Goal: Task Accomplishment & Management: Manage account settings

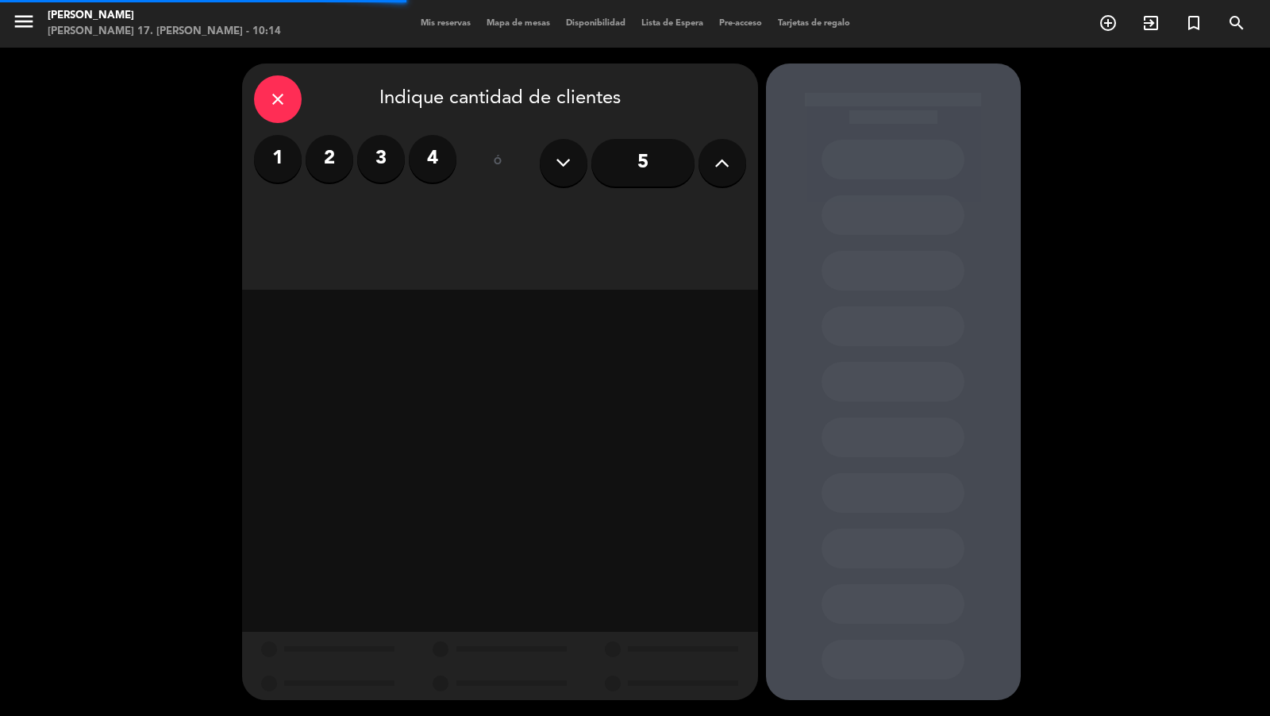
click at [719, 167] on icon at bounding box center [722, 163] width 15 height 24
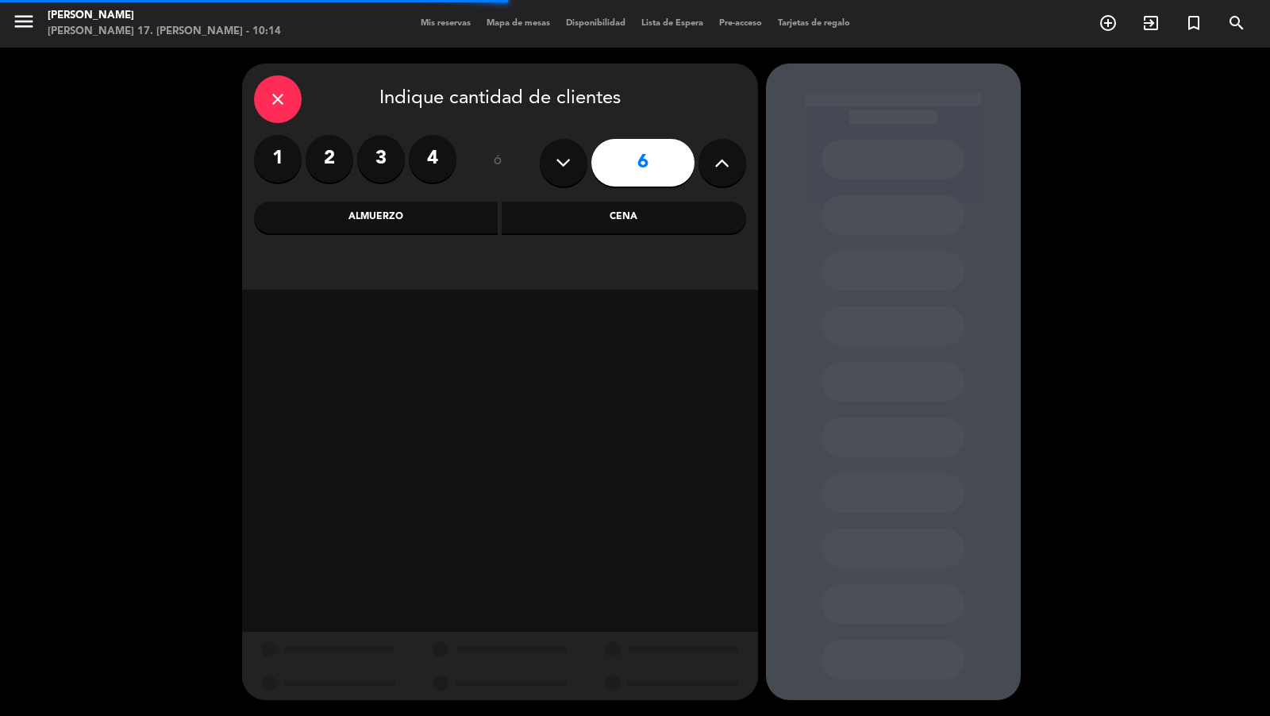
click at [626, 209] on div "Cena" at bounding box center [624, 218] width 245 height 32
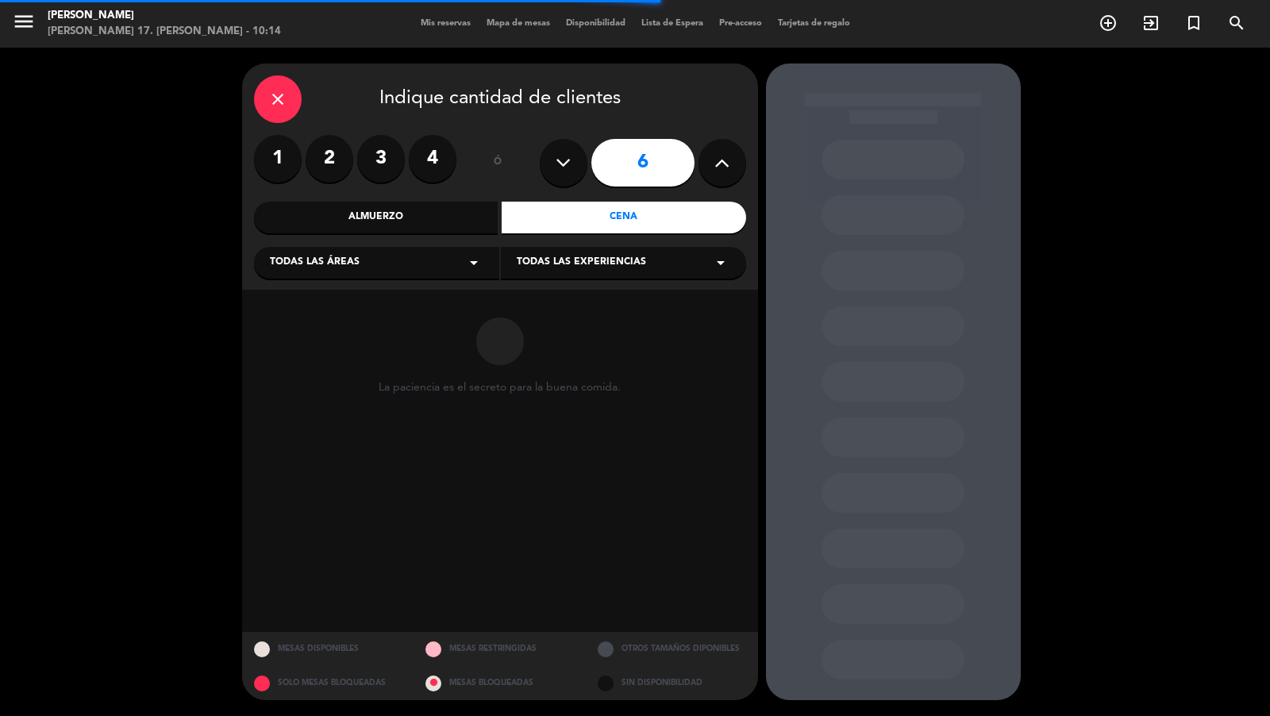
click at [437, 278] on div "Todas las áreas arrow_drop_down" at bounding box center [376, 263] width 245 height 32
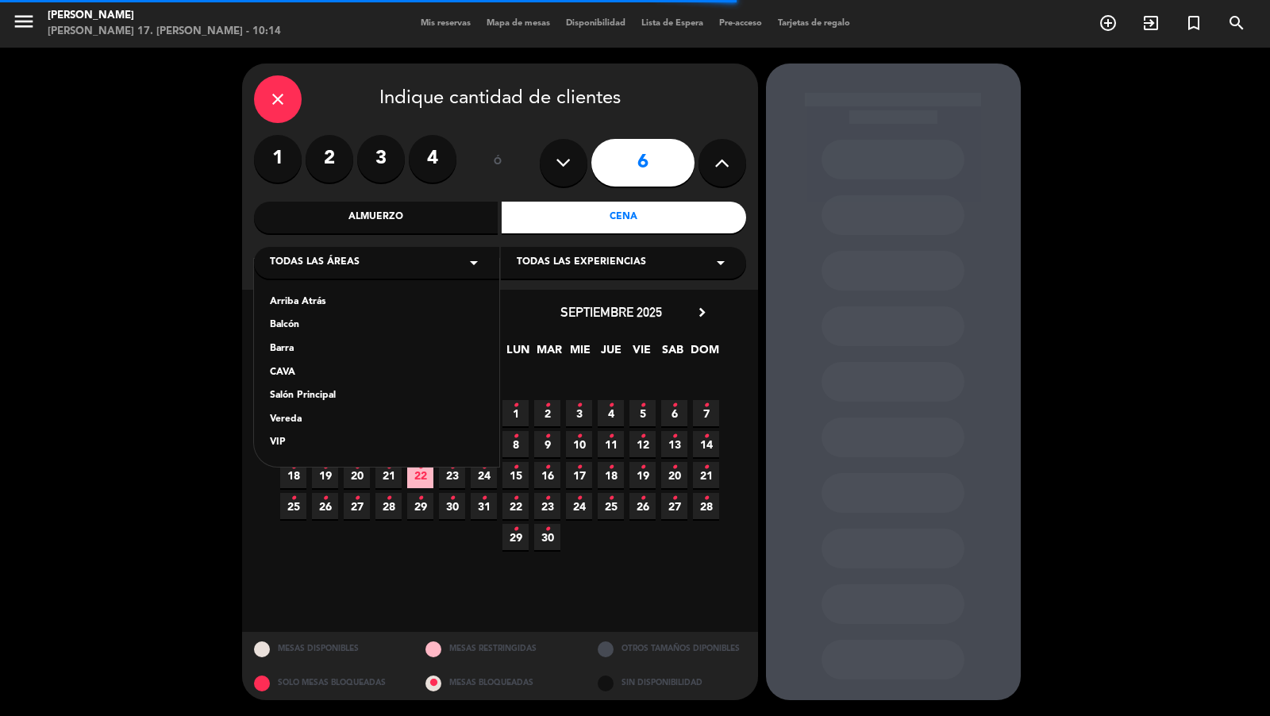
click at [326, 421] on div "Vereda" at bounding box center [377, 420] width 214 height 16
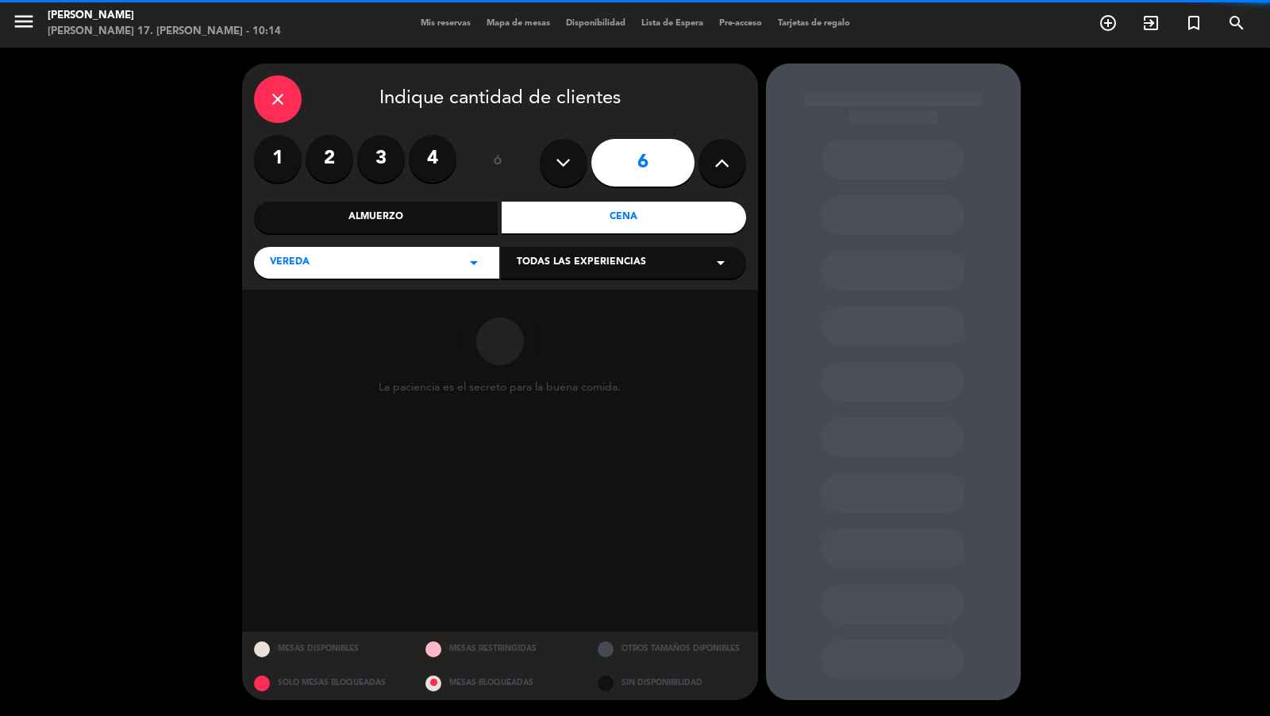
click at [554, 252] on div "Todas las experiencias arrow_drop_down" at bounding box center [623, 263] width 245 height 32
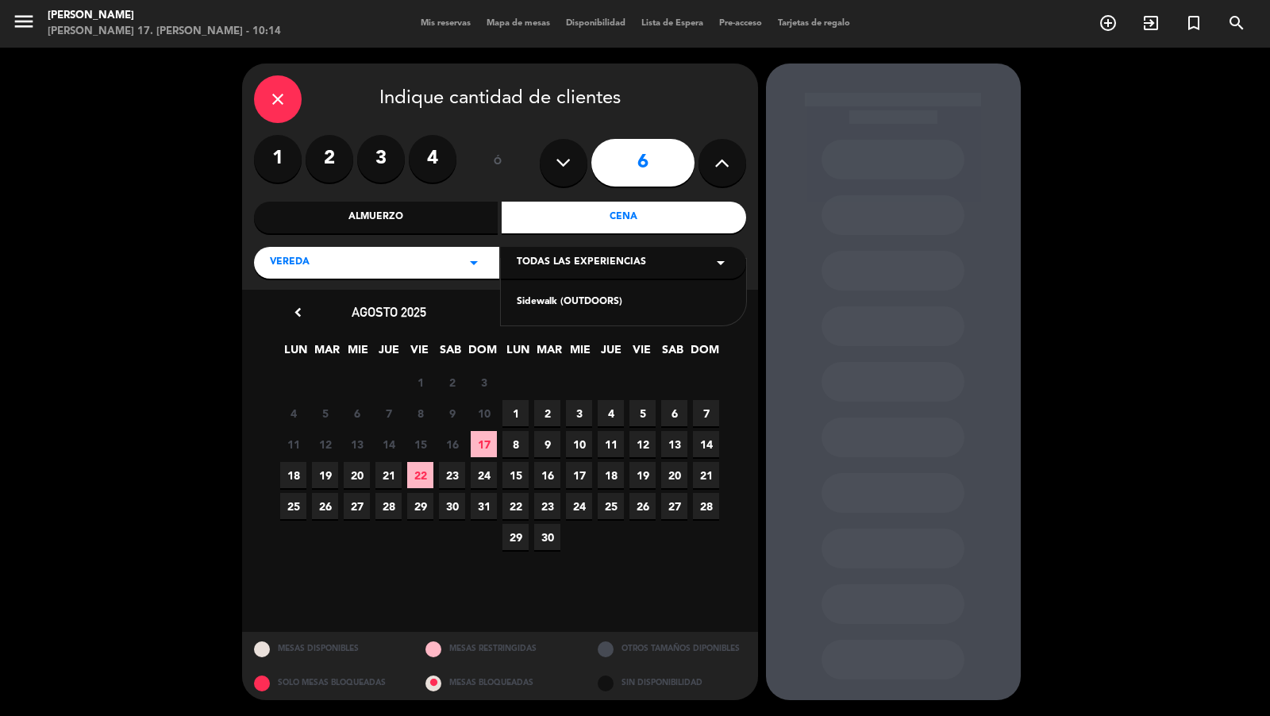
click at [535, 310] on div "Sidewalk (OUTDOORS)" at bounding box center [623, 292] width 245 height 67
click at [538, 315] on div "Sidewalk (OUTDOORS)" at bounding box center [623, 292] width 245 height 67
click at [545, 310] on div "Sidewalk (OUTDOORS)" at bounding box center [624, 303] width 214 height 16
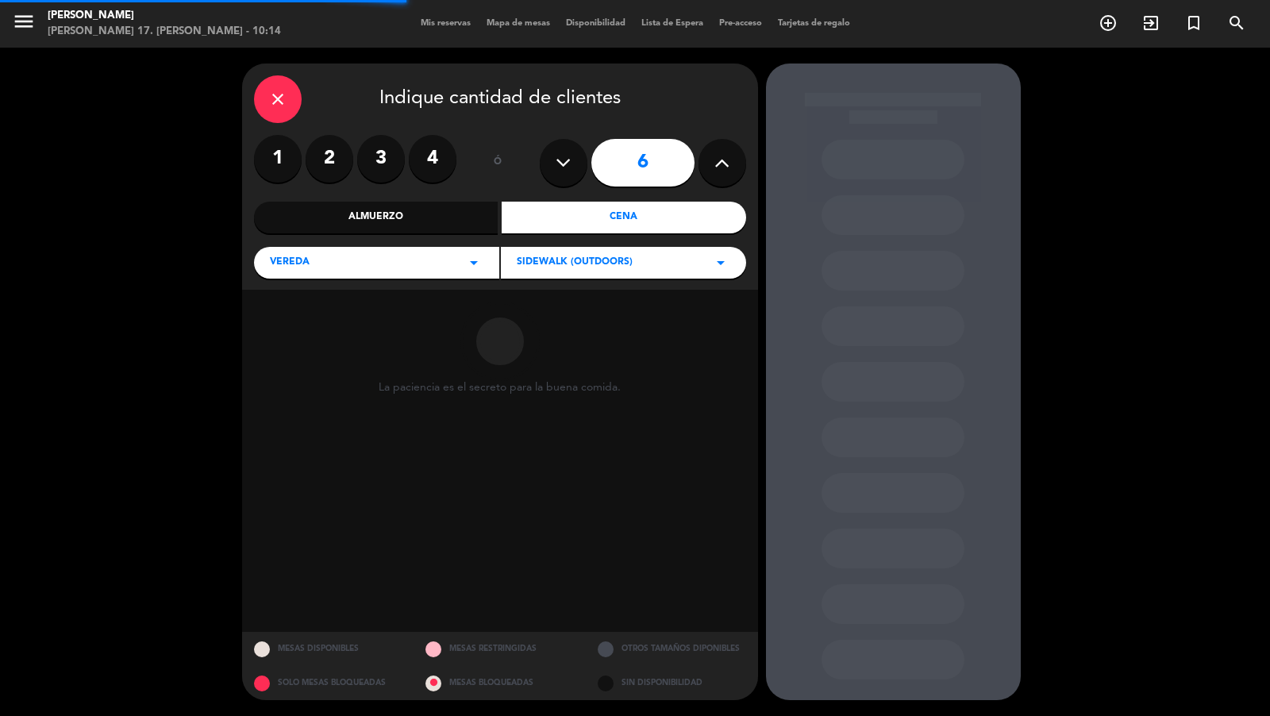
click at [713, 326] on div "La paciencia es el secreto para la buena comida." at bounding box center [500, 461] width 516 height 342
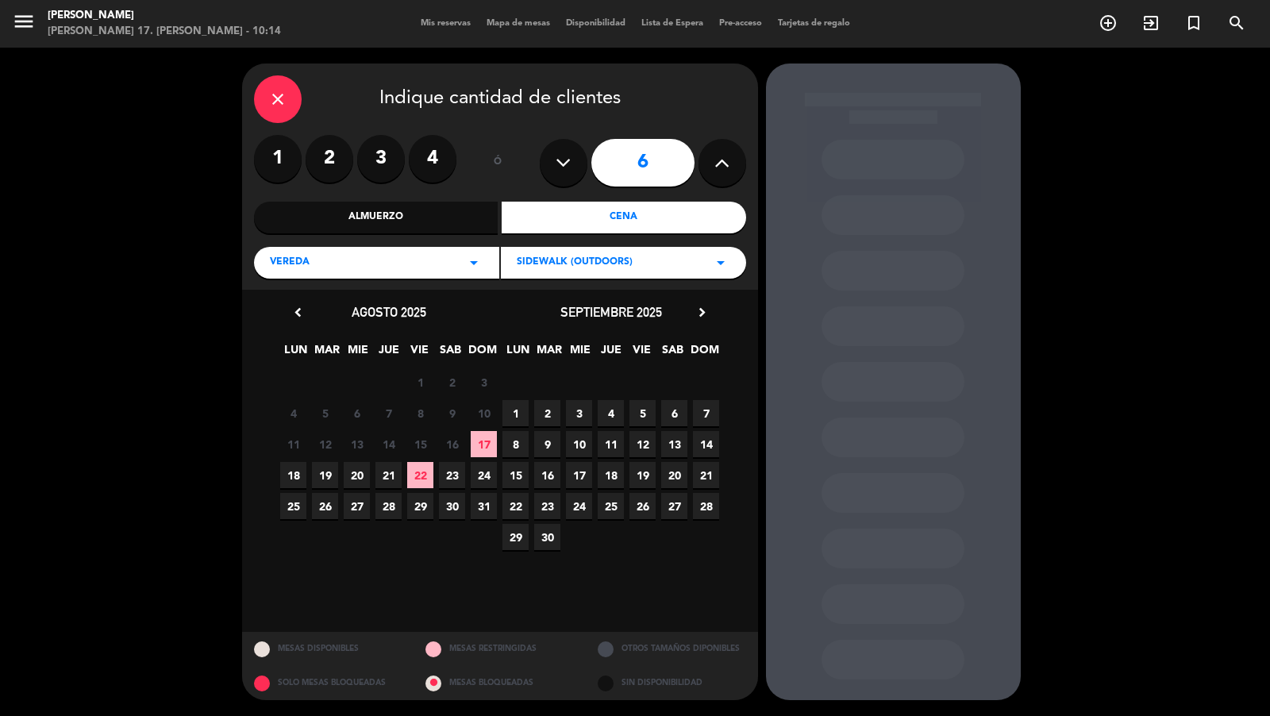
click at [702, 318] on icon "chevron_right" at bounding box center [702, 312] width 17 height 17
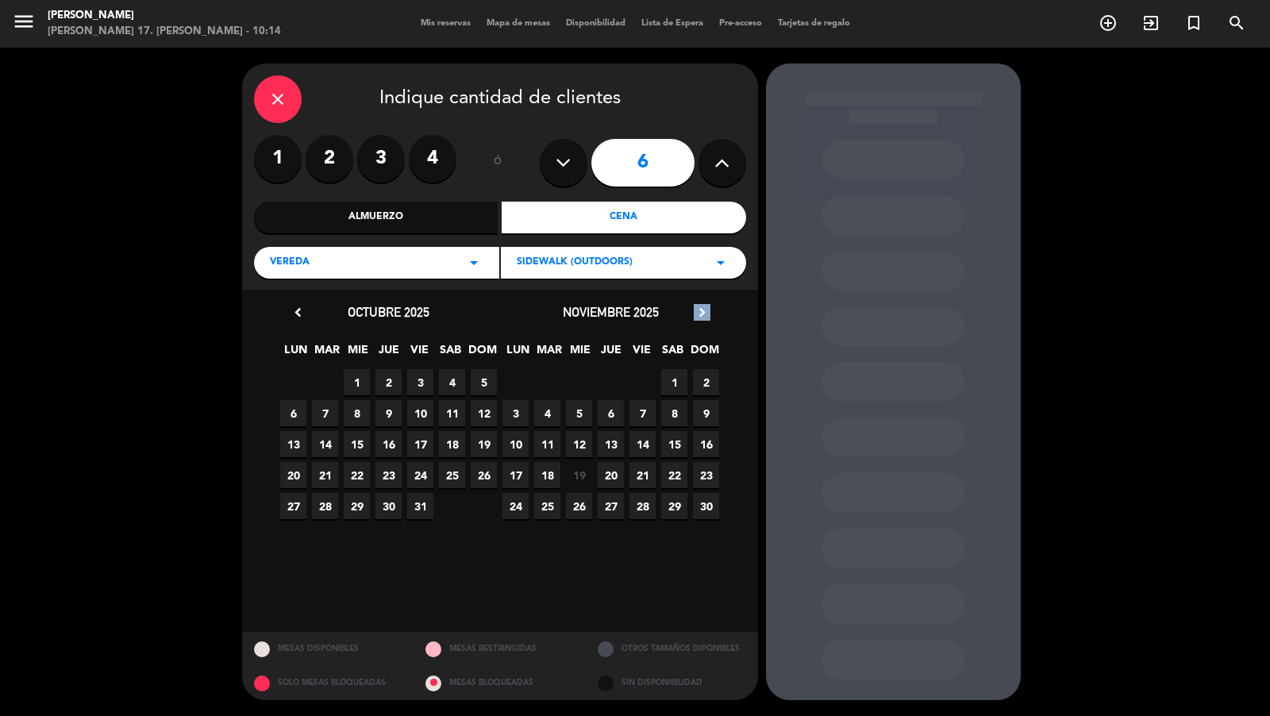
click at [702, 318] on icon "chevron_right" at bounding box center [702, 312] width 17 height 17
click at [453, 415] on span "13" at bounding box center [452, 413] width 26 height 26
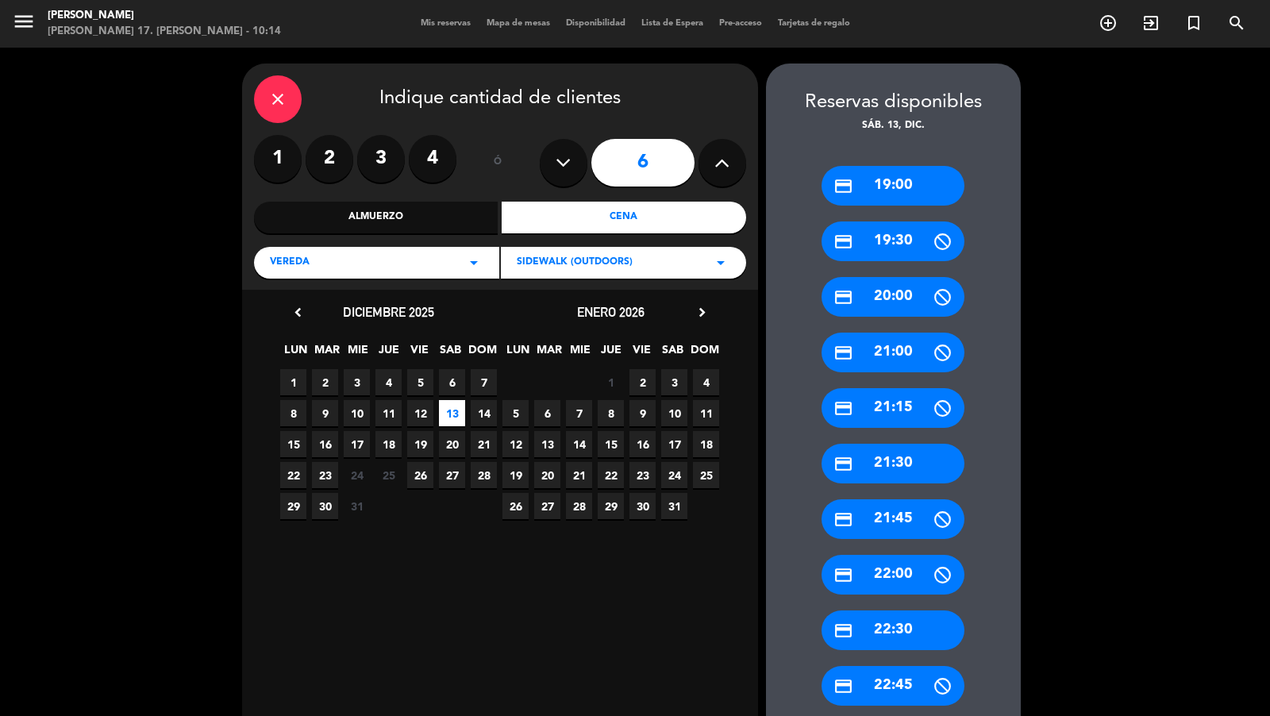
click at [912, 177] on div "credit_card 19:00" at bounding box center [893, 186] width 143 height 40
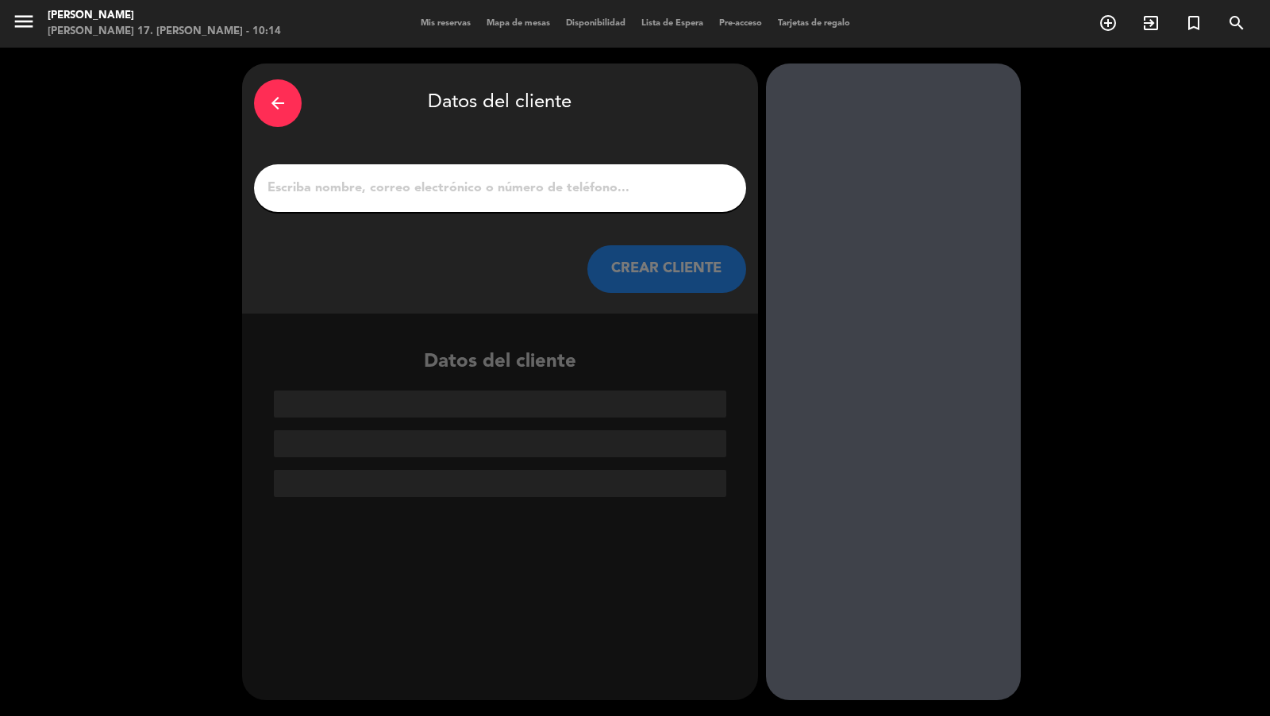
paste input "[PERSON_NAME]"
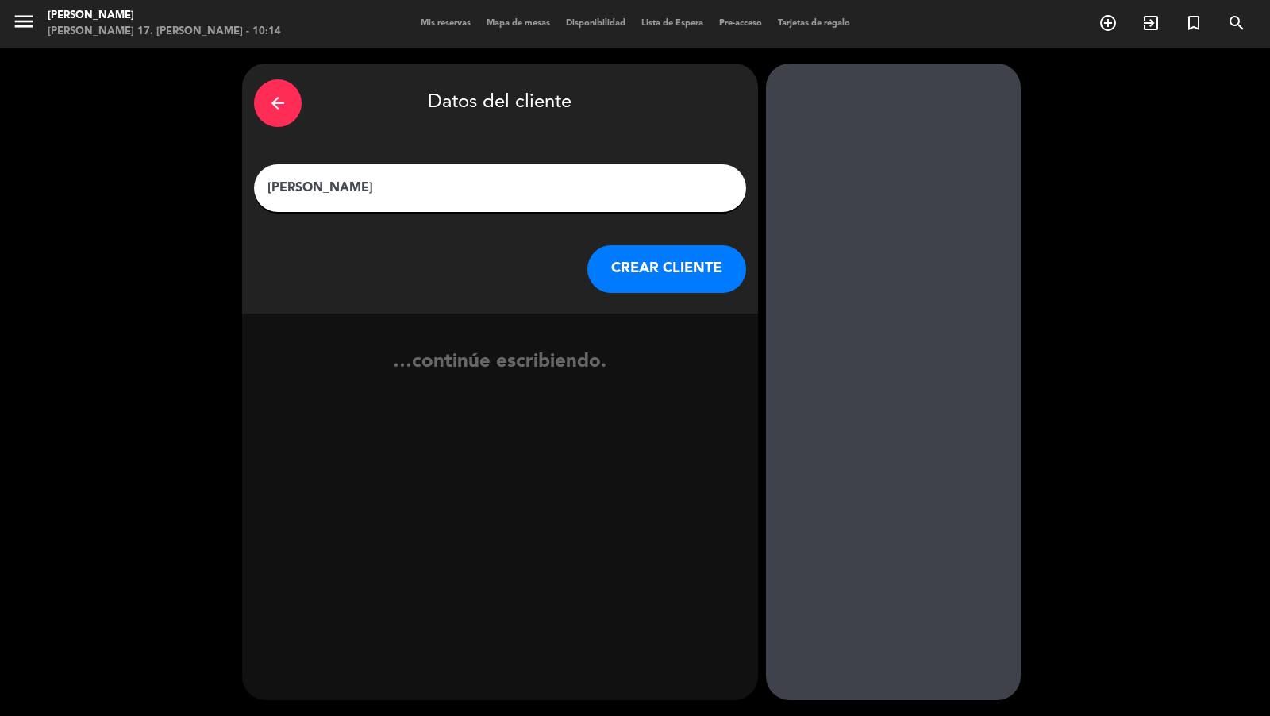
type input "[PERSON_NAME]"
click at [700, 274] on button "CREAR CLIENTE" at bounding box center [667, 269] width 159 height 48
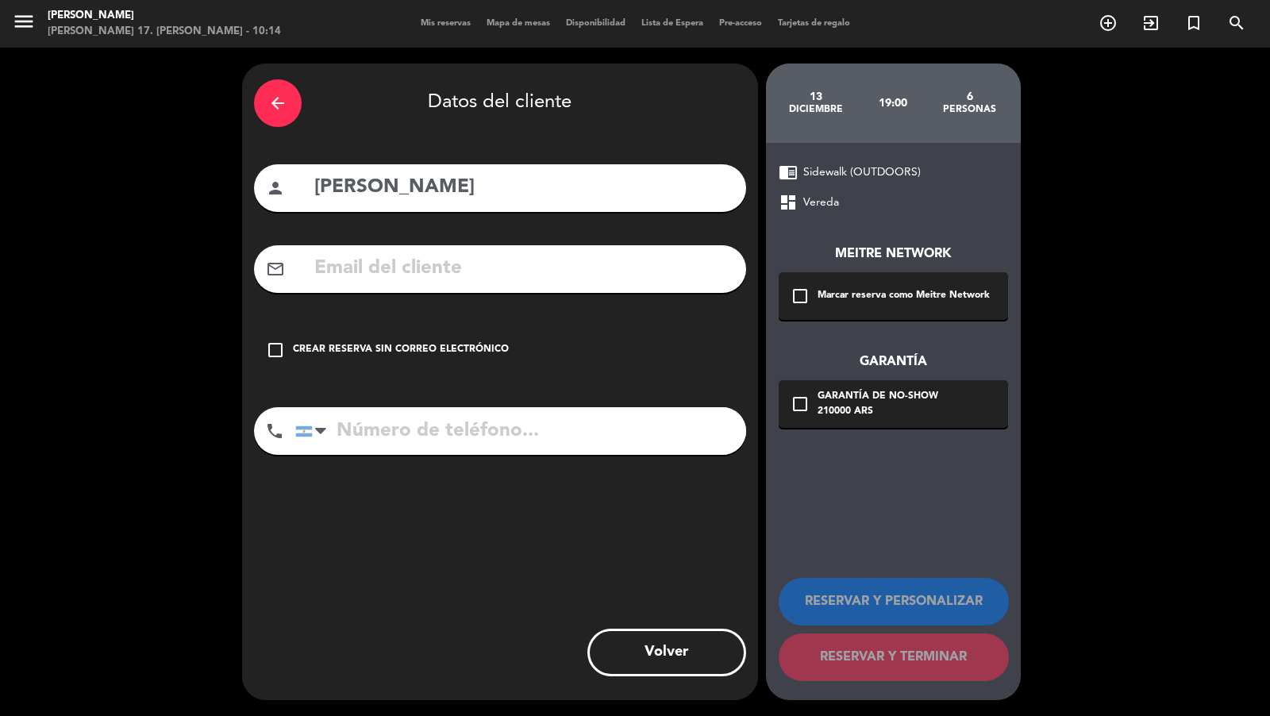
click at [700, 274] on input "text" at bounding box center [524, 268] width 422 height 33
paste input "[EMAIL_ADDRESS][DOMAIN_NAME]"
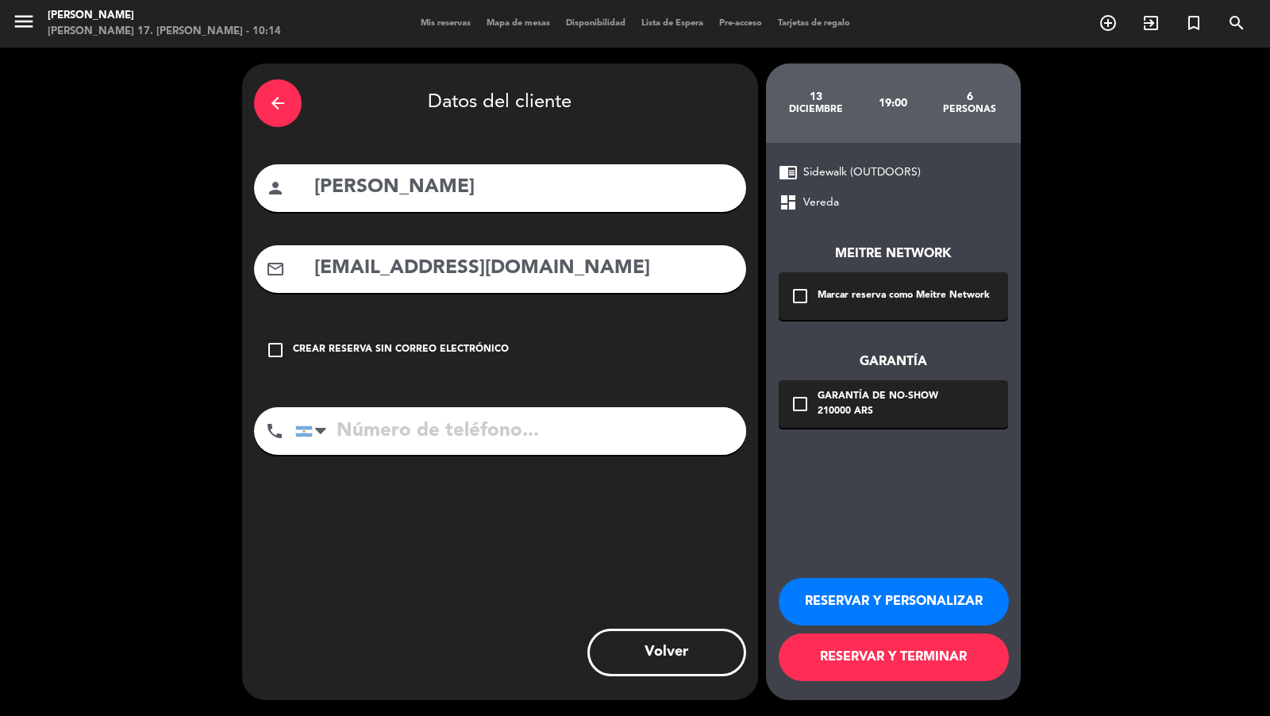
type input "[EMAIL_ADDRESS][DOMAIN_NAME]"
click at [813, 305] on div "check_box_outline_blank Marcar reserva como Meitre Network" at bounding box center [893, 296] width 229 height 48
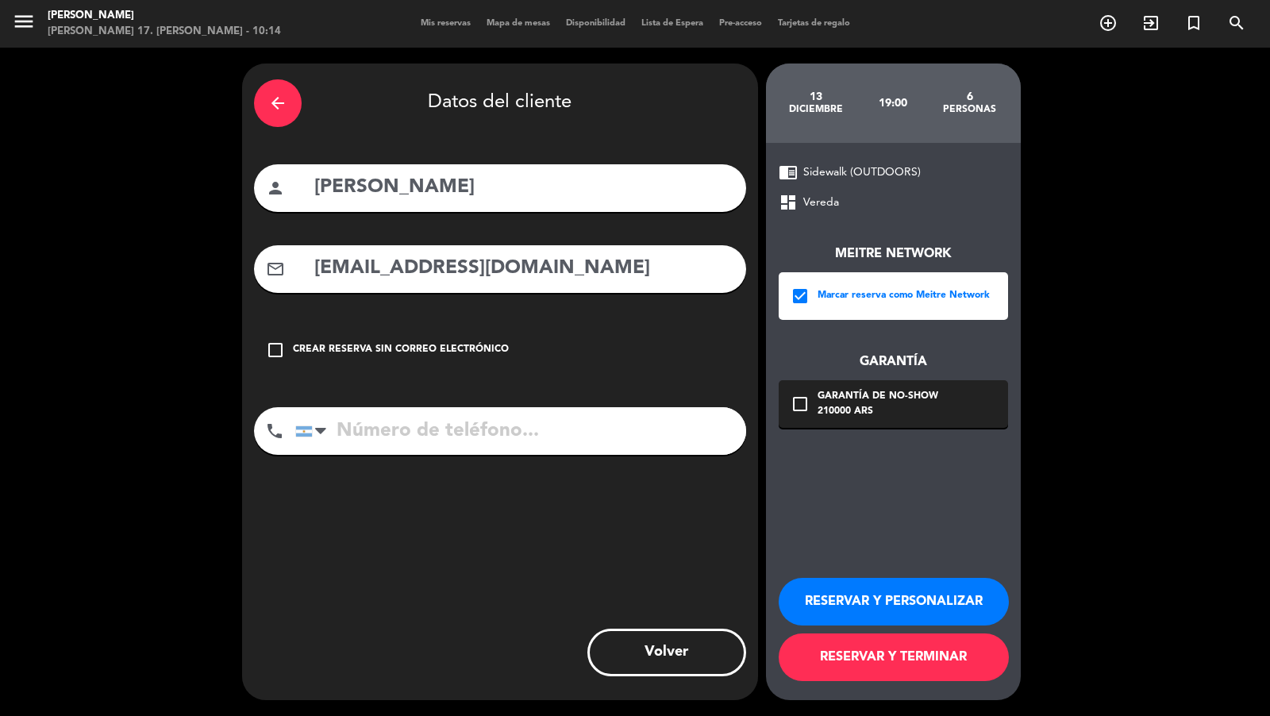
click at [853, 415] on div "210000 ARS" at bounding box center [878, 412] width 121 height 16
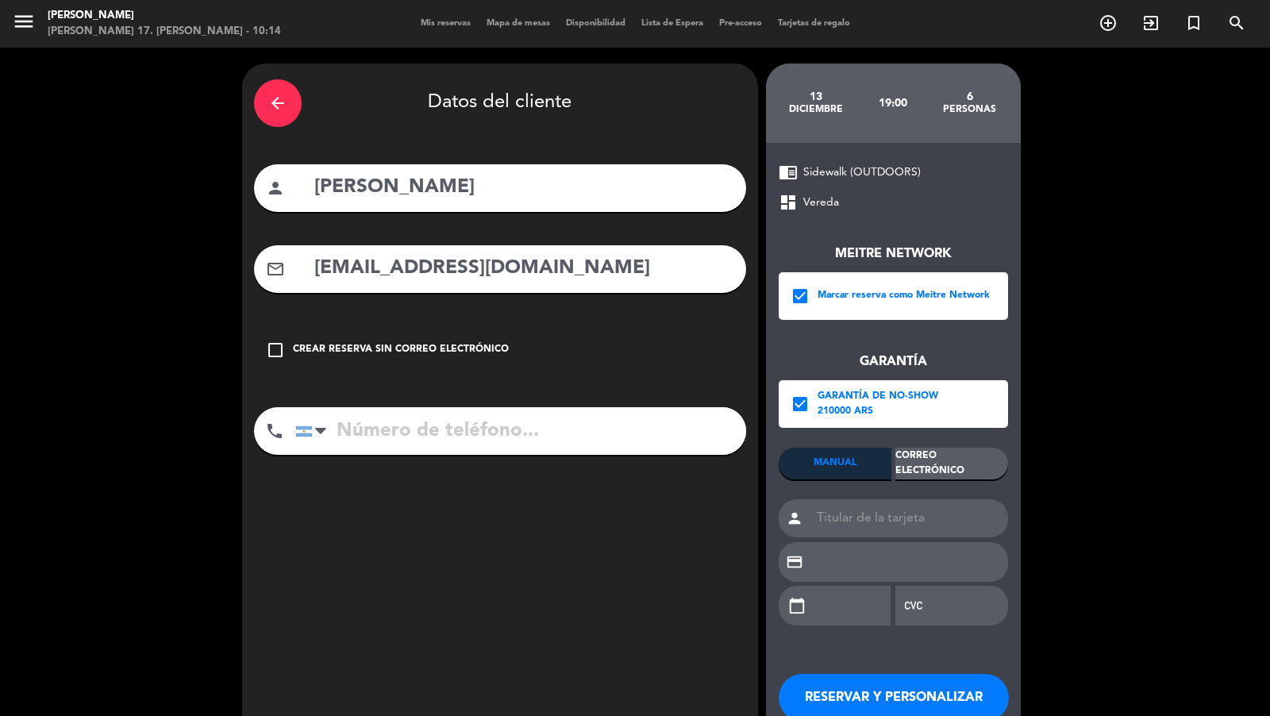
click at [947, 469] on div "Correo Electrónico" at bounding box center [952, 464] width 113 height 32
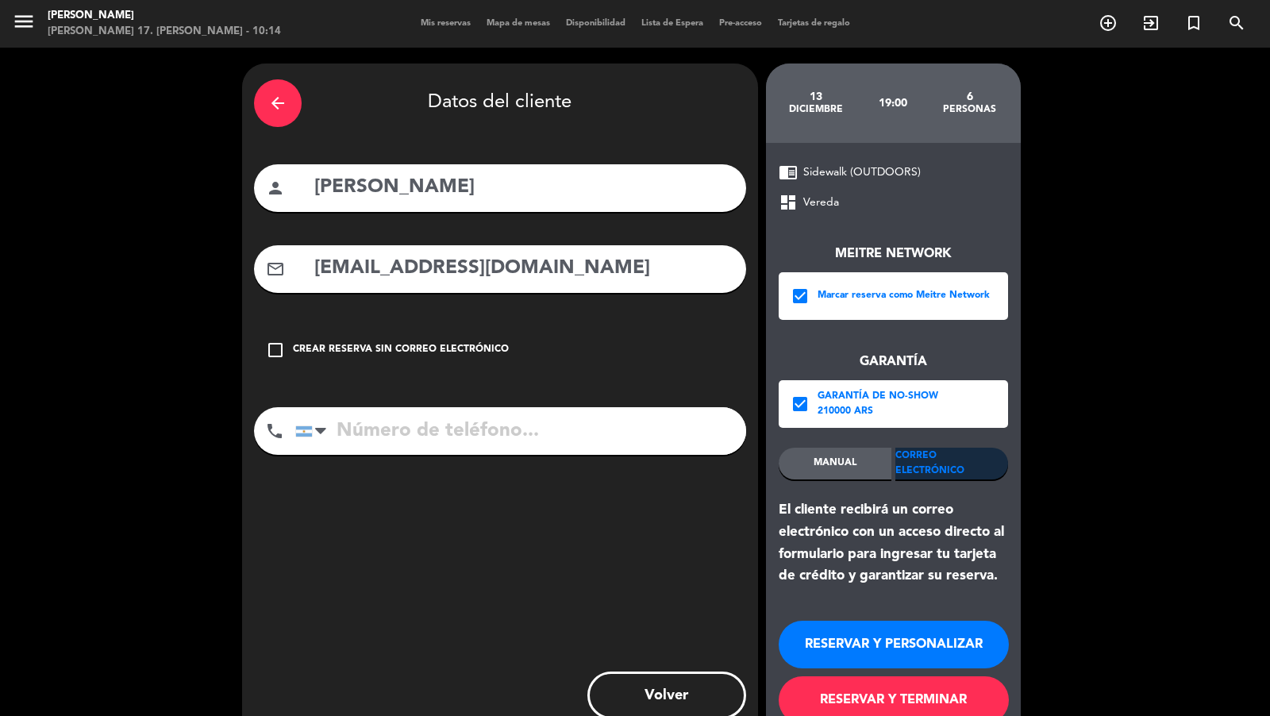
click at [682, 421] on input "tel" at bounding box center [520, 431] width 451 height 48
paste input "[PHONE_NUMBER]"
type input "[PHONE_NUMBER]"
click at [889, 696] on button "RESERVAR Y TERMINAR" at bounding box center [894, 700] width 230 height 48
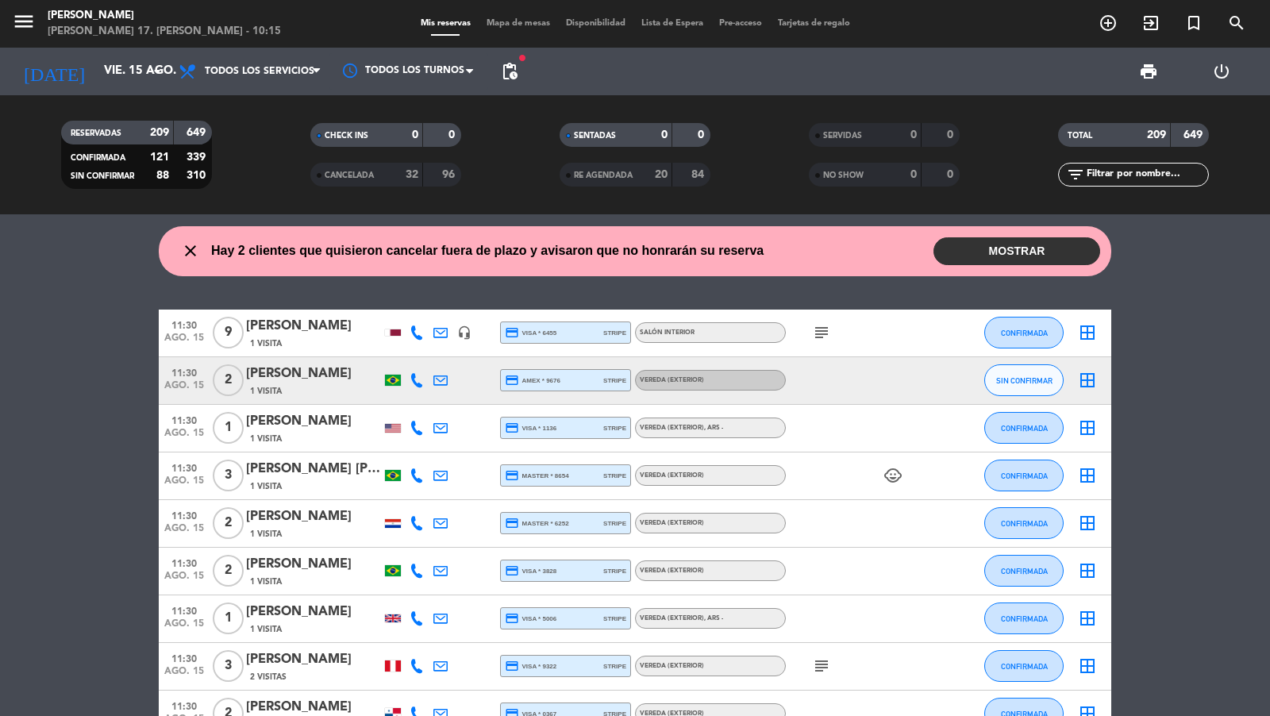
click at [1107, 32] on icon "add_circle_outline" at bounding box center [1108, 22] width 19 height 19
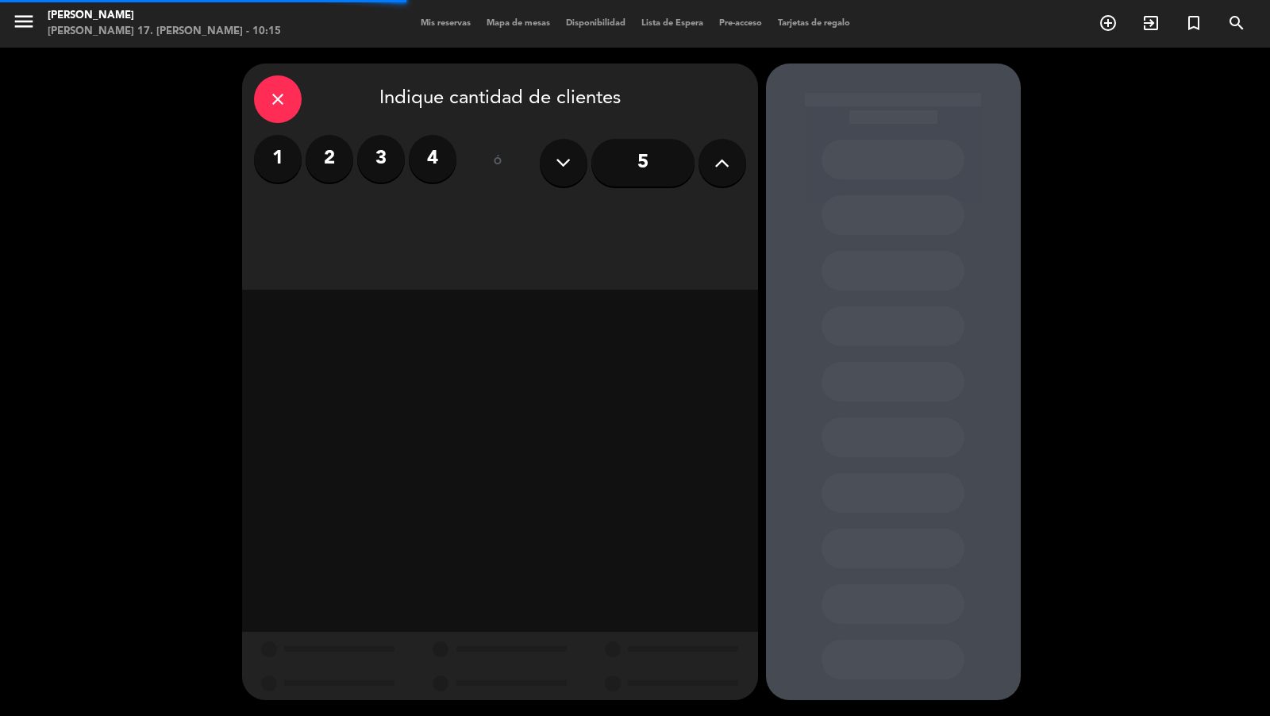
click at [690, 152] on input "5" at bounding box center [643, 163] width 103 height 48
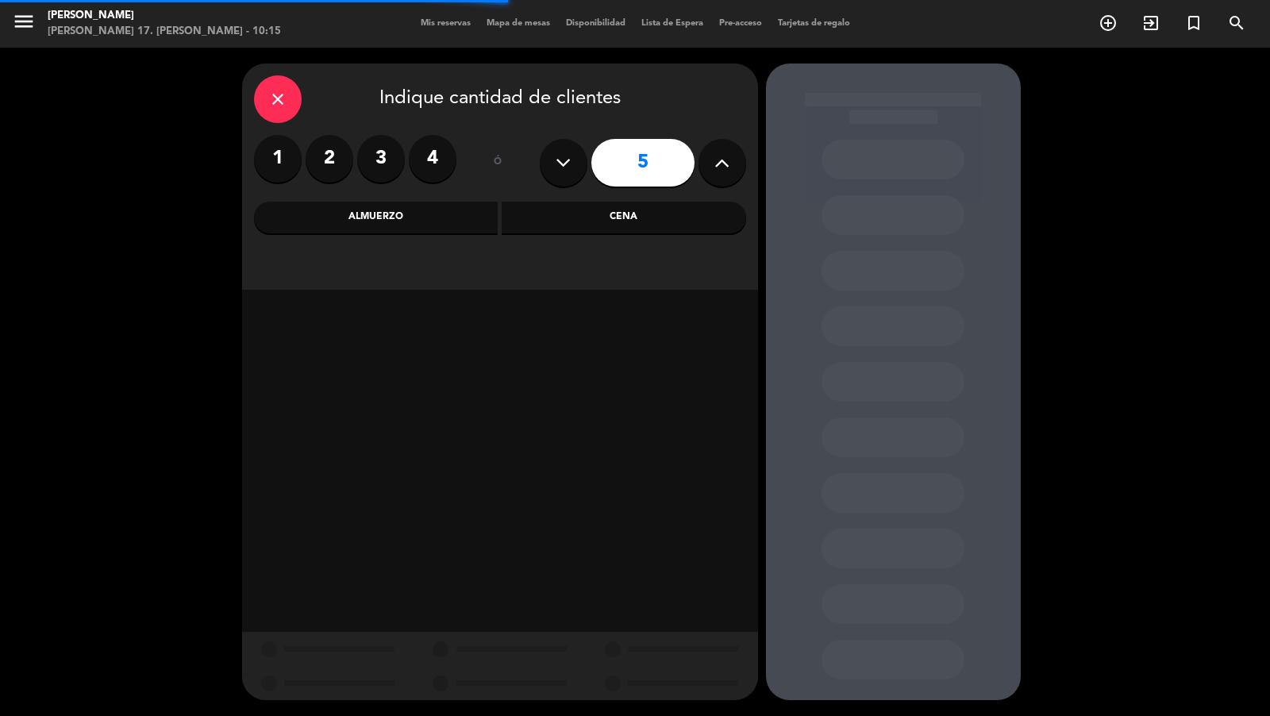
click at [598, 210] on div "Cena" at bounding box center [624, 218] width 245 height 32
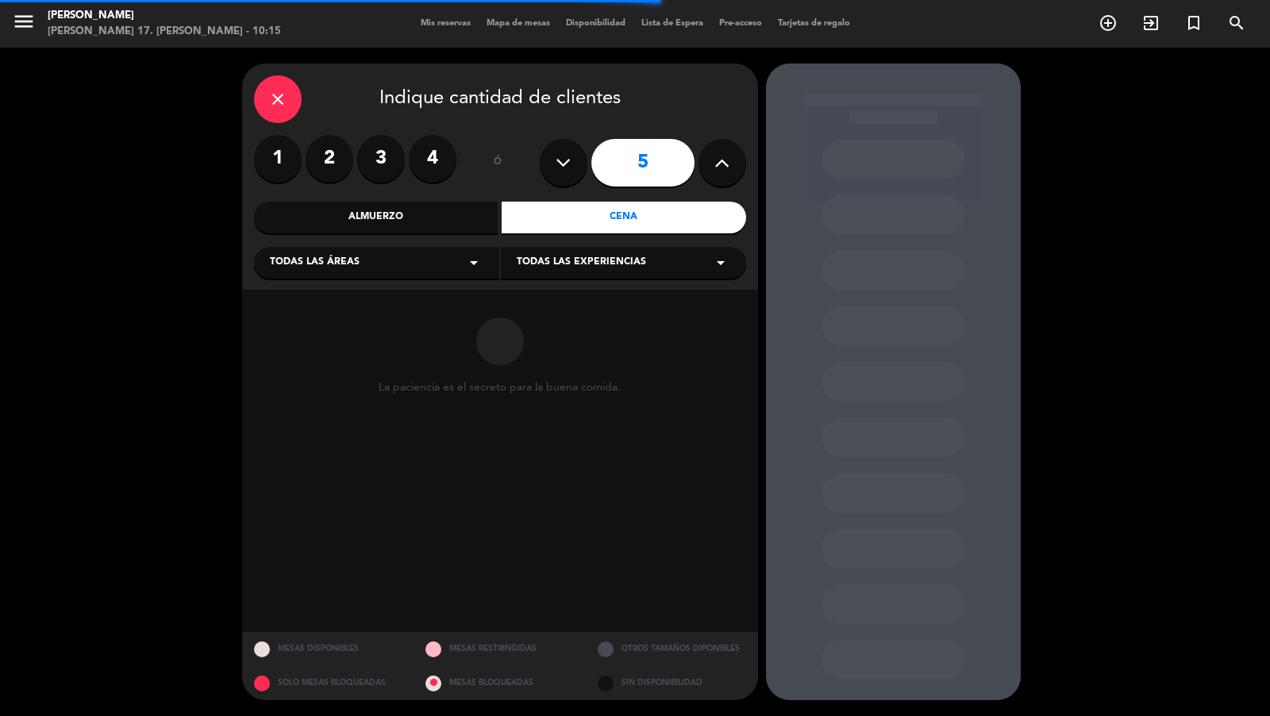
click at [414, 219] on div "Almuerzo" at bounding box center [376, 218] width 245 height 32
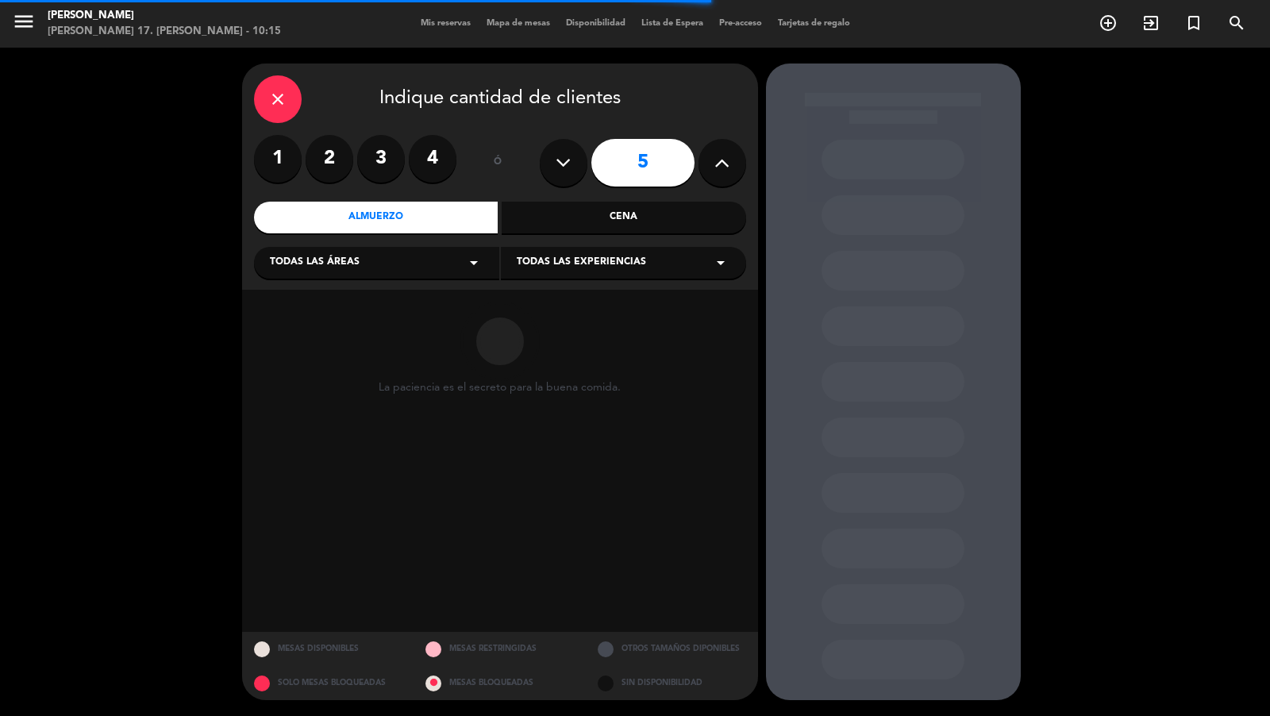
click at [384, 259] on div "Todas las áreas arrow_drop_down" at bounding box center [376, 263] width 245 height 32
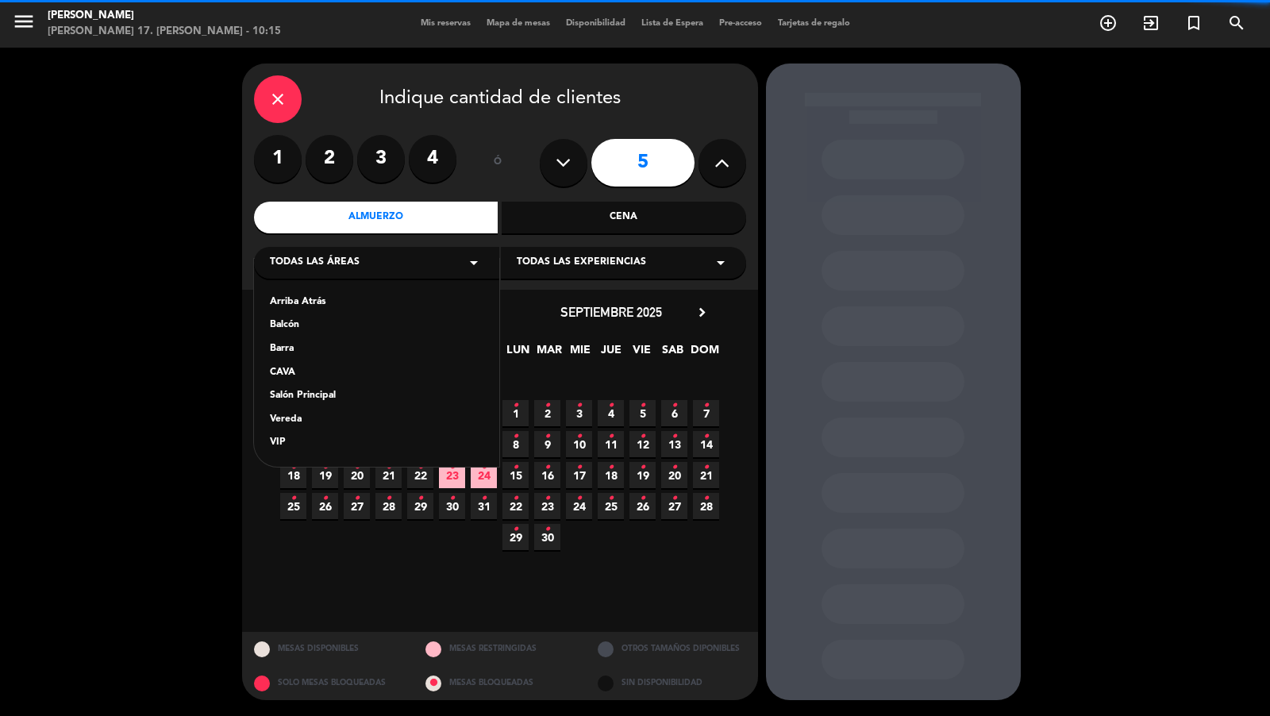
click at [292, 416] on div "Vereda" at bounding box center [377, 420] width 214 height 16
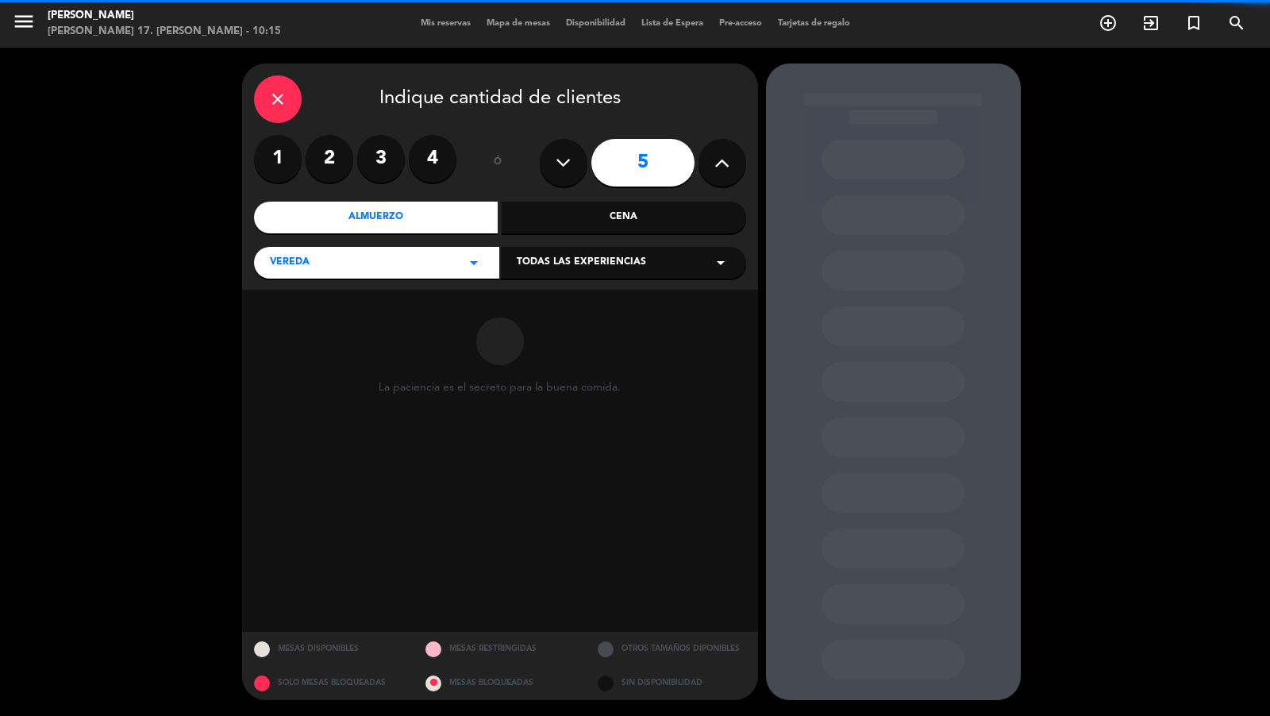
click at [555, 261] on span "Todas las experiencias" at bounding box center [581, 263] width 129 height 16
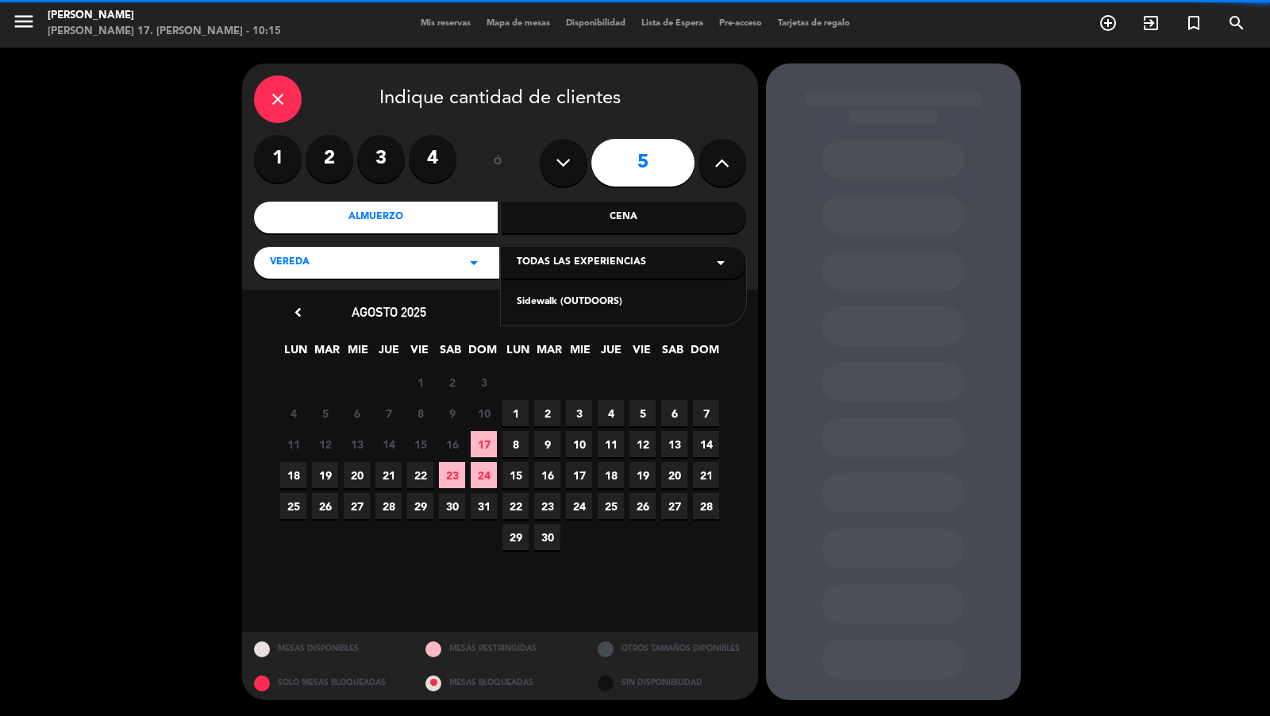
click at [556, 298] on div "Sidewalk (OUTDOORS)" at bounding box center [624, 303] width 214 height 16
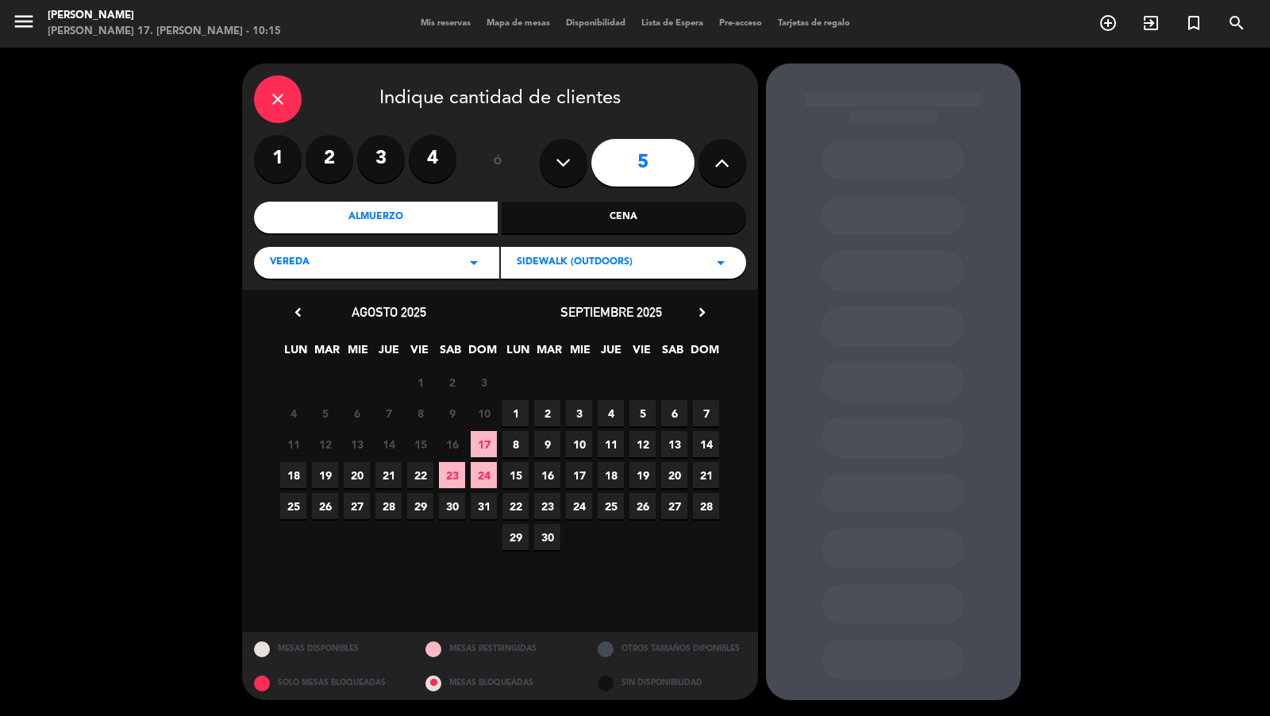
click at [520, 478] on span "15" at bounding box center [516, 475] width 26 height 26
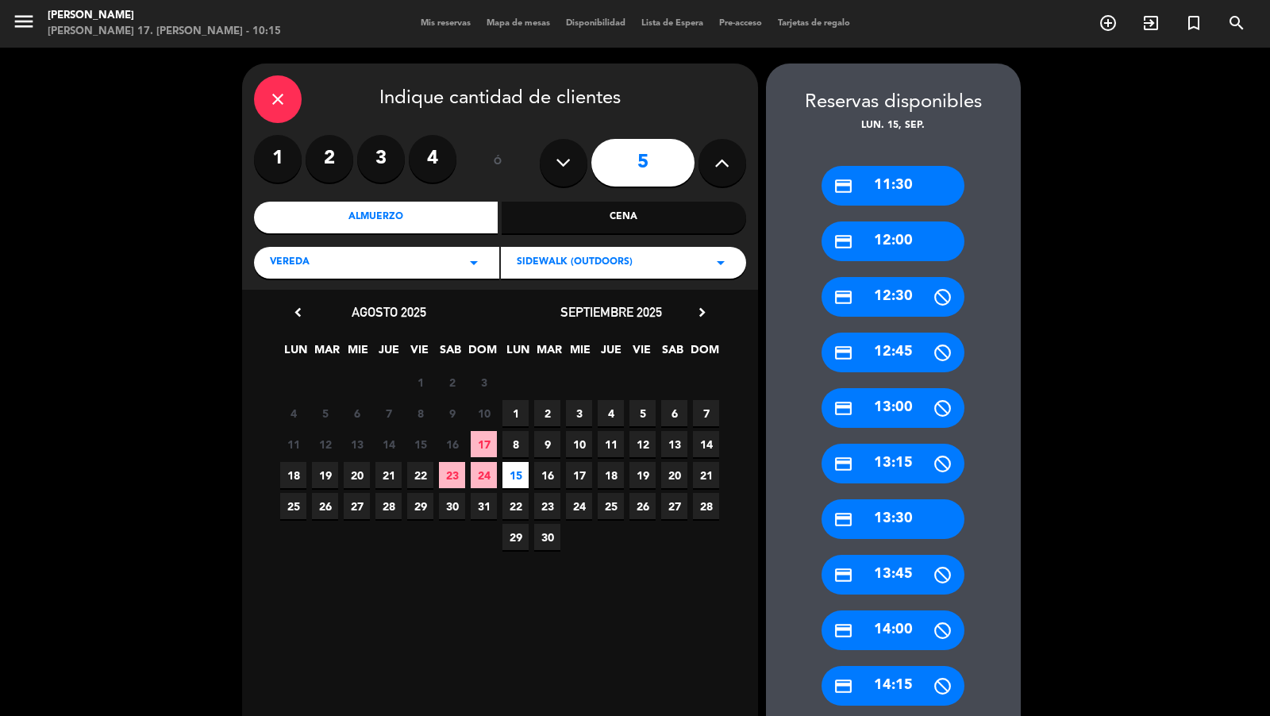
click at [907, 256] on div "credit_card 12:00" at bounding box center [893, 242] width 143 height 40
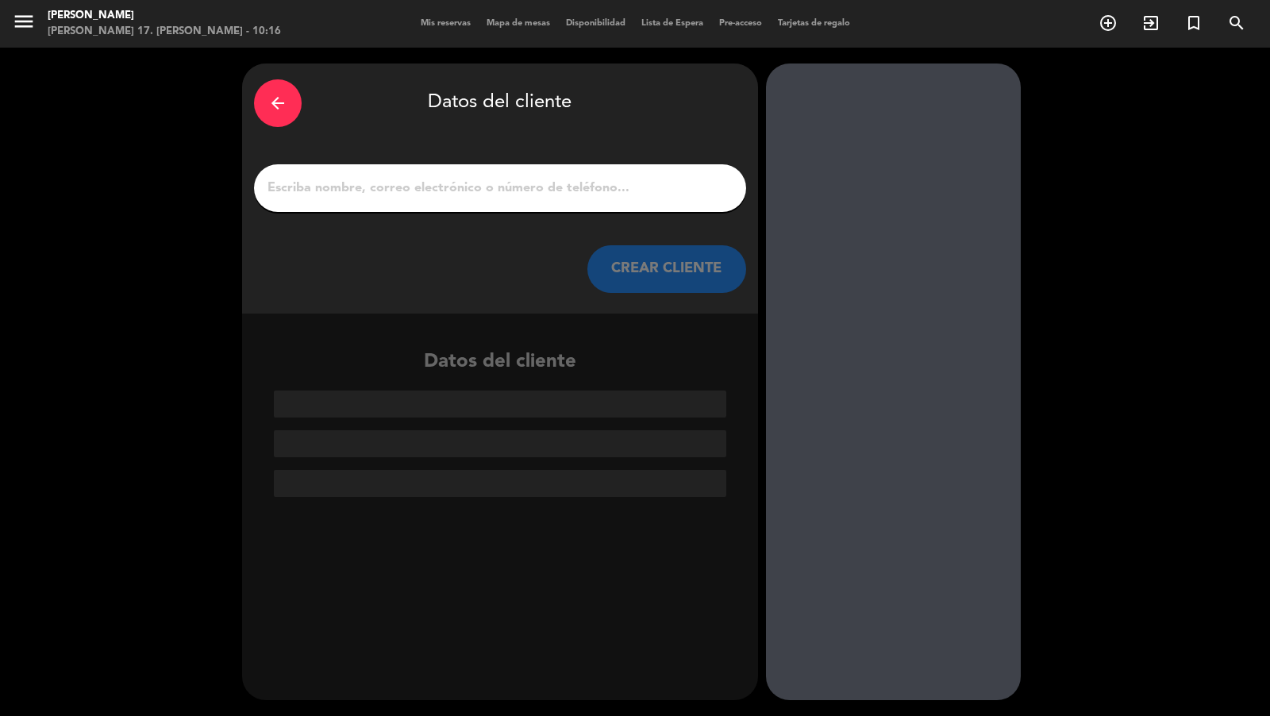
click at [589, 199] on input "1" at bounding box center [500, 188] width 468 height 22
click at [589, 198] on input "1" at bounding box center [500, 188] width 468 height 22
paste input "[PERSON_NAME]"
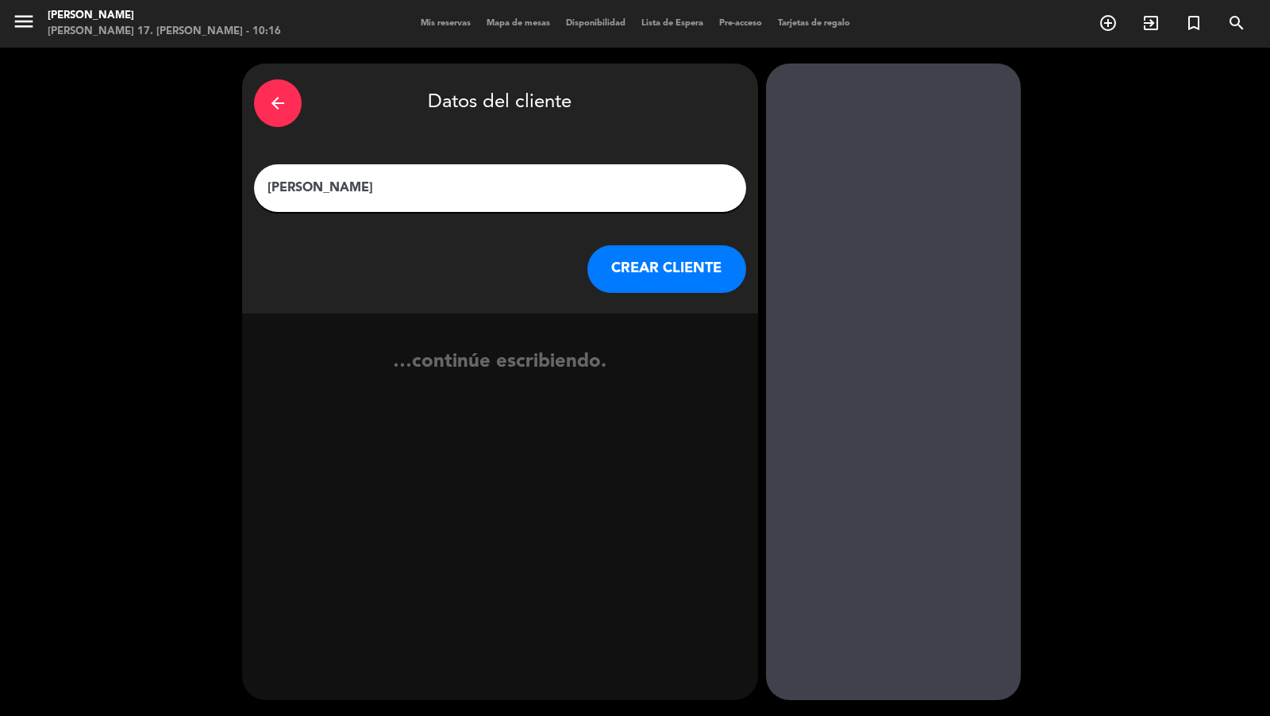
type input "[PERSON_NAME]"
click at [652, 283] on button "CREAR CLIENTE" at bounding box center [667, 269] width 159 height 48
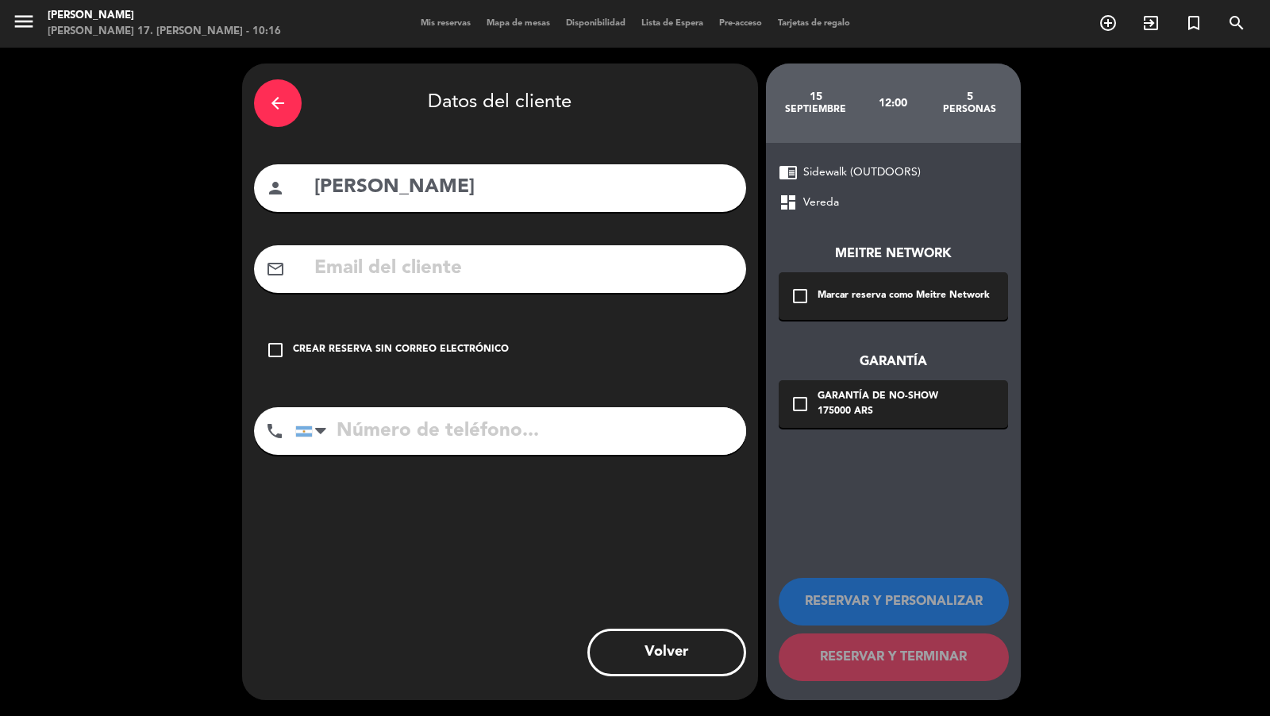
click at [831, 304] on div "check_box_outline_blank Marcar reserva como Meitre Network" at bounding box center [893, 296] width 229 height 48
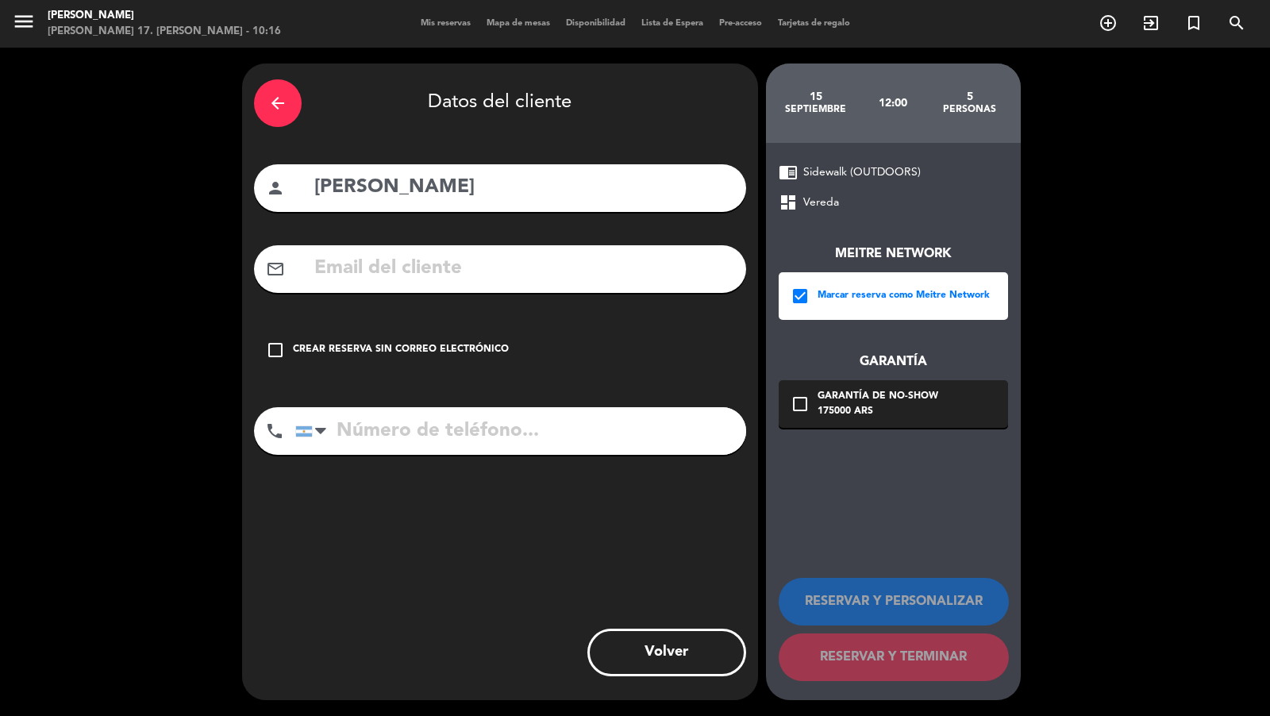
click at [838, 392] on div "Garantía de no-show" at bounding box center [878, 397] width 121 height 16
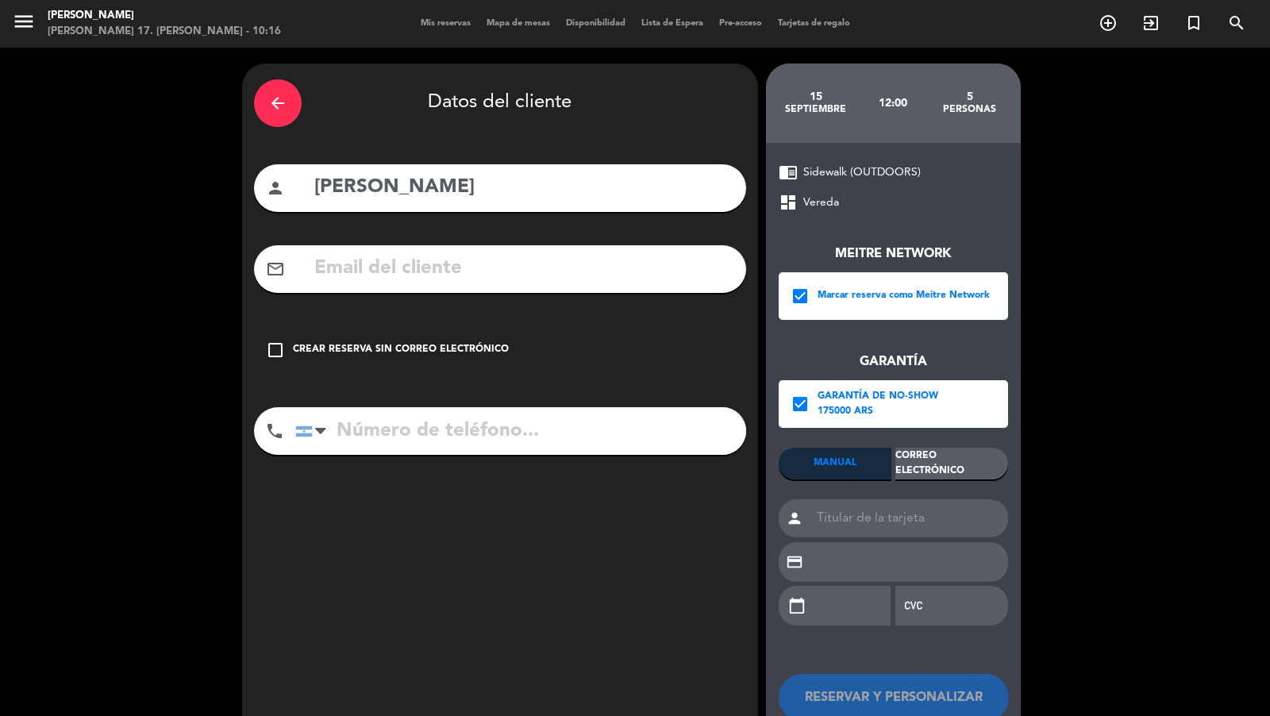
click at [920, 446] on div "Meitre Network check_box Marcar reserva como Meitre Network Garantía check_box …" at bounding box center [893, 426] width 229 height 429
click at [917, 489] on div "MANUAL Correo Electrónico person credit_card calendar_today" at bounding box center [893, 544] width 229 height 193
click at [918, 467] on div "Correo Electrónico" at bounding box center [952, 464] width 113 height 32
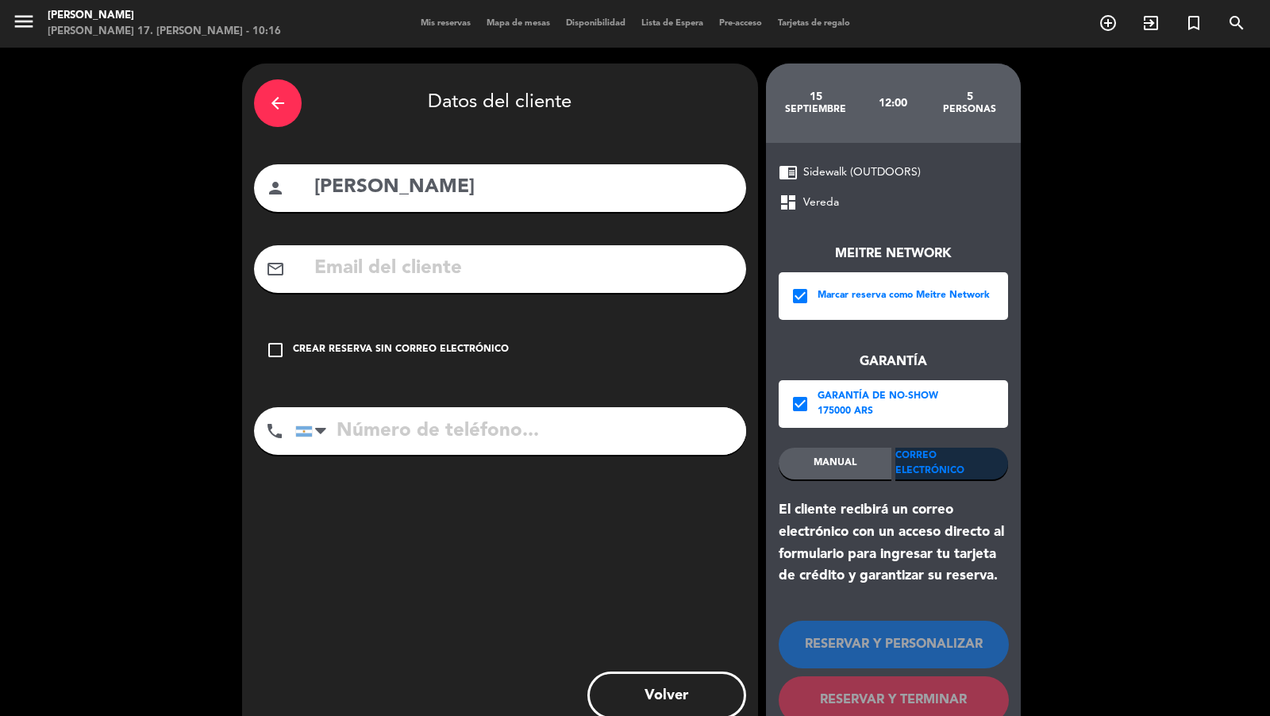
click at [625, 264] on input "text" at bounding box center [524, 268] width 422 height 33
paste input "[EMAIL_ADDRESS][DOMAIN_NAME]"
click at [572, 273] on input "[EMAIL_ADDRESS][DOMAIN_NAME]" at bounding box center [524, 268] width 422 height 33
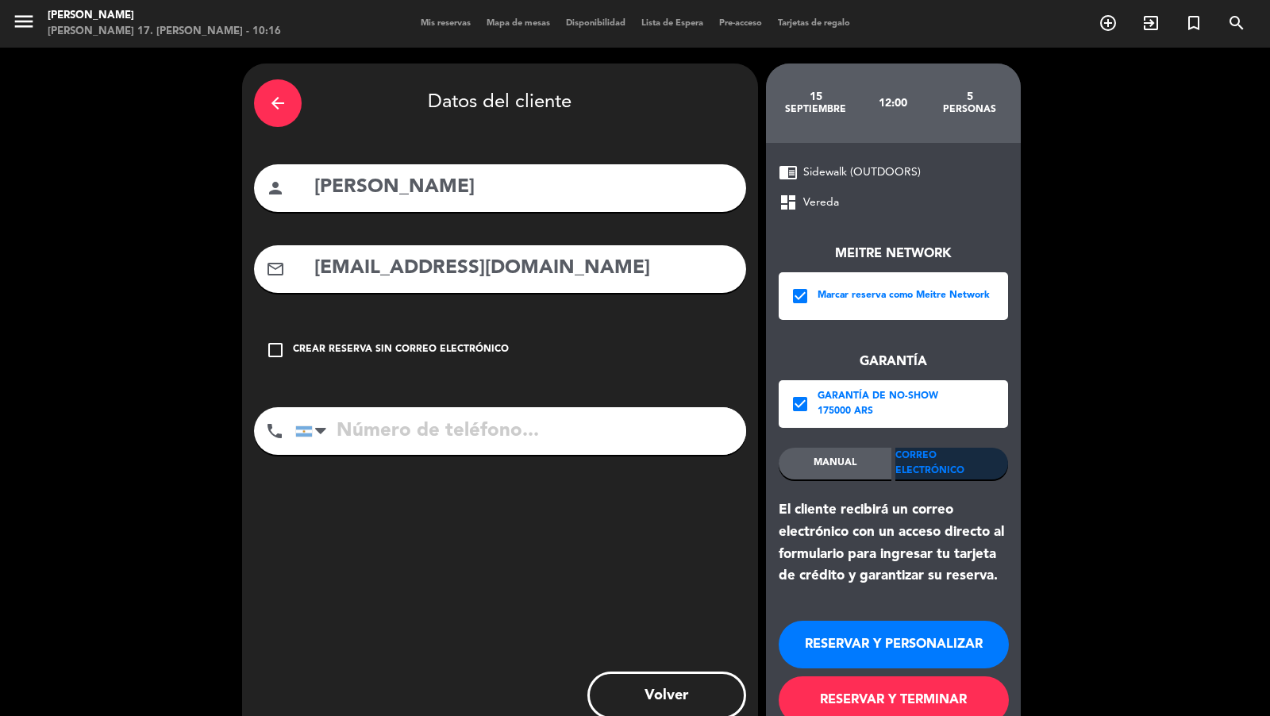
type input "[EMAIL_ADDRESS][DOMAIN_NAME]"
click at [509, 447] on input "tel" at bounding box center [520, 431] width 451 height 48
paste input "593993971766"
click at [554, 425] on input "tel" at bounding box center [520, 431] width 451 height 48
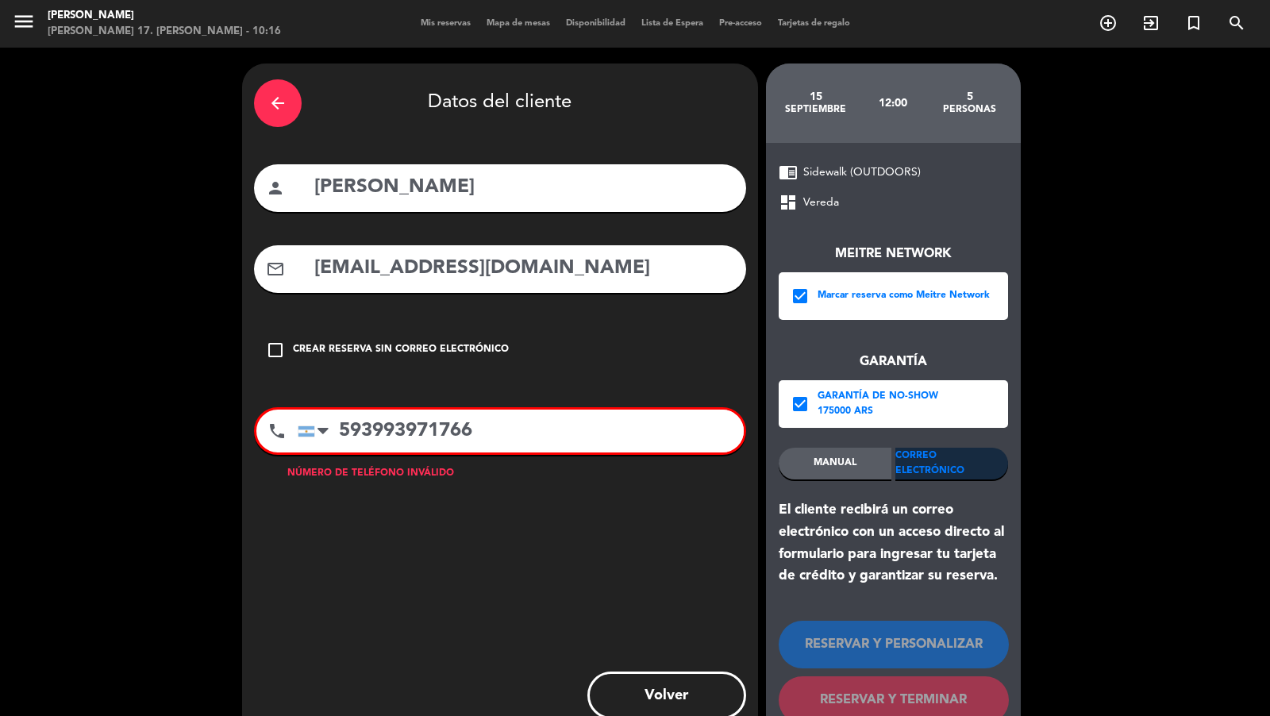
click at [344, 430] on input "593993971766" at bounding box center [521, 431] width 446 height 43
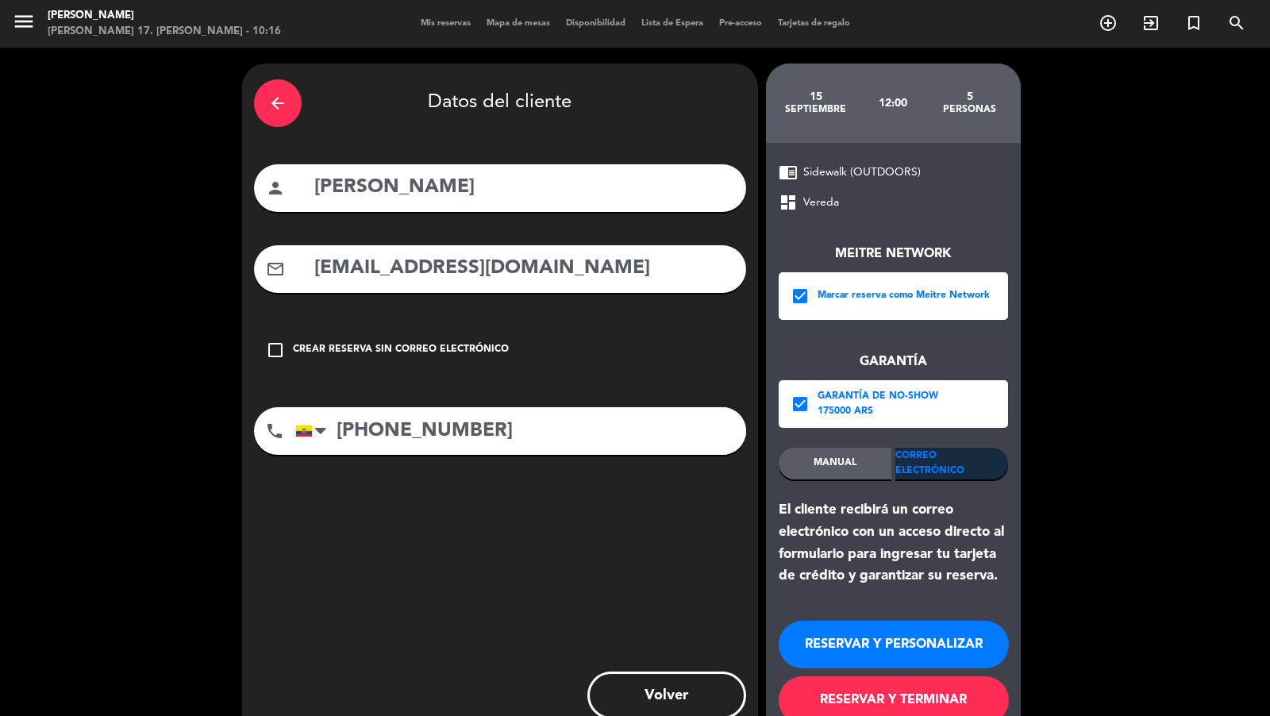
scroll to position [42, 0]
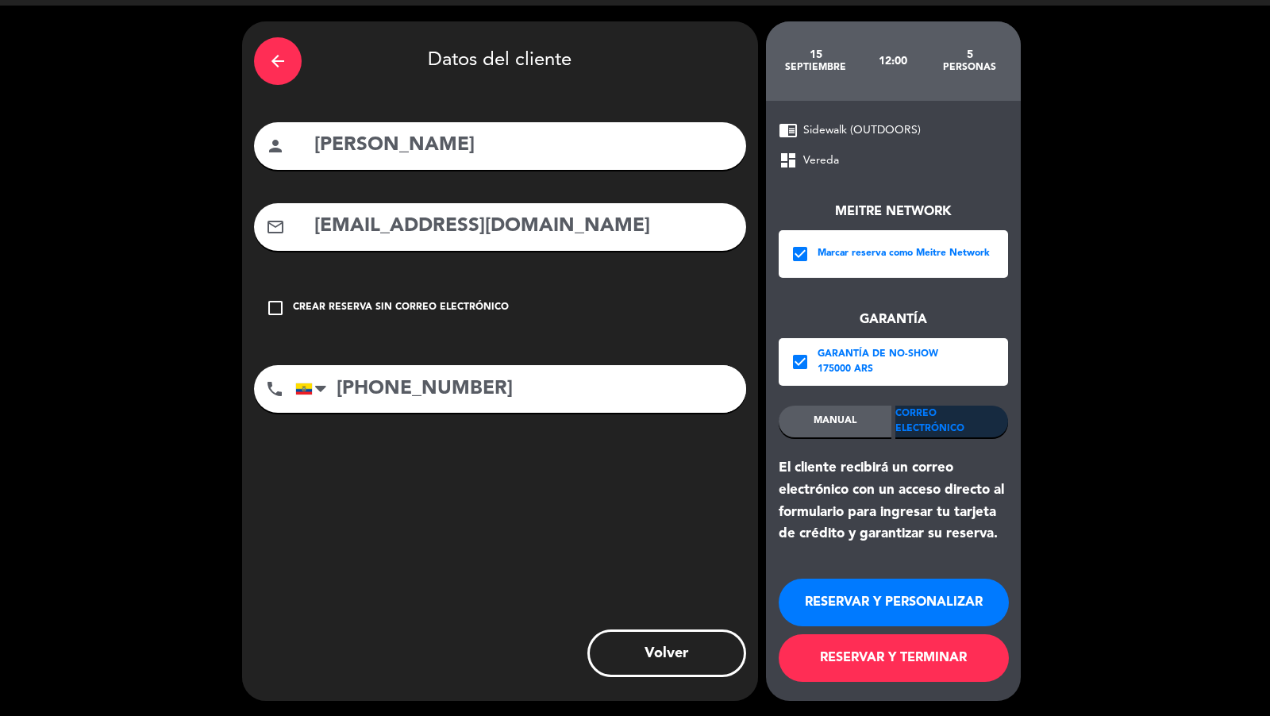
type input "[PHONE_NUMBER]"
click at [831, 650] on button "RESERVAR Y TERMINAR" at bounding box center [894, 658] width 230 height 48
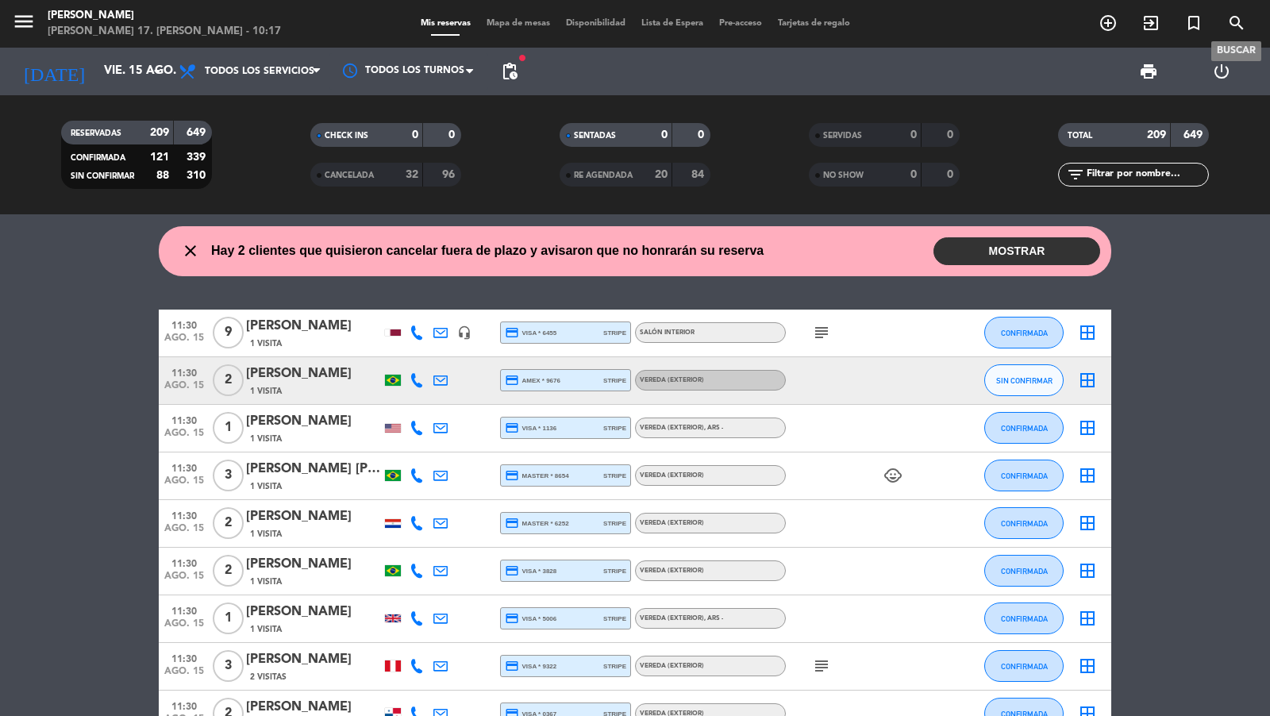
click at [1243, 31] on icon "search" at bounding box center [1237, 22] width 19 height 19
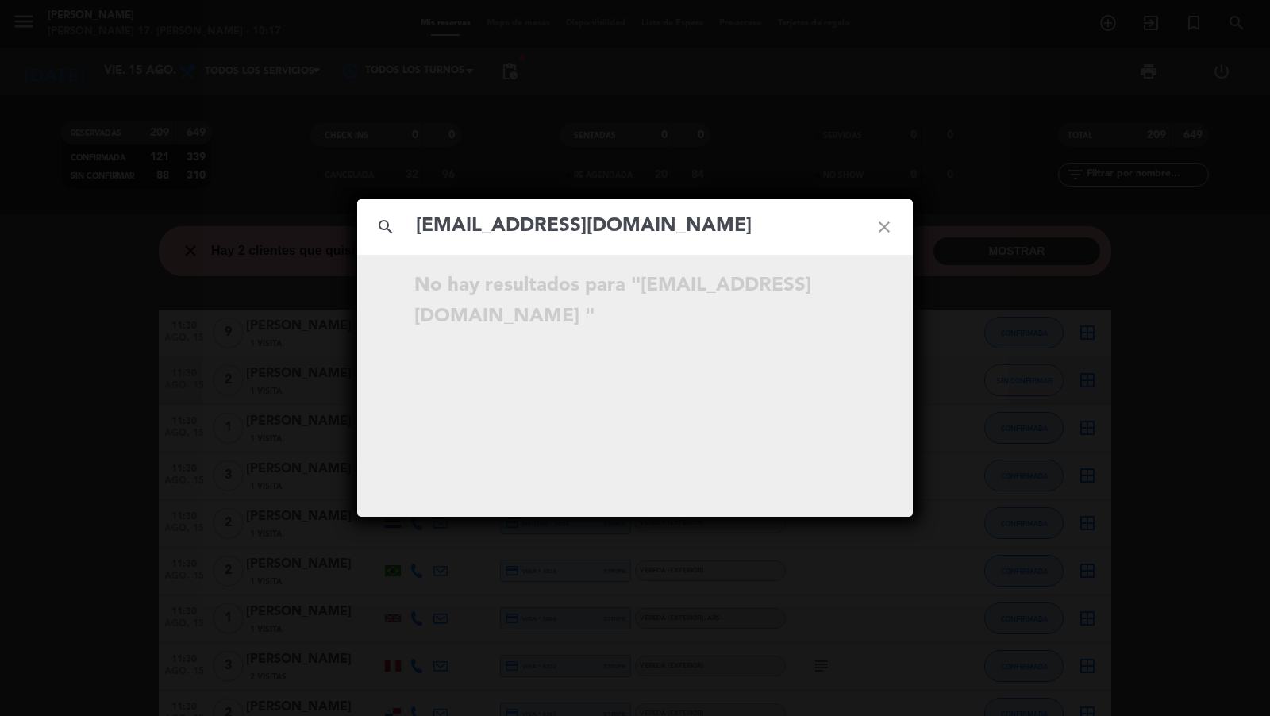
type input "[EMAIL_ADDRESS][DOMAIN_NAME]"
click at [222, 239] on div "search [EMAIL_ADDRESS][DOMAIN_NAME] close No hay resultados para "[EMAIL_ADDRES…" at bounding box center [635, 358] width 1270 height 716
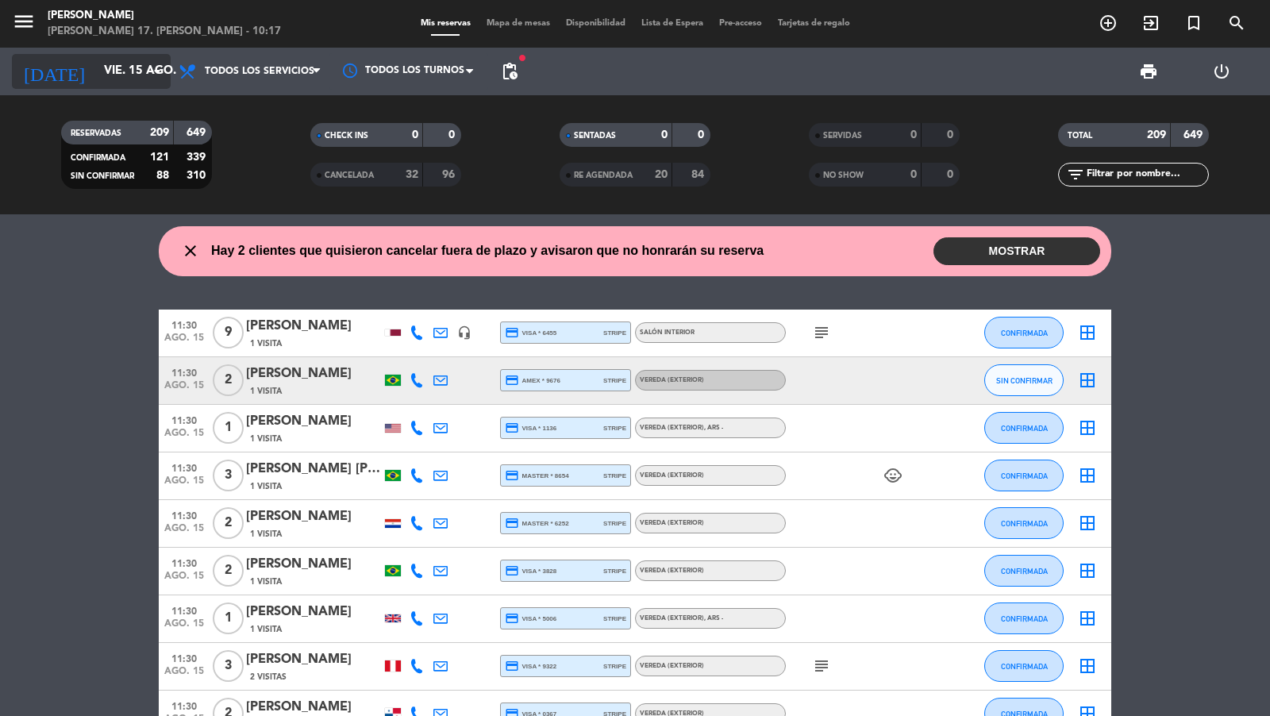
click at [129, 79] on input "vie. 15 ago." at bounding box center [172, 71] width 153 height 30
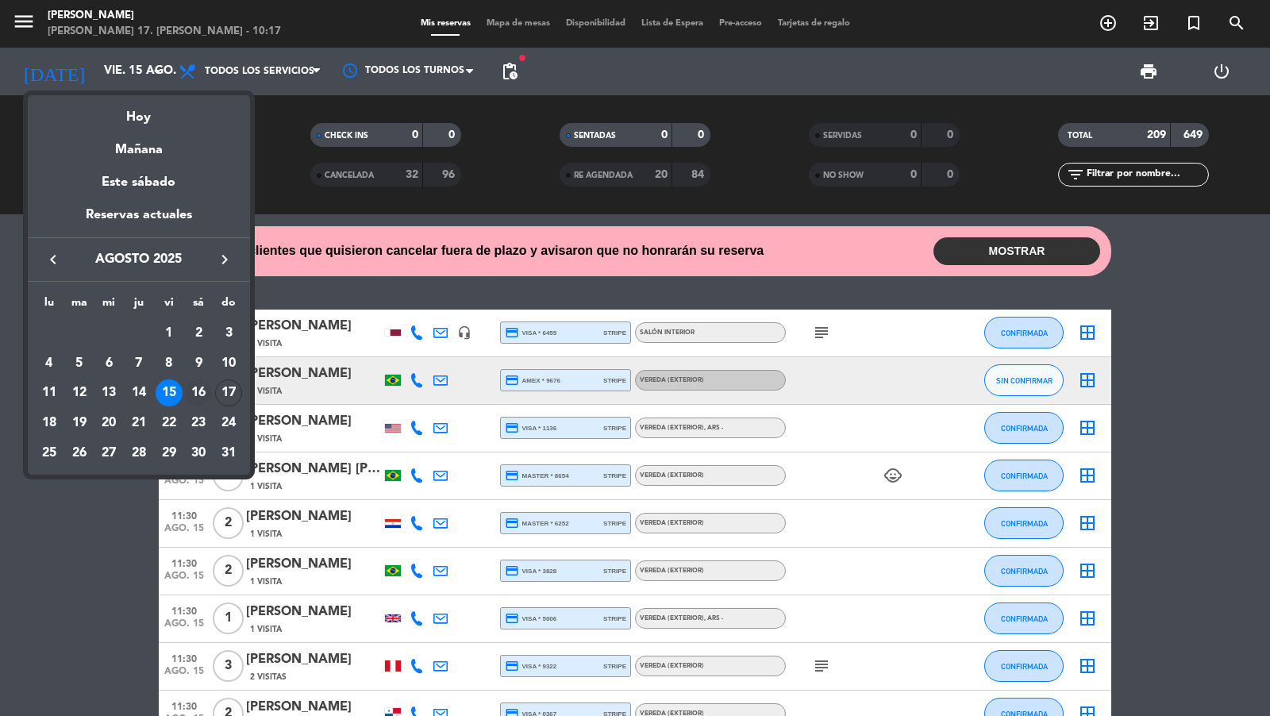
click at [196, 397] on div "16" at bounding box center [198, 393] width 27 height 27
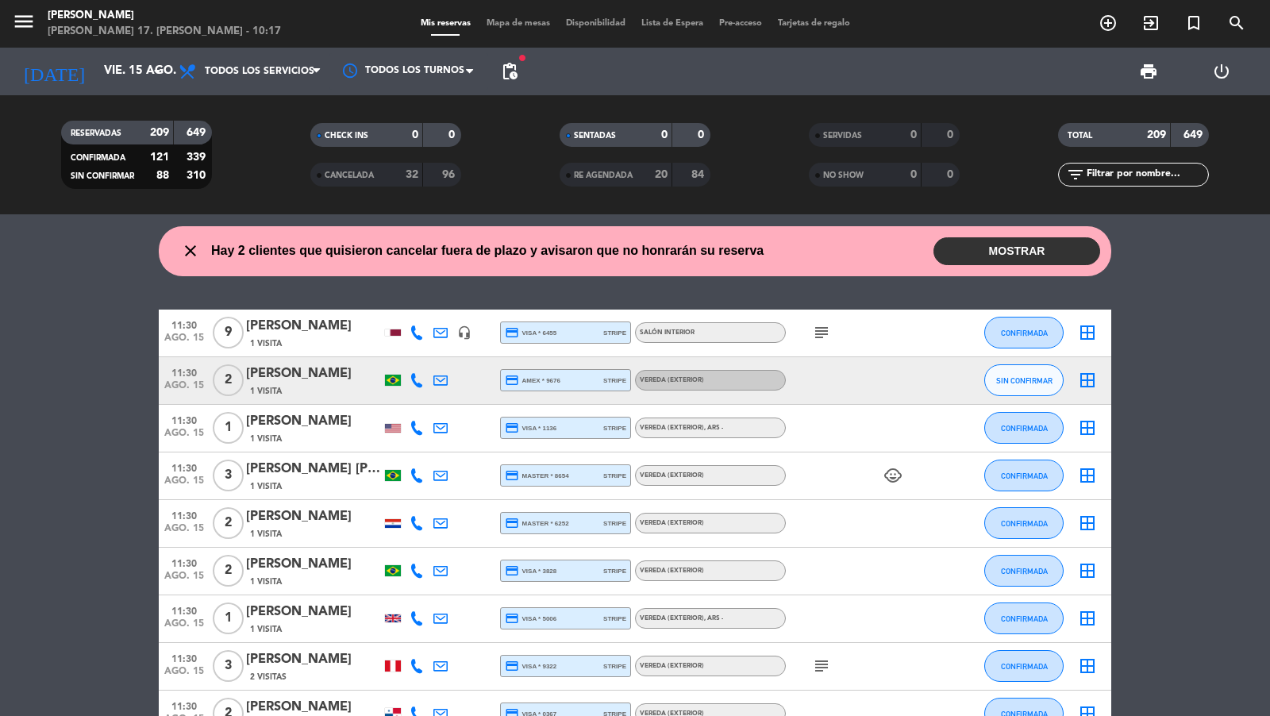
type input "sáb. 16 ago."
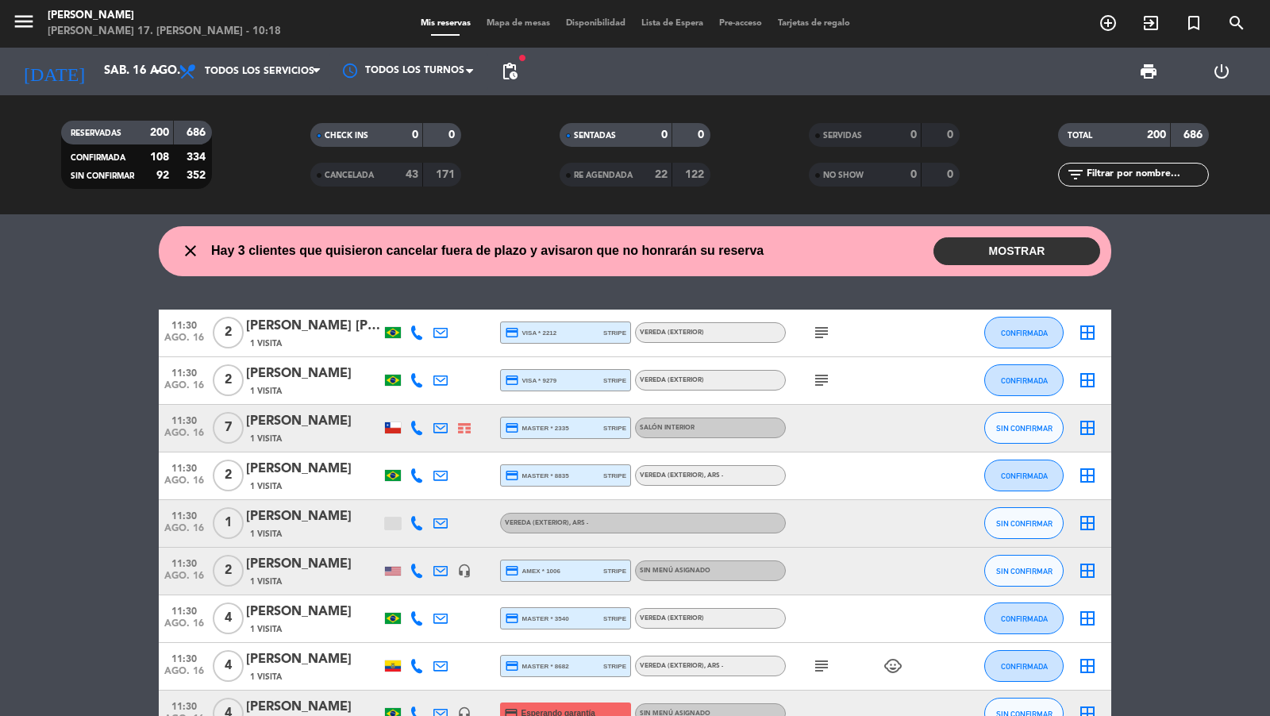
click at [1104, 25] on icon "add_circle_outline" at bounding box center [1108, 22] width 19 height 19
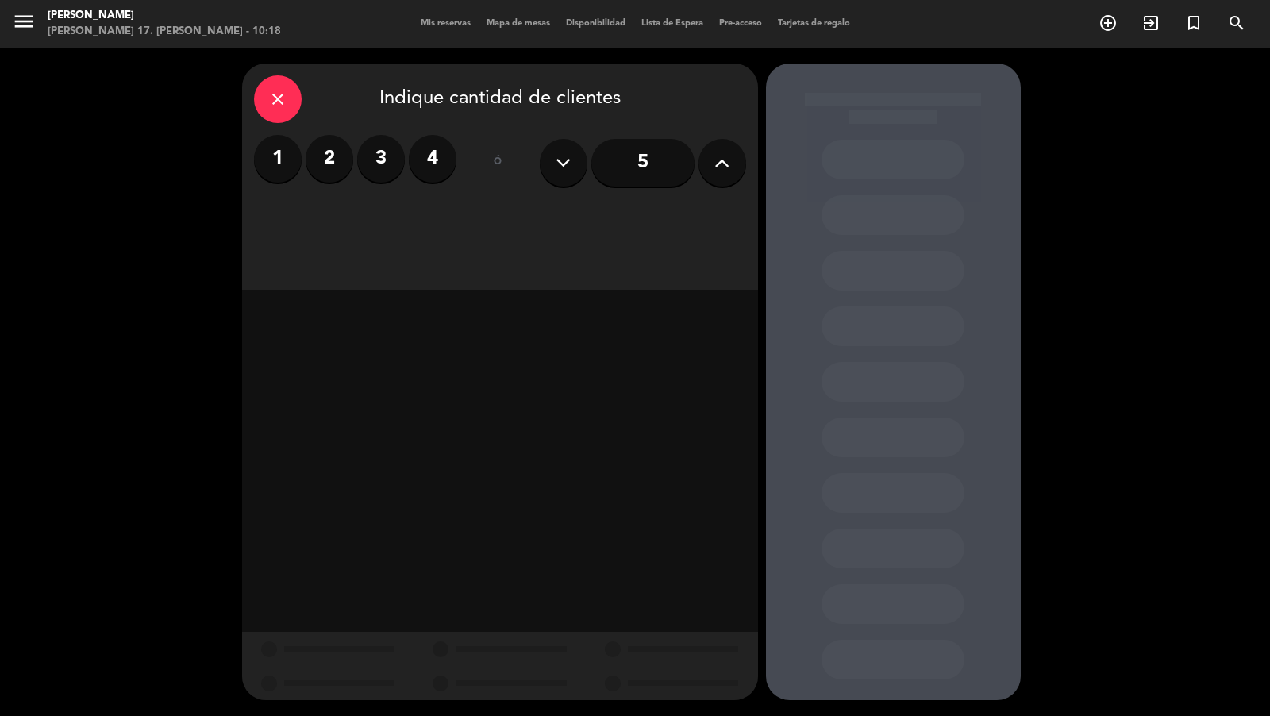
click at [423, 153] on label "4" at bounding box center [433, 159] width 48 height 48
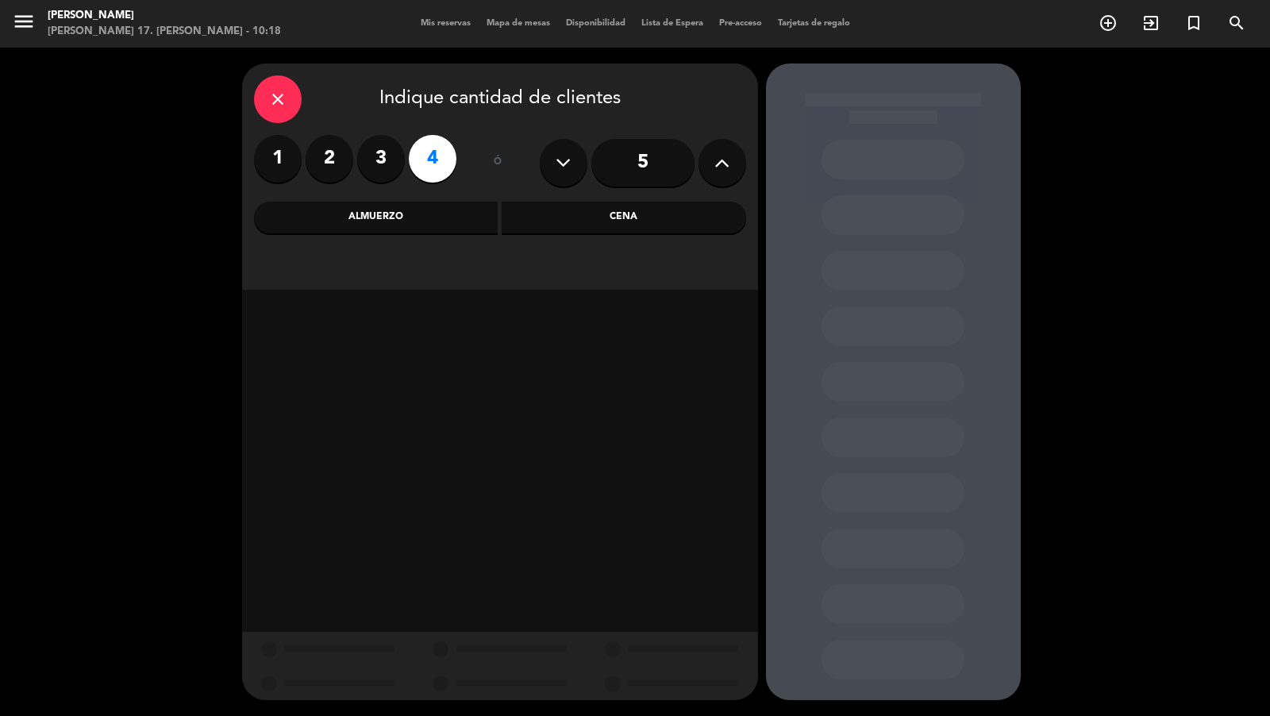
click at [616, 165] on input "5" at bounding box center [643, 163] width 103 height 48
click at [552, 218] on div "Cena" at bounding box center [624, 218] width 245 height 32
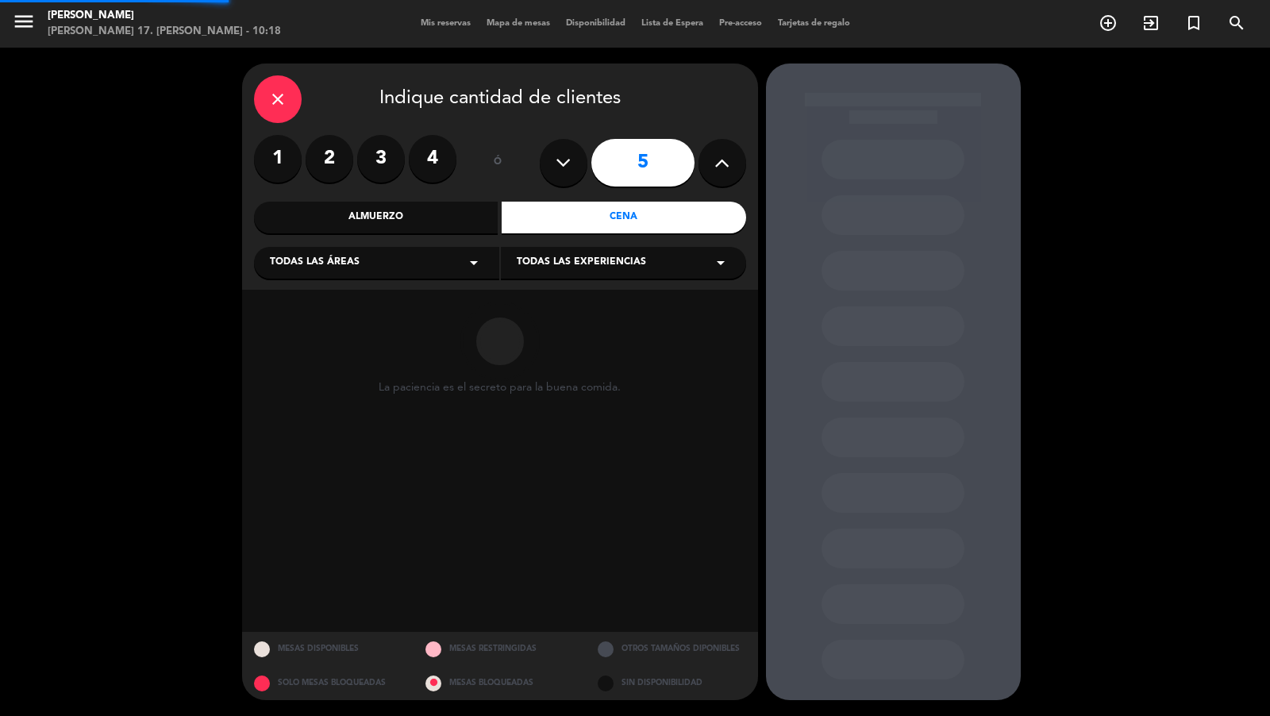
click at [485, 241] on div "close Indique cantidad de clientes 1 2 3 4 ó 5 Almuerzo Cena Todas las áreas ar…" at bounding box center [500, 177] width 516 height 226
click at [474, 252] on div "Todas las áreas arrow_drop_down" at bounding box center [376, 263] width 245 height 32
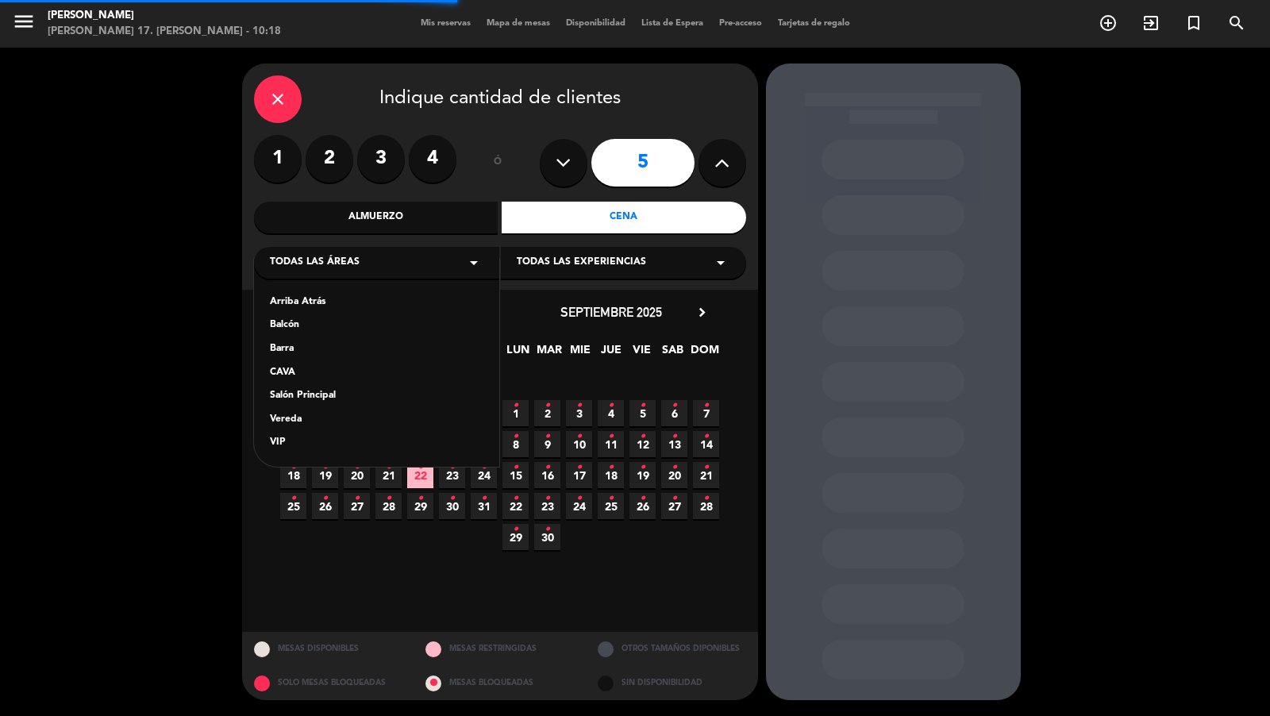
click at [306, 430] on div "Arriba Atrás Balcón Barra CAVA Salón Principal Vereda VIP" at bounding box center [376, 363] width 245 height 208
click at [314, 421] on div "Vereda" at bounding box center [377, 420] width 214 height 16
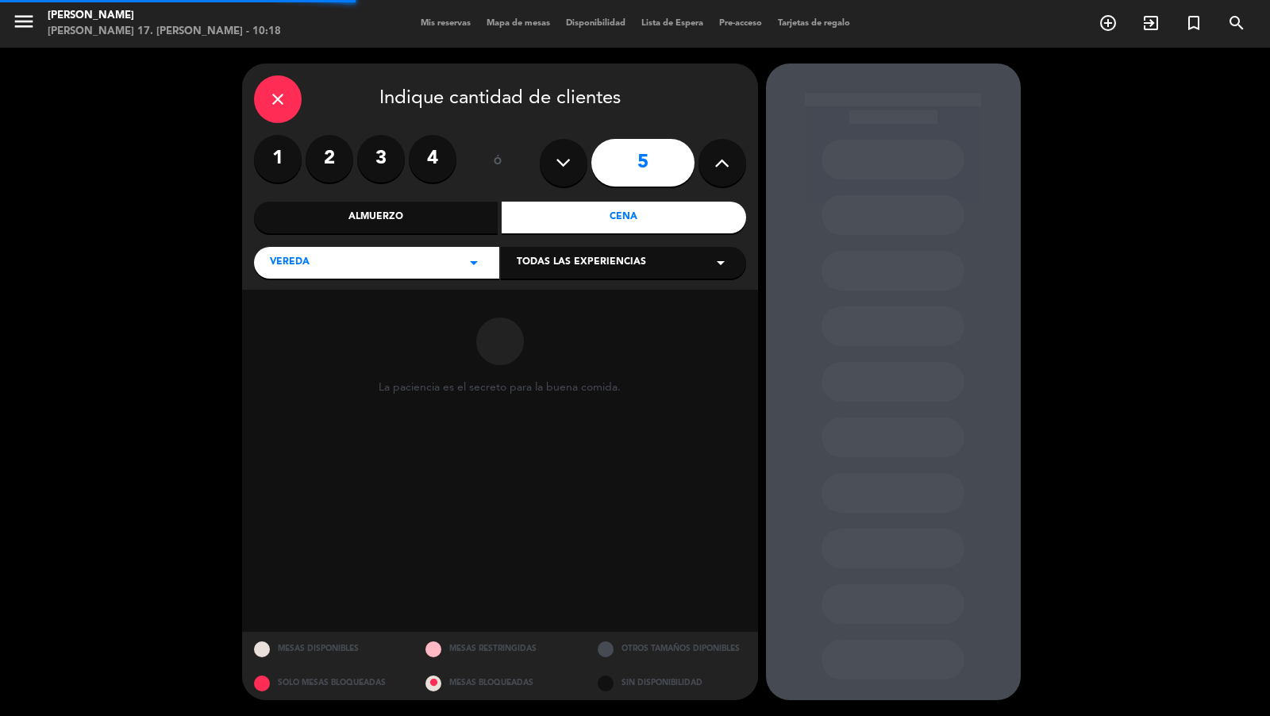
click at [527, 268] on span "Todas las experiencias" at bounding box center [581, 263] width 129 height 16
click at [527, 293] on div "Sidewalk (OUTDOORS)" at bounding box center [623, 292] width 245 height 67
click at [527, 298] on div "Sidewalk (OUTDOORS)" at bounding box center [624, 303] width 214 height 16
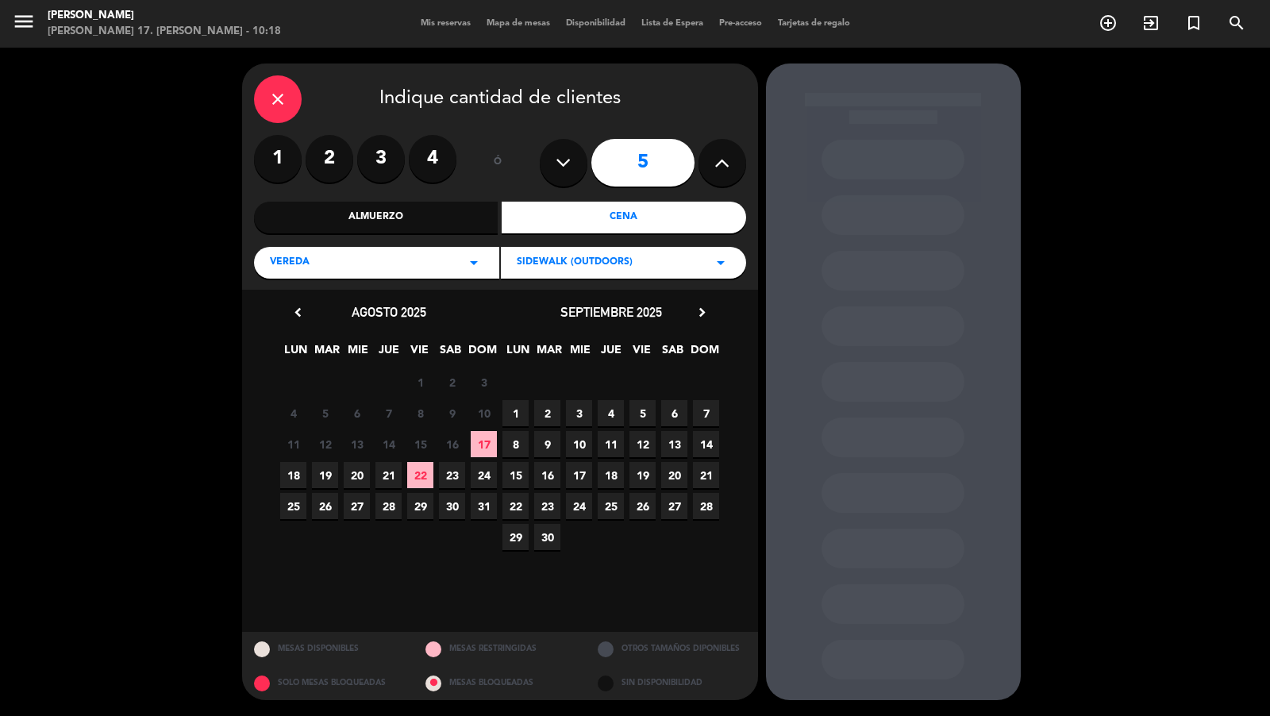
click at [700, 318] on icon "chevron_right" at bounding box center [702, 312] width 17 height 17
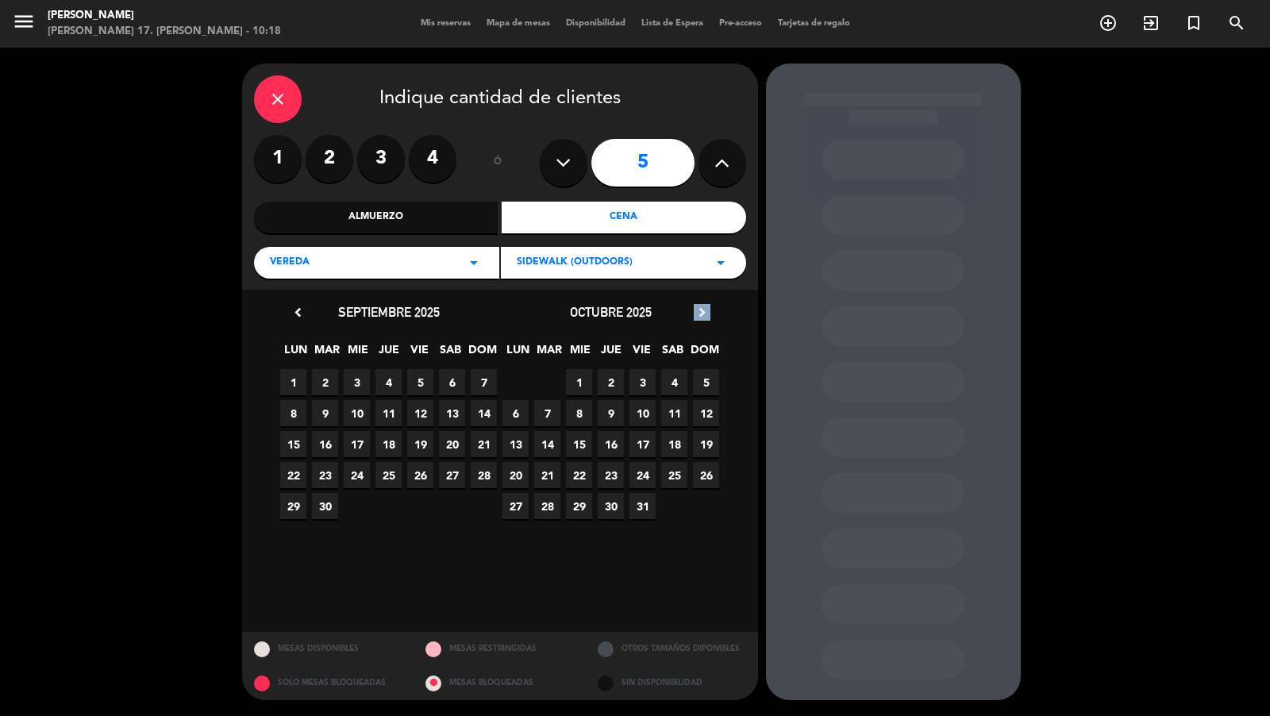
click at [700, 318] on icon "chevron_right" at bounding box center [702, 312] width 17 height 17
click at [607, 479] on span "20" at bounding box center [611, 475] width 26 height 26
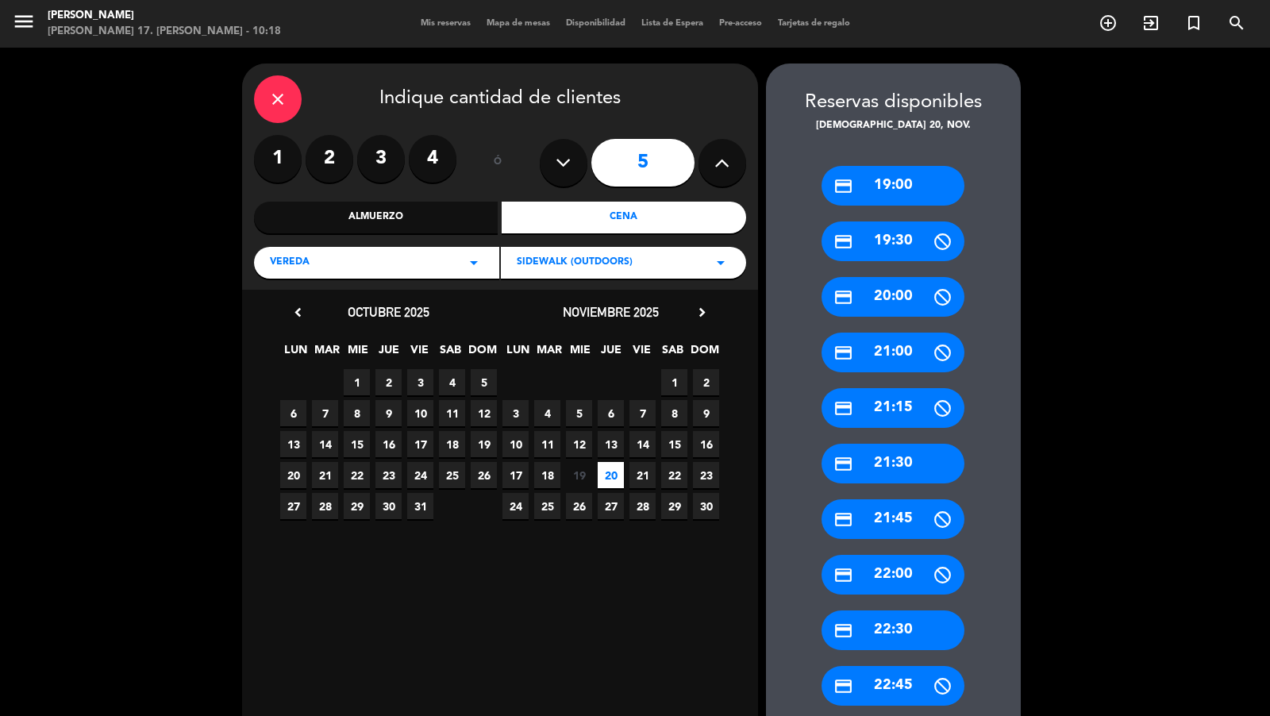
click at [907, 190] on div "credit_card 19:00" at bounding box center [893, 186] width 143 height 40
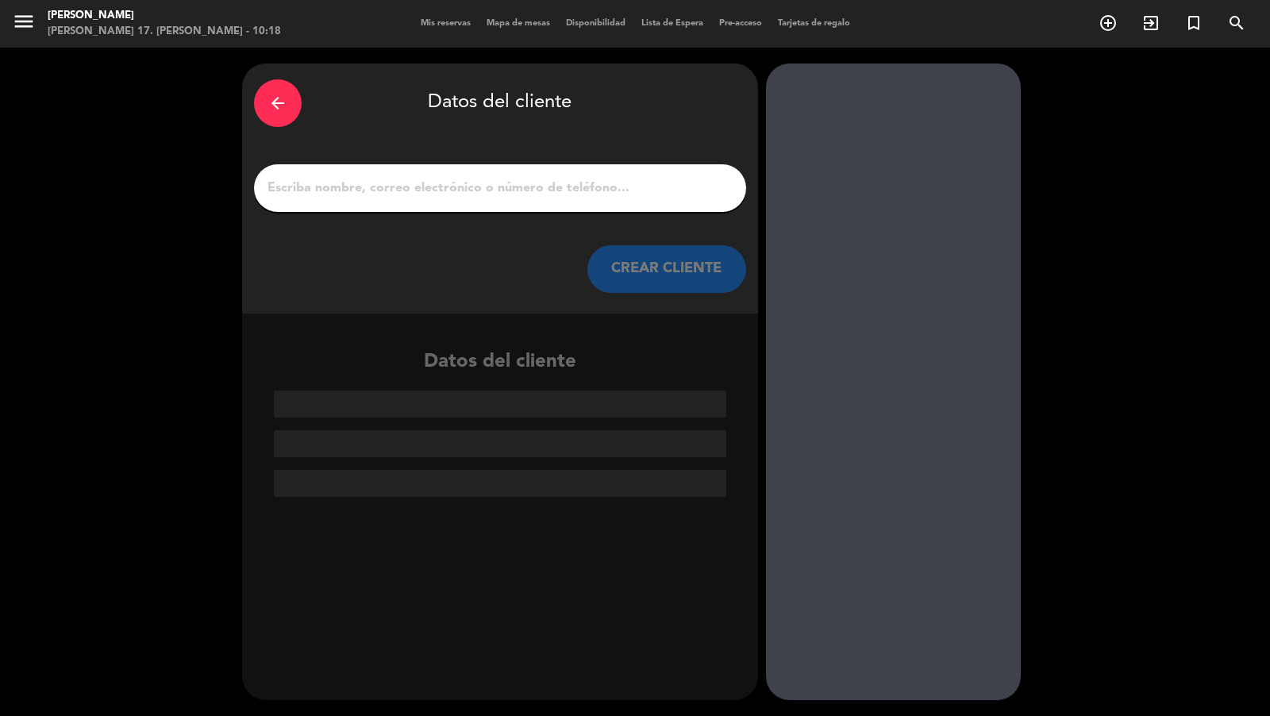
click at [702, 195] on input "1" at bounding box center [500, 188] width 468 height 22
paste input "[PERSON_NAME]"
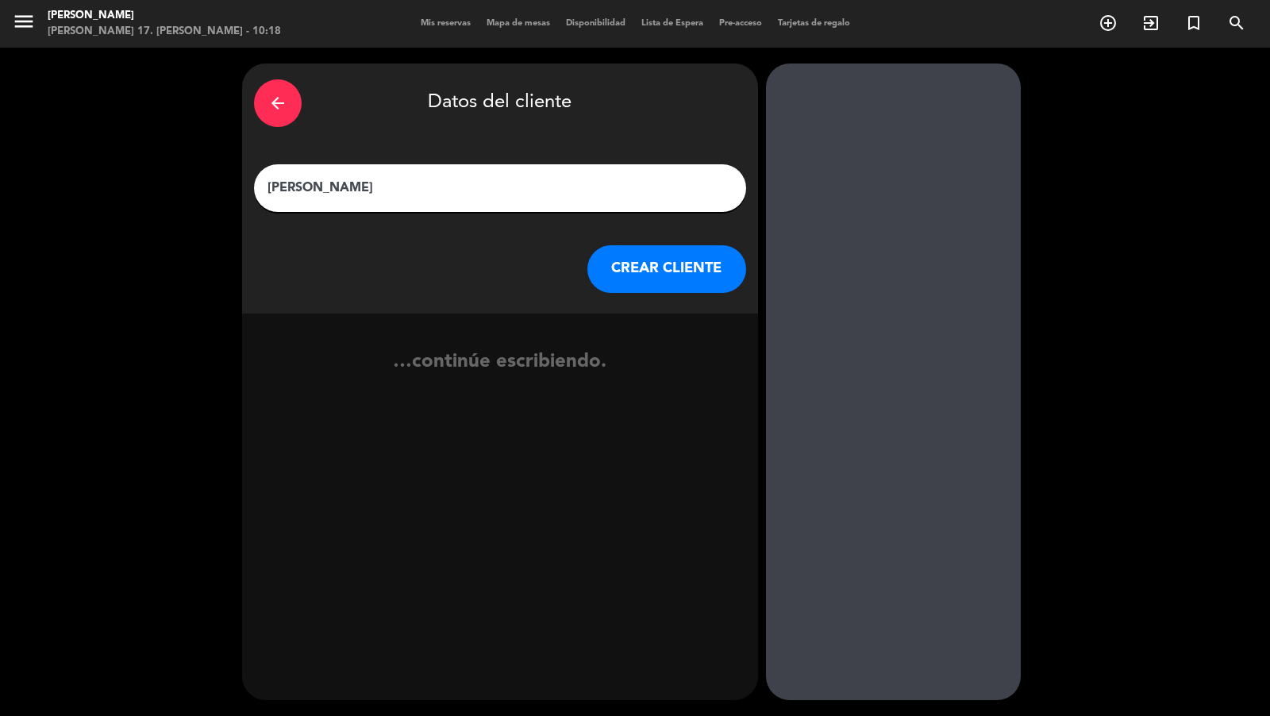
type input "[PERSON_NAME]"
click at [702, 267] on button "CREAR CLIENTE" at bounding box center [667, 269] width 159 height 48
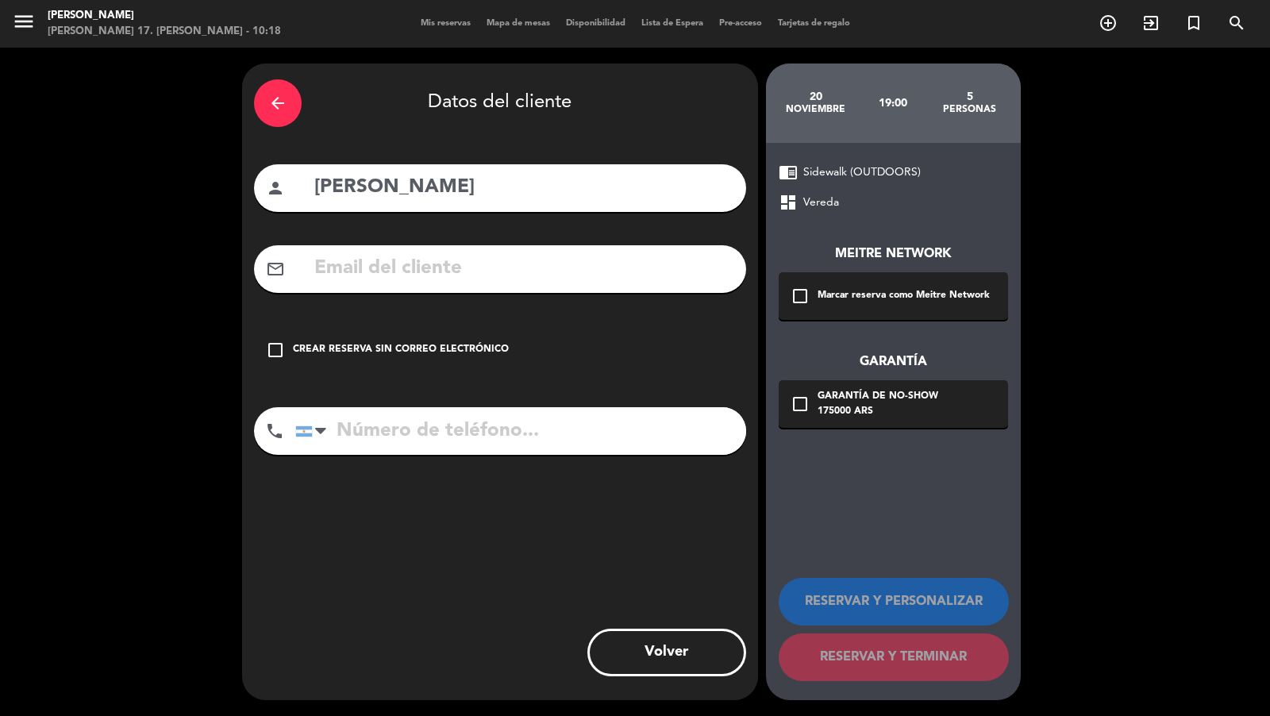
click at [844, 281] on div "check_box_outline_blank Marcar reserva como Meitre Network" at bounding box center [893, 296] width 229 height 48
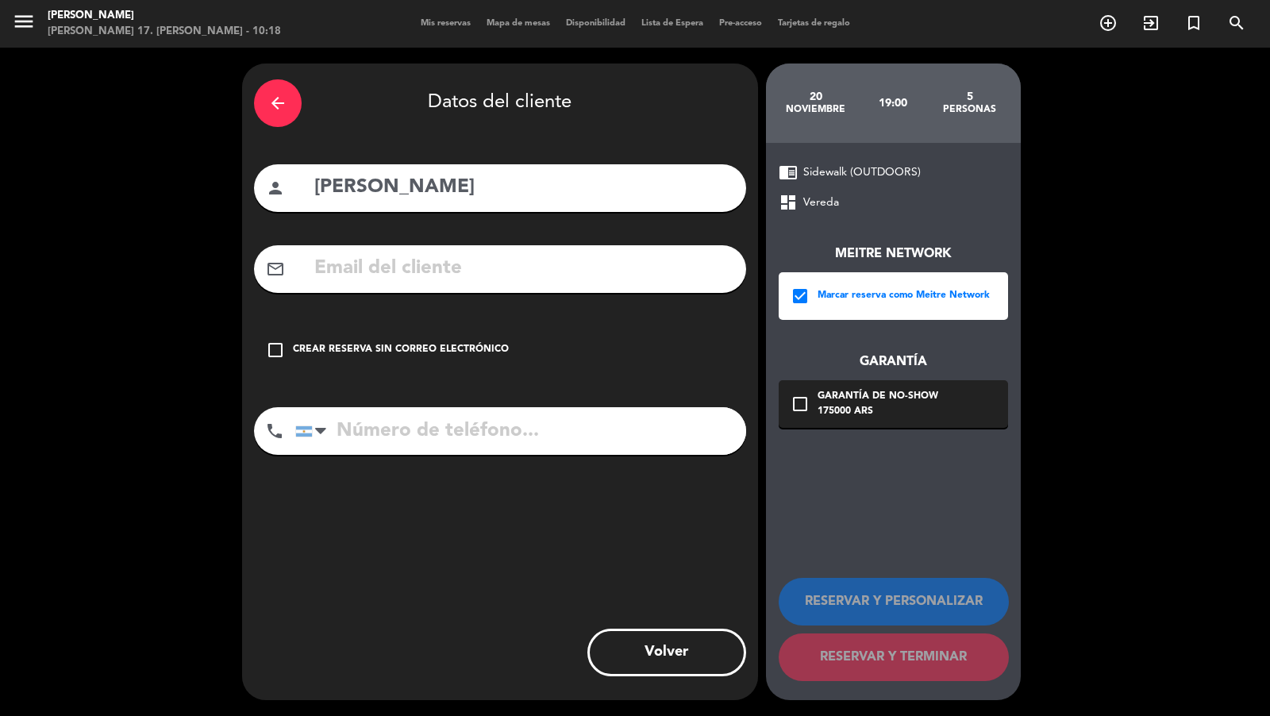
click at [844, 396] on div "Garantía de no-show" at bounding box center [878, 397] width 121 height 16
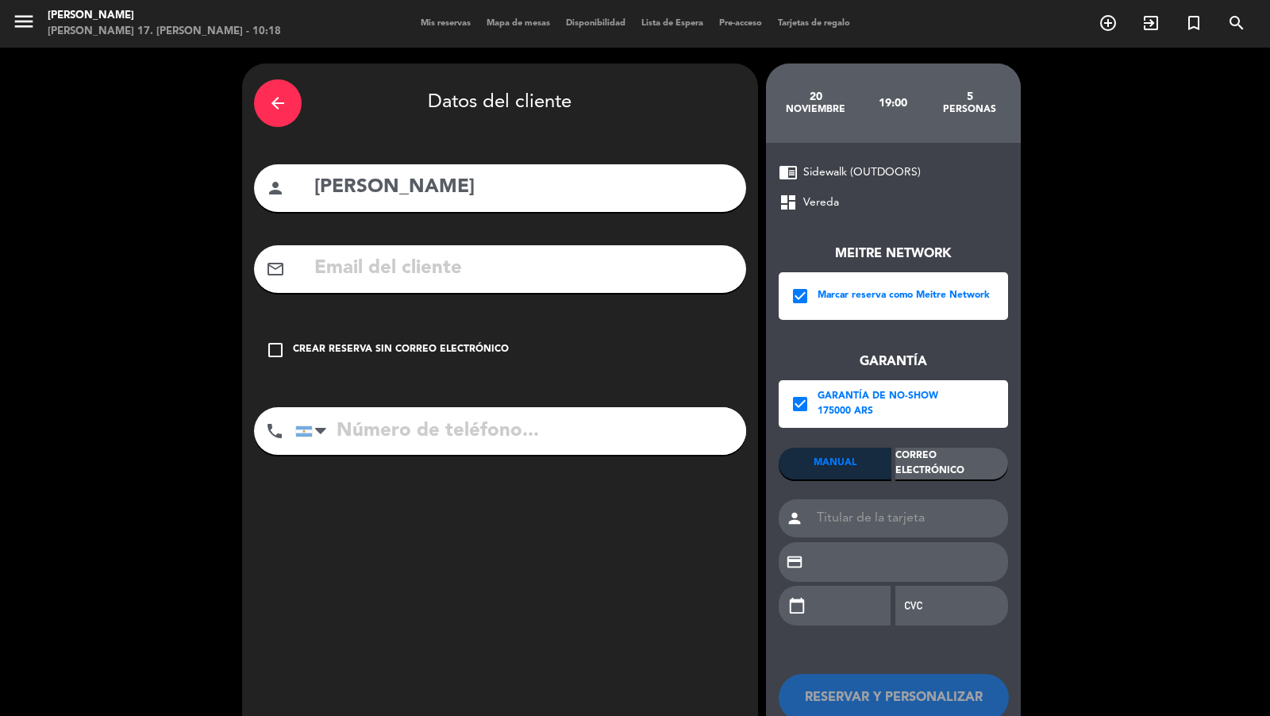
click at [898, 448] on div "MANUAL Correo Electrónico" at bounding box center [893, 464] width 229 height 32
click at [905, 457] on div "Correo Electrónico" at bounding box center [952, 464] width 113 height 32
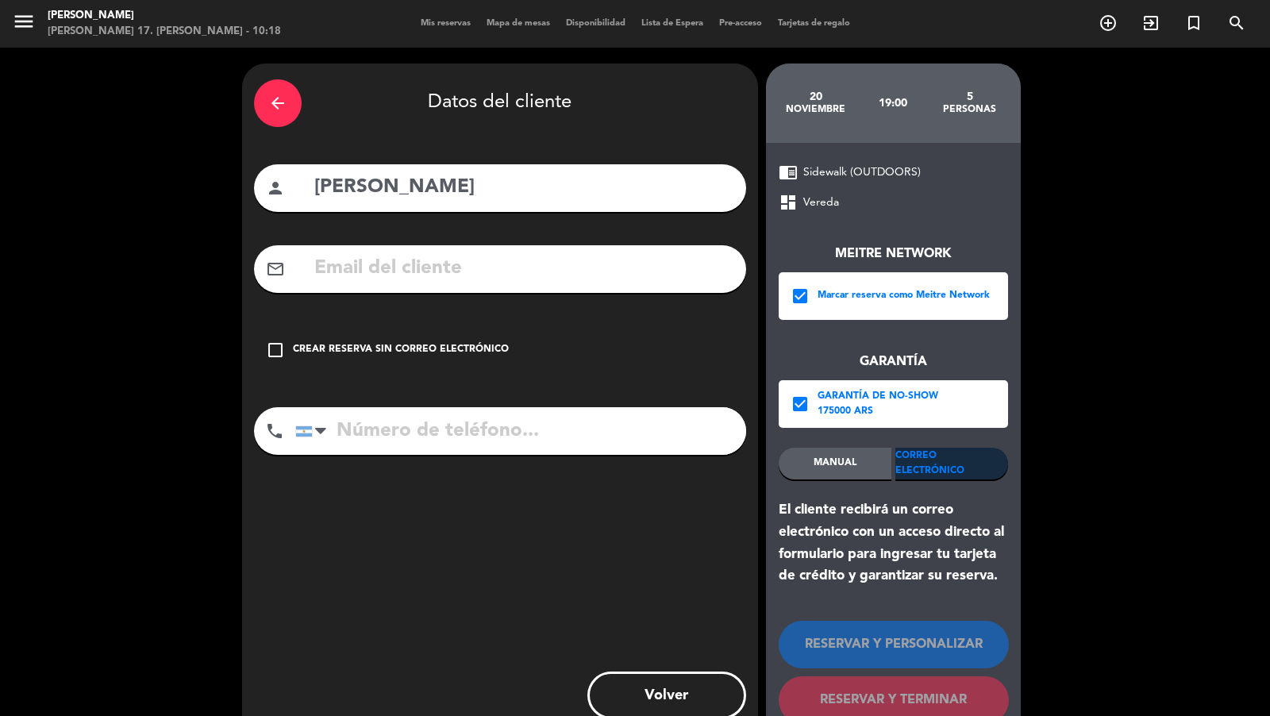
click at [685, 260] on input "text" at bounding box center [524, 268] width 422 height 33
paste input "[PHONE_NUMBER]"
type input "[PHONE_NUMBER]"
click at [380, 430] on input "tel" at bounding box center [520, 431] width 451 height 48
paste input "[PHONE_NUMBER]"
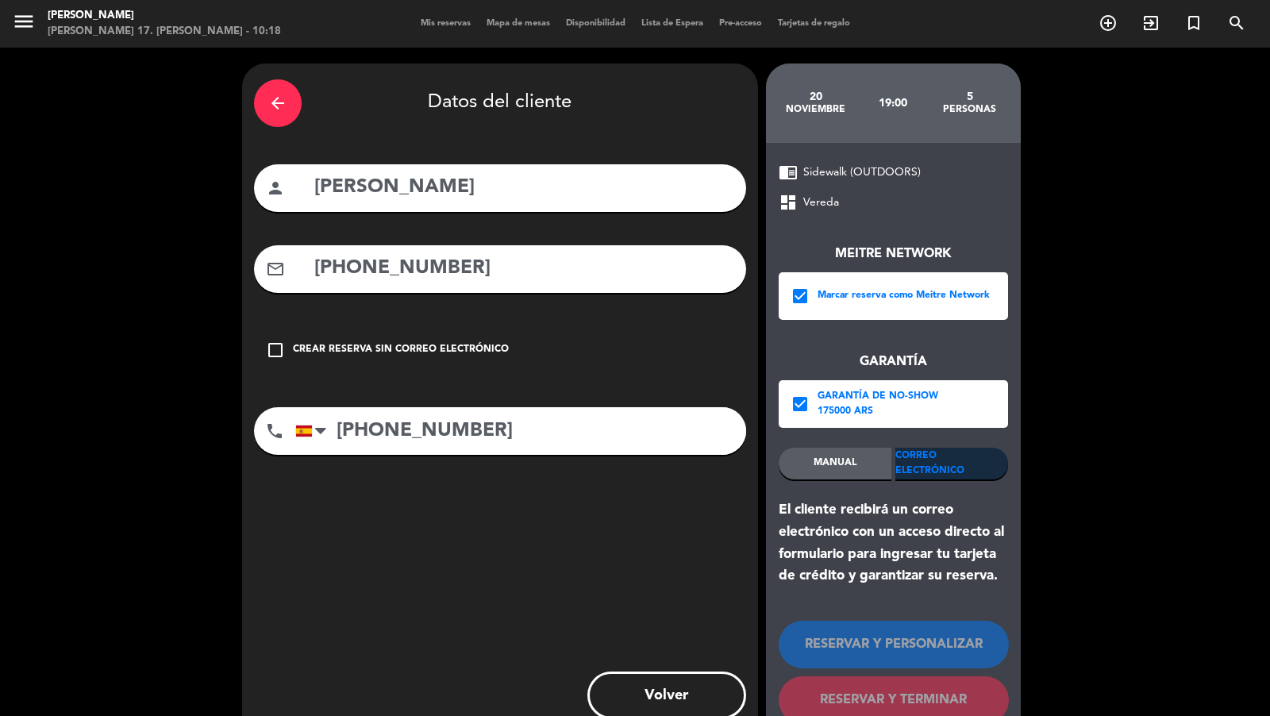
type input "[PHONE_NUMBER]"
click at [471, 266] on input "[PHONE_NUMBER]" at bounding box center [524, 268] width 422 height 33
paste input "[EMAIL_ADDRESS][DOMAIN_NAME]"
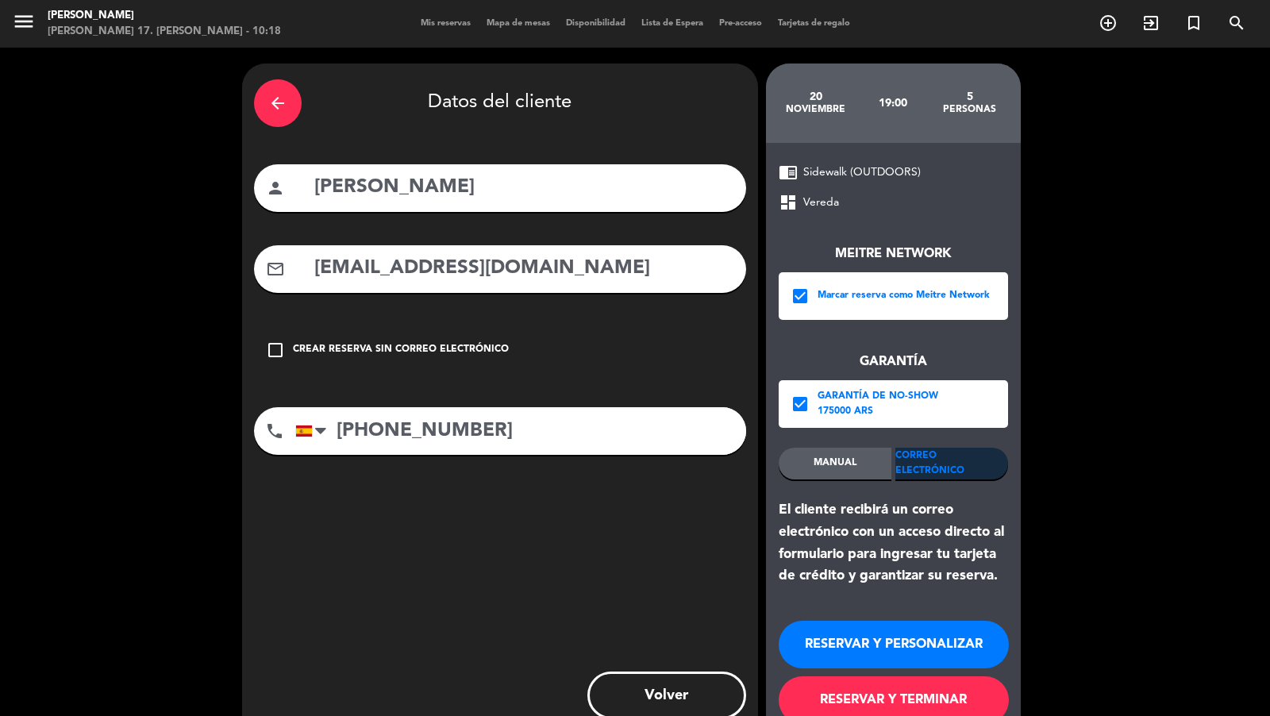
type input "[EMAIL_ADDRESS][DOMAIN_NAME]"
drag, startPoint x: 873, startPoint y: 700, endPoint x: 873, endPoint y: 669, distance: 30.2
click at [873, 699] on button "RESERVAR Y TERMINAR" at bounding box center [894, 700] width 230 height 48
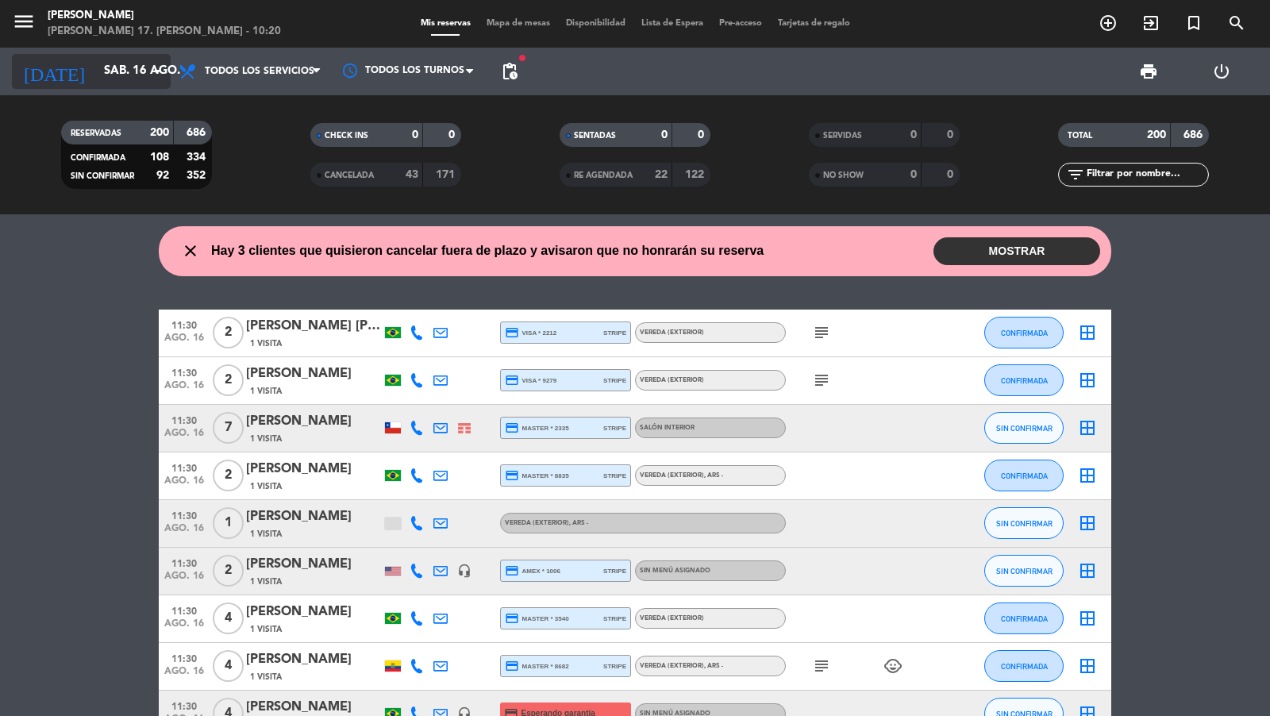
click at [127, 87] on div "[DATE] sáb. 16 ago. arrow_drop_down" at bounding box center [91, 71] width 159 height 35
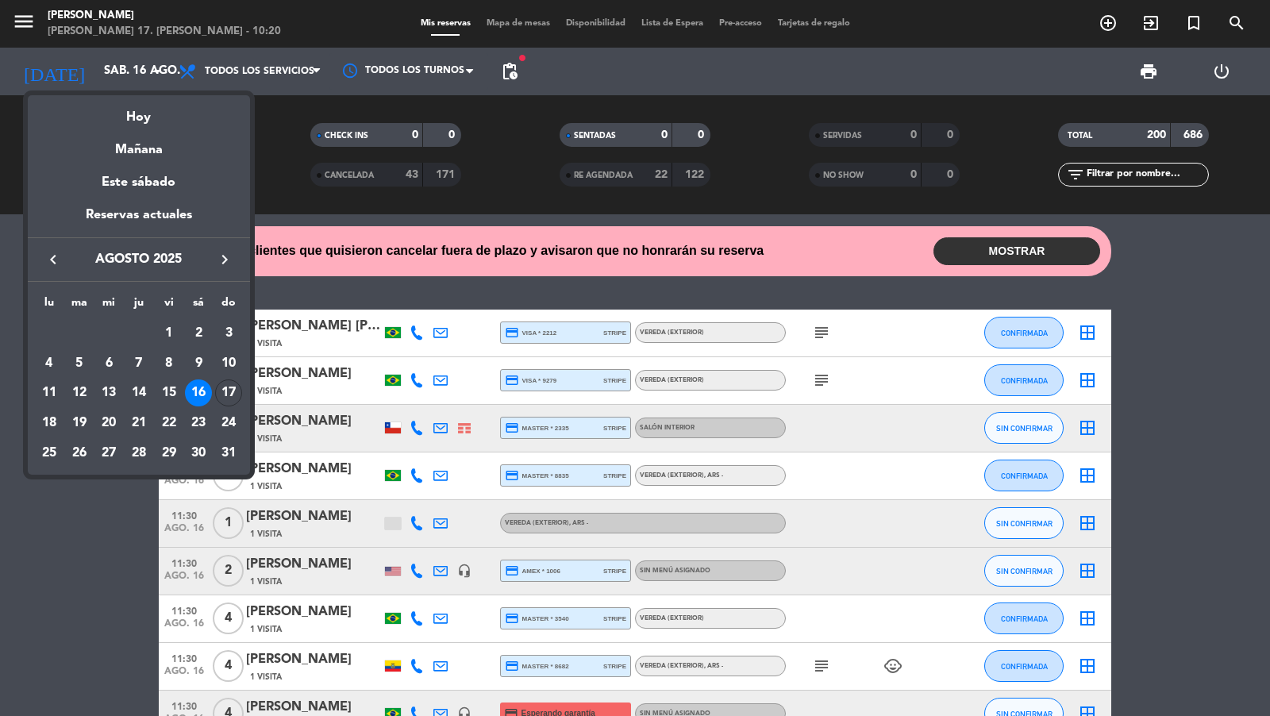
click at [215, 250] on icon "keyboard_arrow_right" at bounding box center [224, 259] width 19 height 19
click at [145, 391] on div "11" at bounding box center [138, 393] width 27 height 27
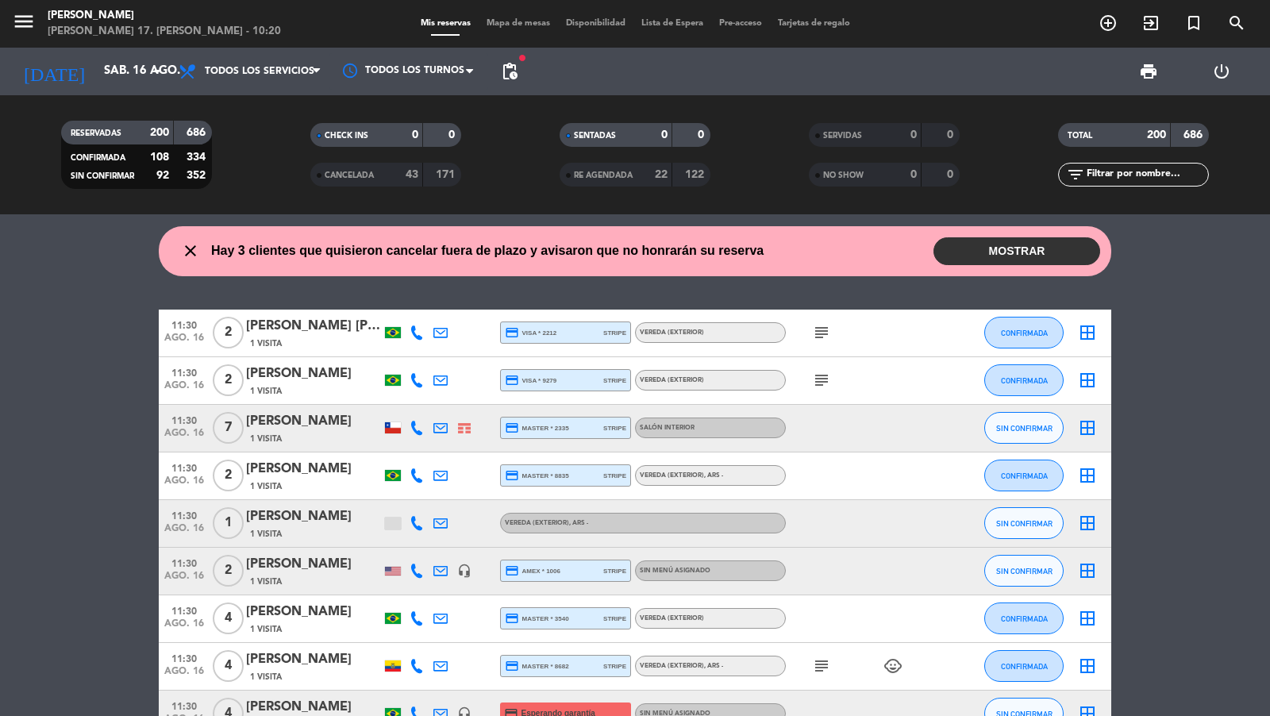
type input "[DEMOGRAPHIC_DATA] [DATE]"
click at [513, 75] on span "pending_actions" at bounding box center [509, 71] width 19 height 19
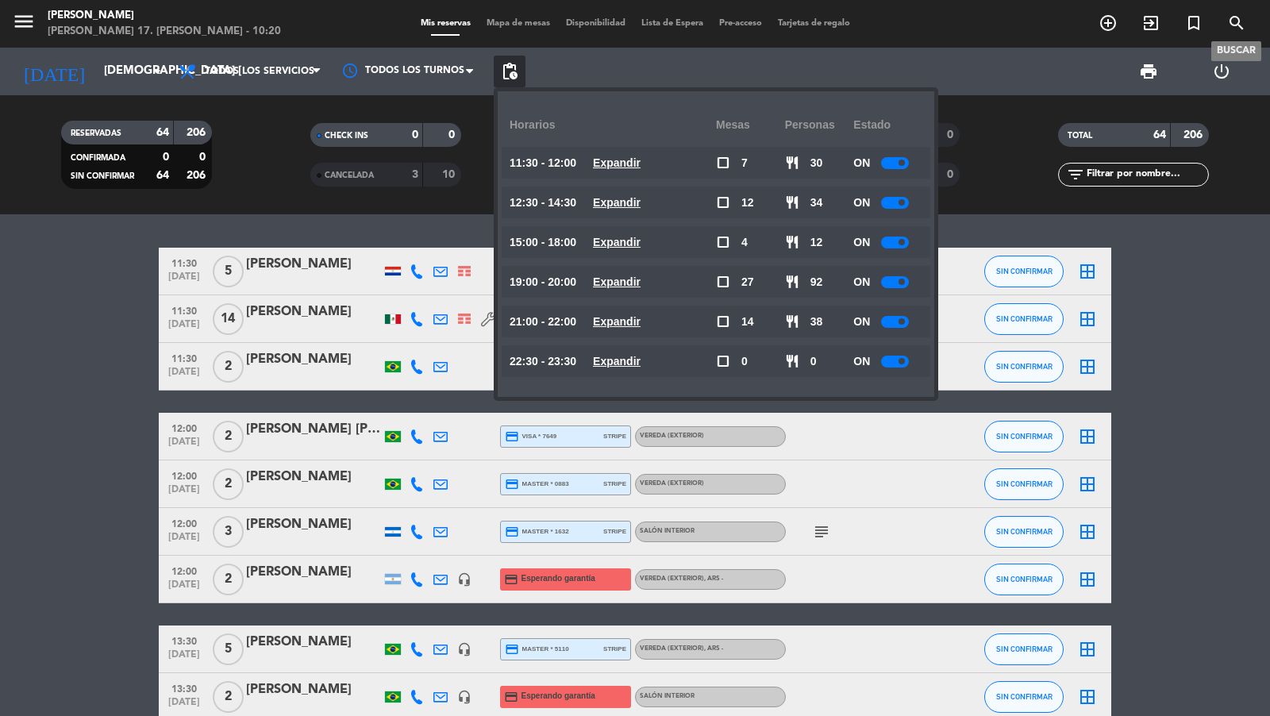
click at [1243, 30] on icon "search" at bounding box center [1237, 22] width 19 height 19
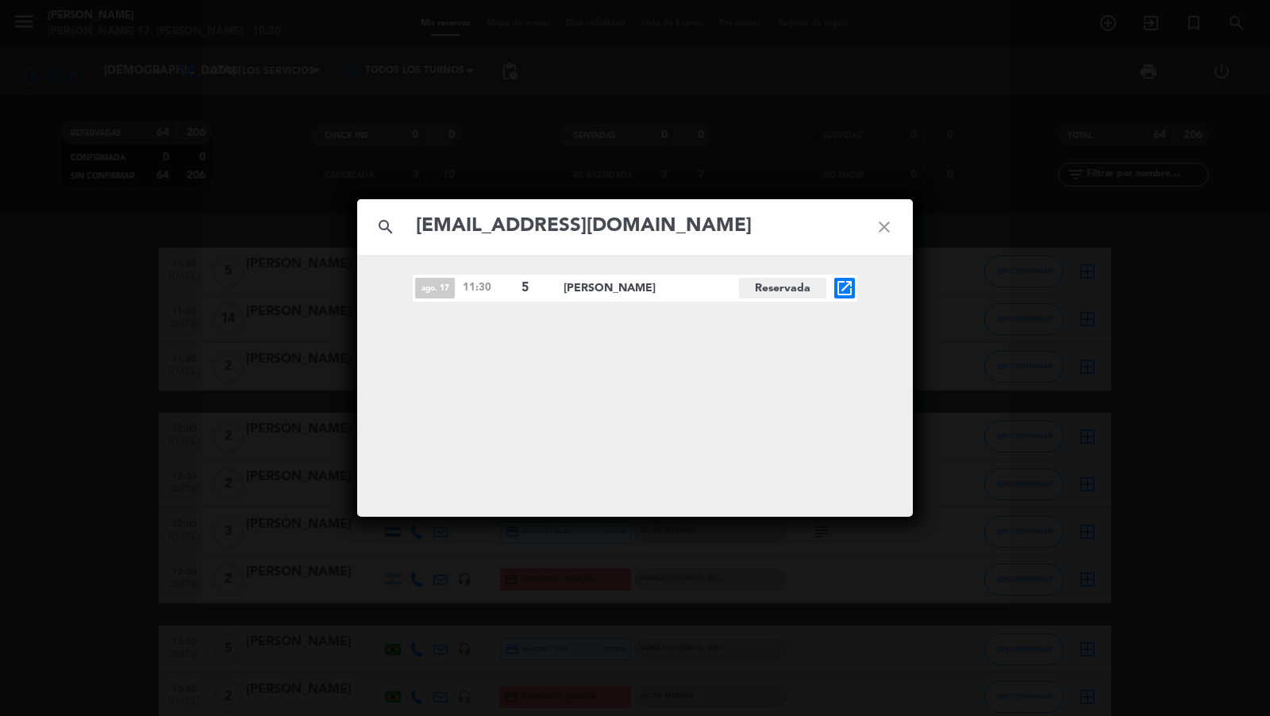
type input "[EMAIL_ADDRESS][DOMAIN_NAME]"
click at [850, 287] on icon "open_in_new" at bounding box center [844, 288] width 19 height 19
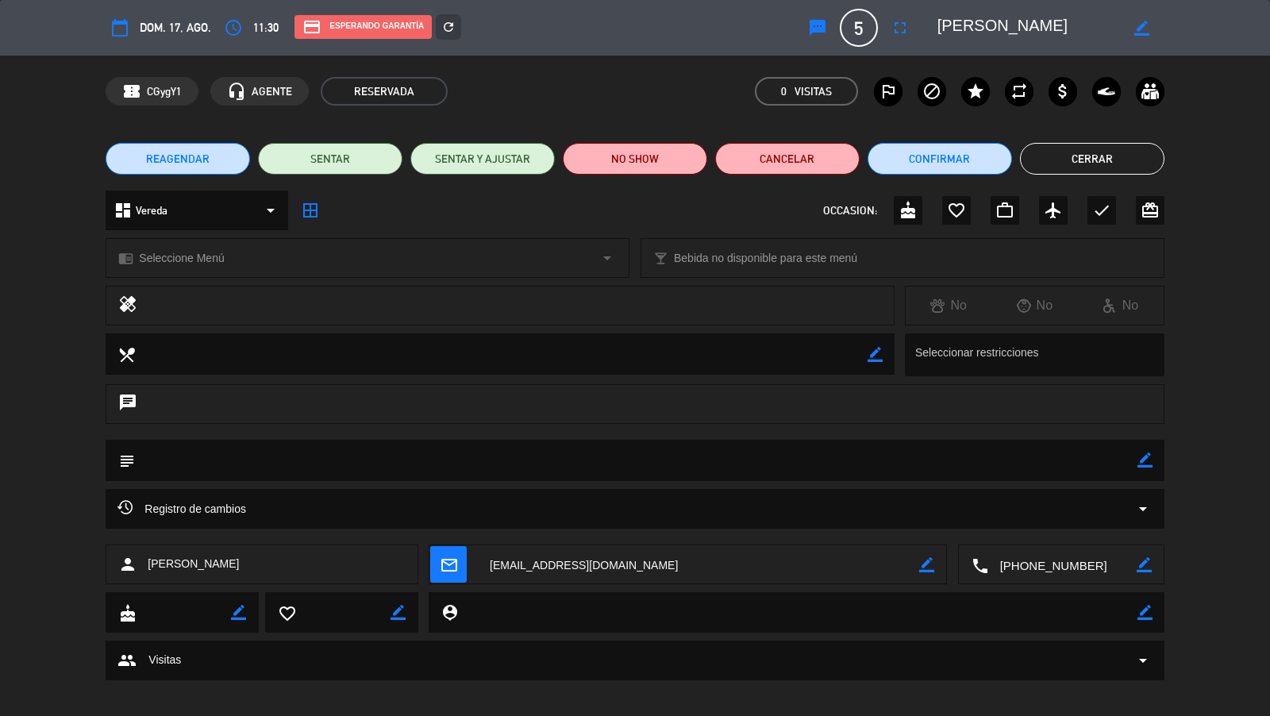
click at [448, 567] on icon "mail_outline" at bounding box center [448, 564] width 17 height 17
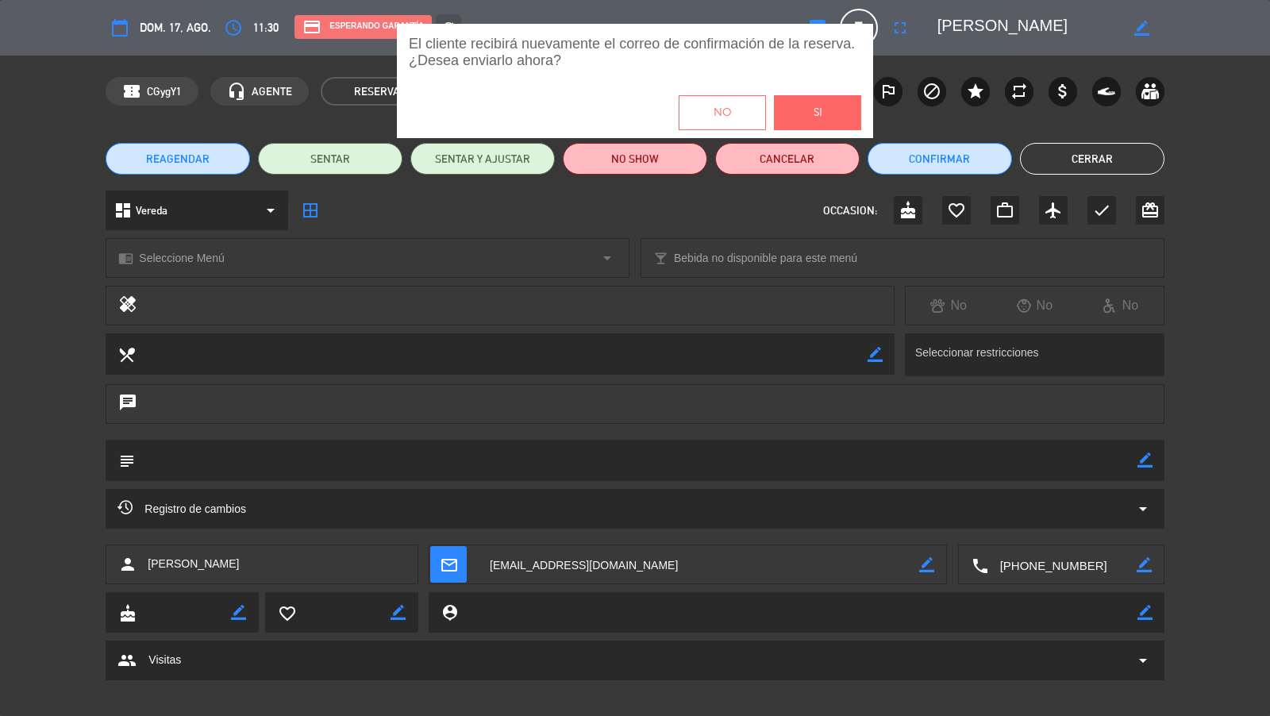
click at [822, 127] on button "Si" at bounding box center [817, 112] width 87 height 35
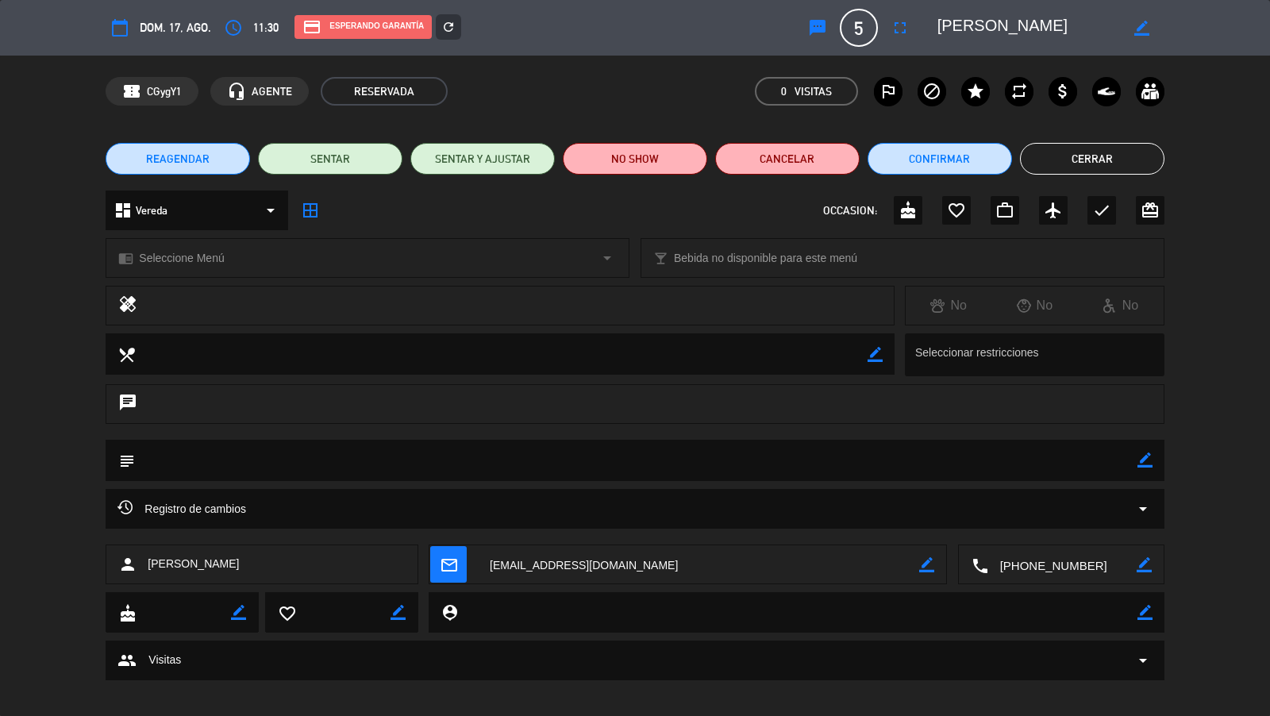
click at [455, 25] on div "refresh" at bounding box center [448, 26] width 25 height 25
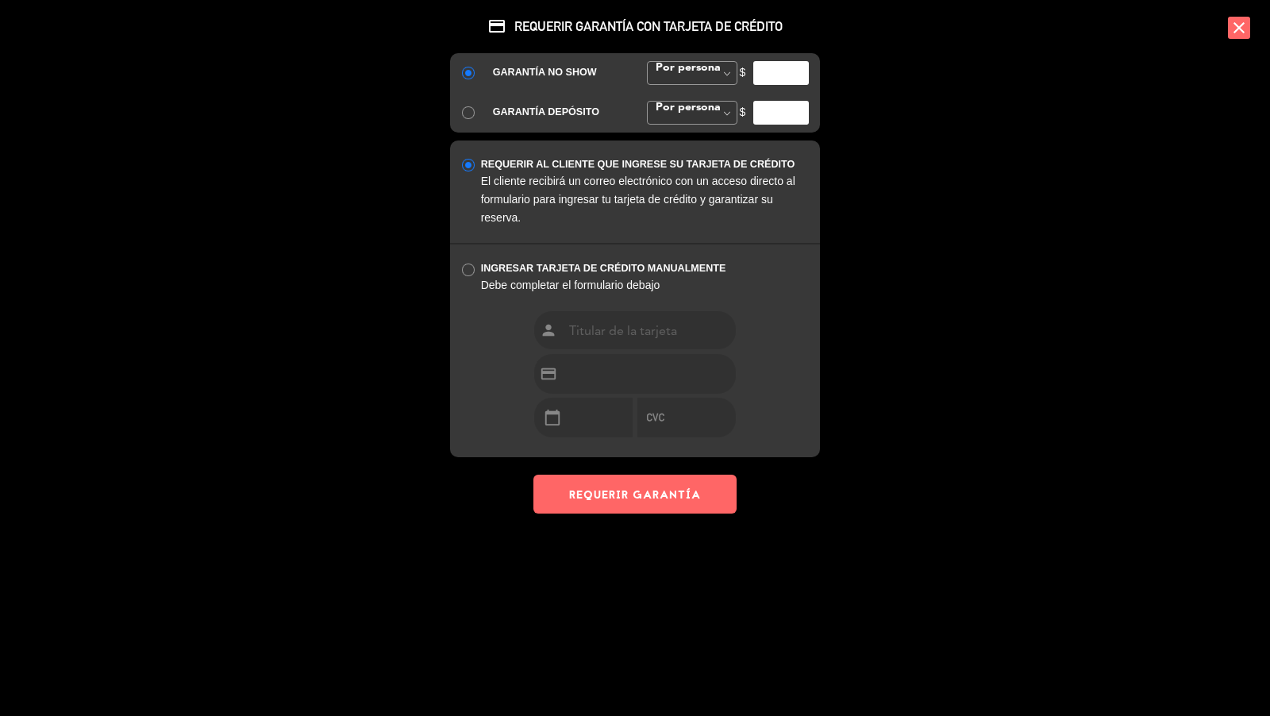
click at [774, 67] on input "number" at bounding box center [782, 73] width 56 height 24
type input "35000"
click at [608, 503] on button "REQUERIR GARANTÍA" at bounding box center [635, 494] width 203 height 39
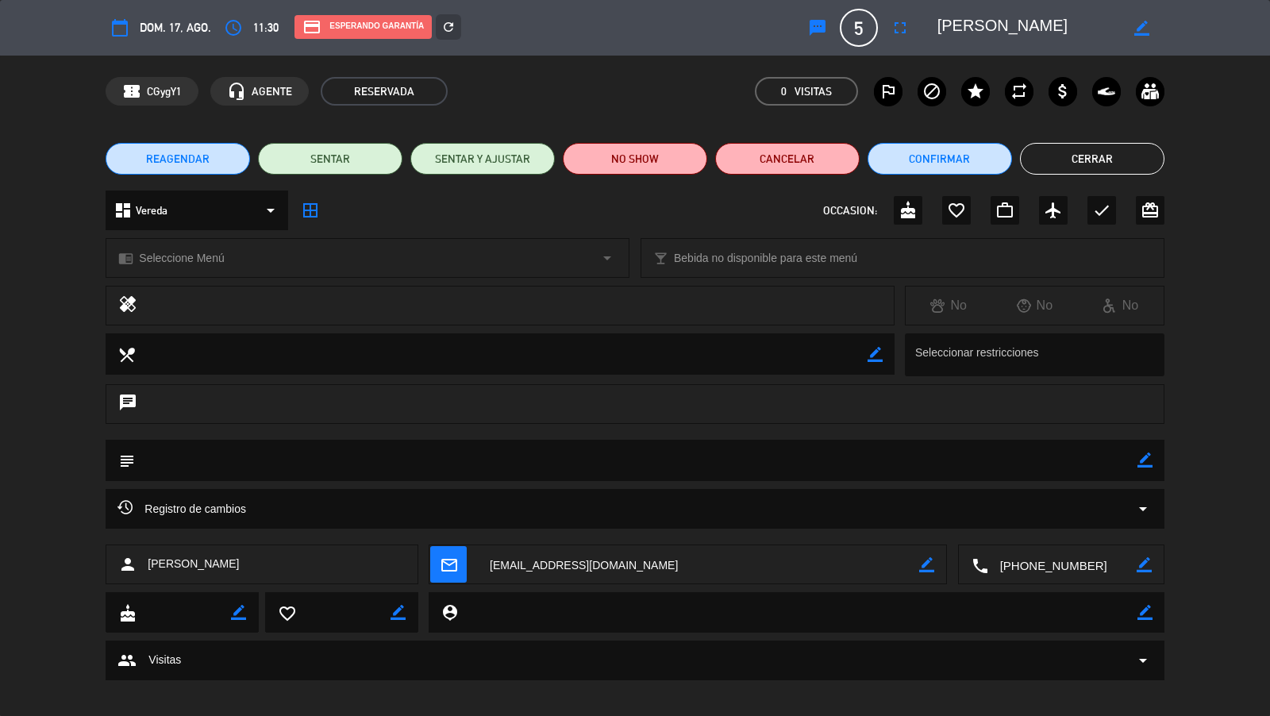
click at [1058, 168] on button "Cerrar" at bounding box center [1092, 159] width 145 height 32
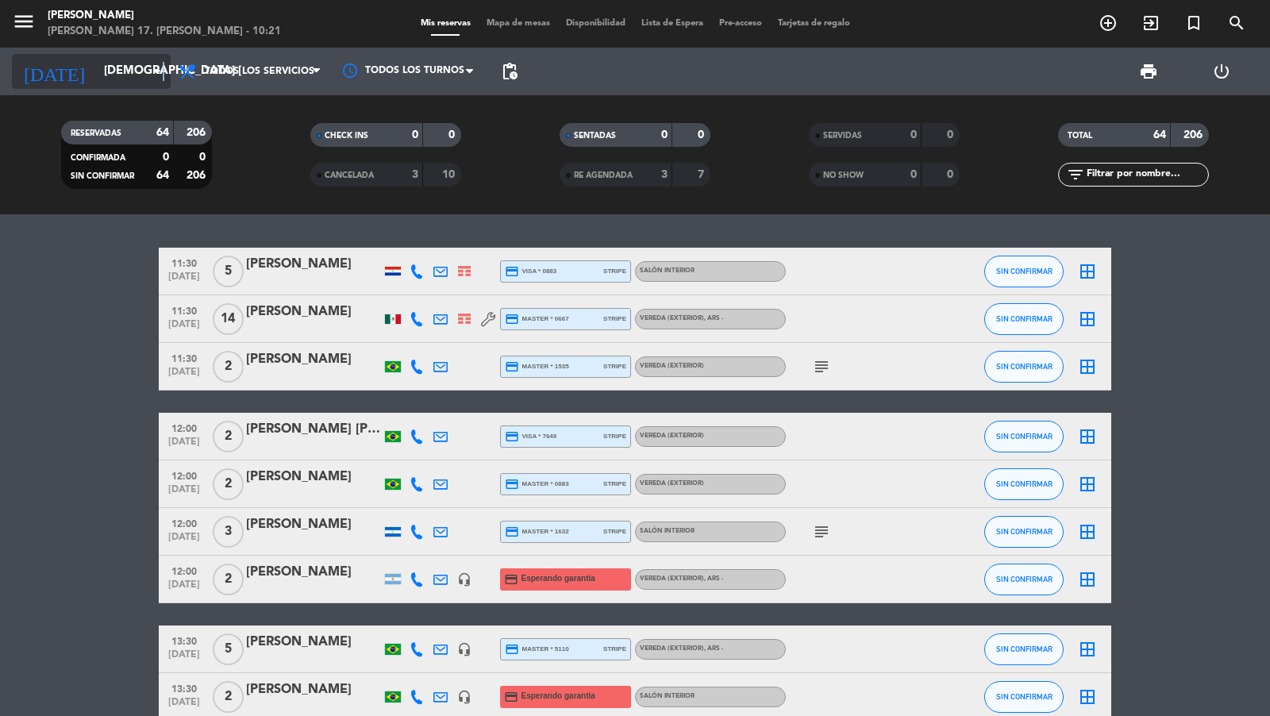
click at [162, 73] on icon "arrow_drop_down" at bounding box center [157, 71] width 19 height 19
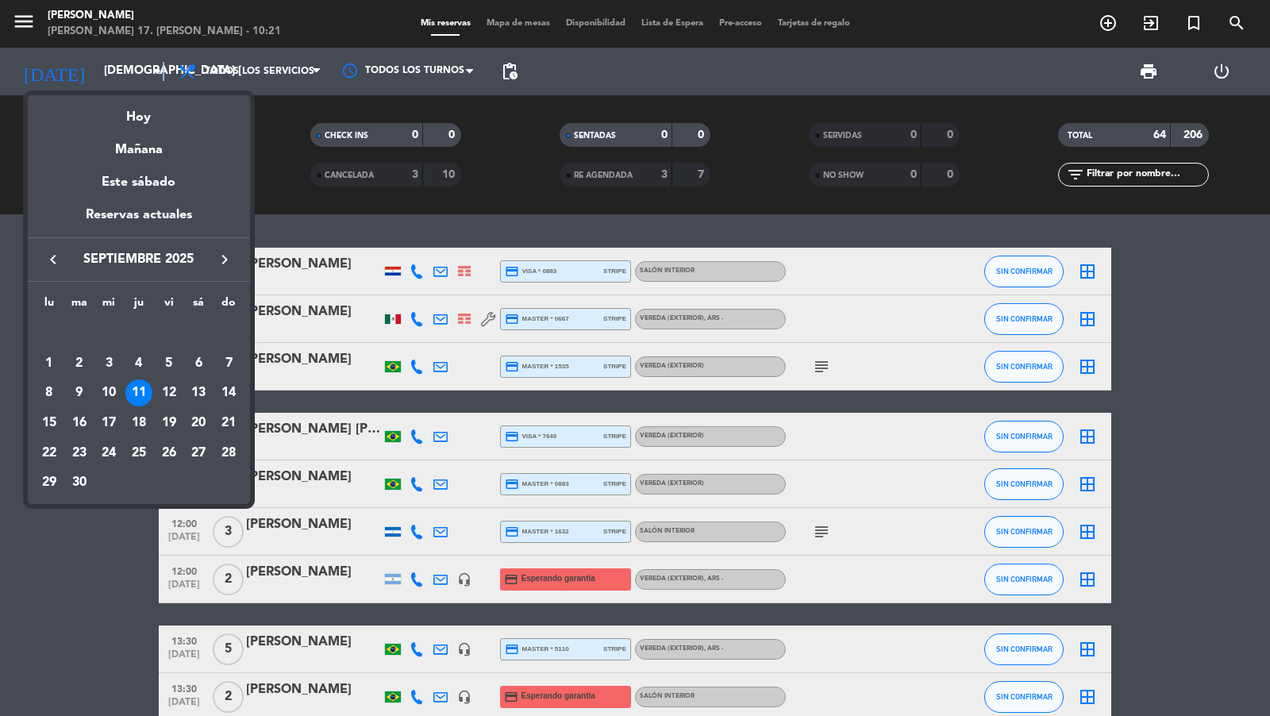
click at [52, 260] on icon "keyboard_arrow_left" at bounding box center [53, 259] width 19 height 19
click at [106, 429] on div "20" at bounding box center [108, 423] width 27 height 27
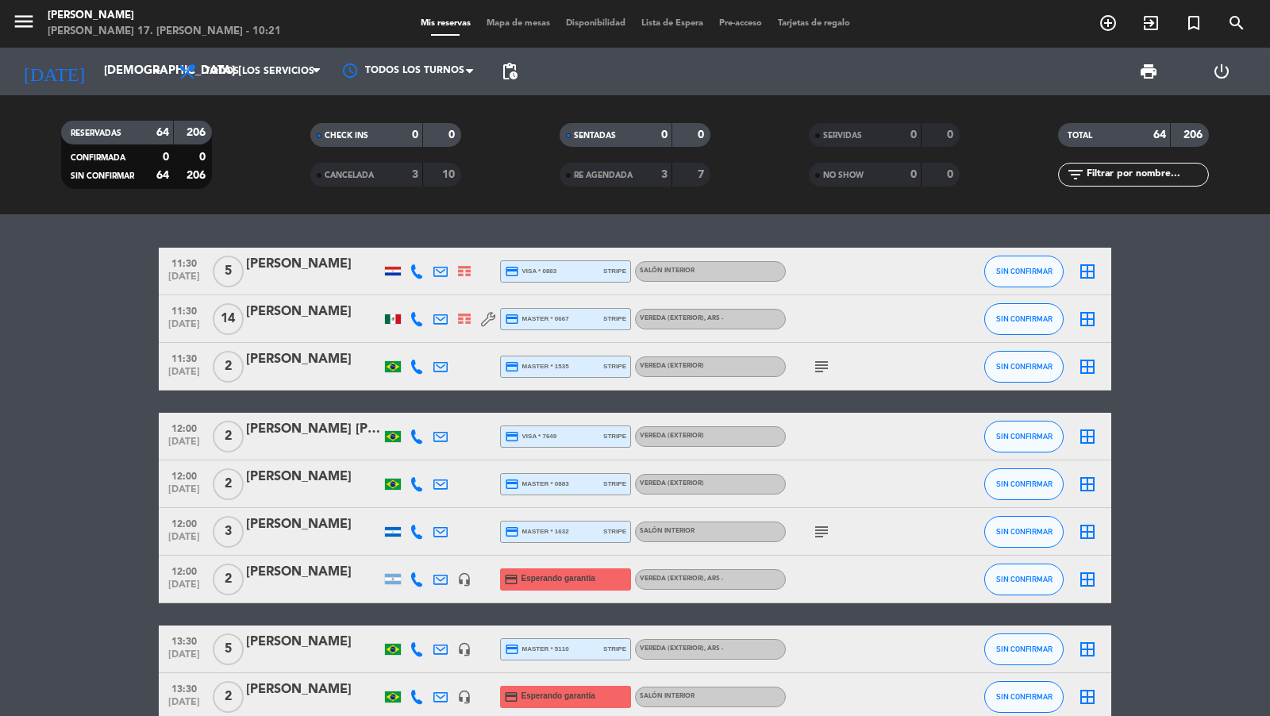
type input "mié. 20 ago."
click at [515, 75] on span "pending_actions" at bounding box center [509, 71] width 19 height 19
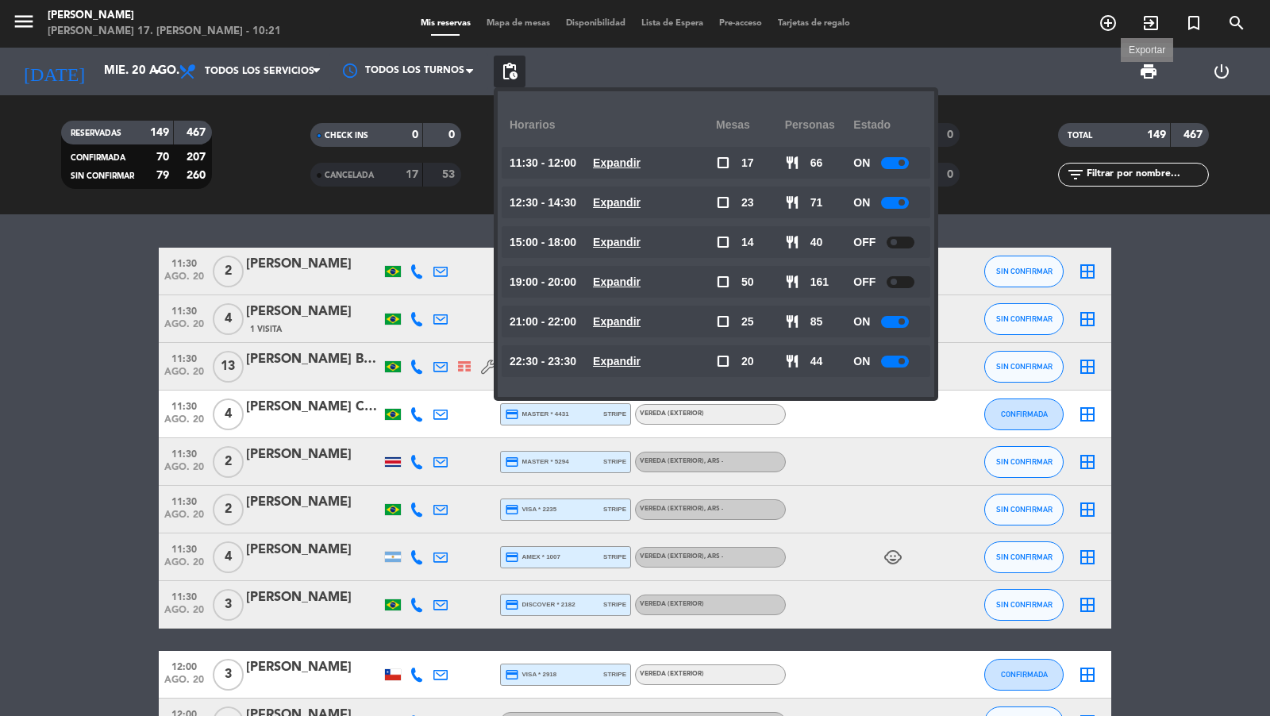
click at [1118, 25] on icon "search" at bounding box center [1108, 22] width 19 height 19
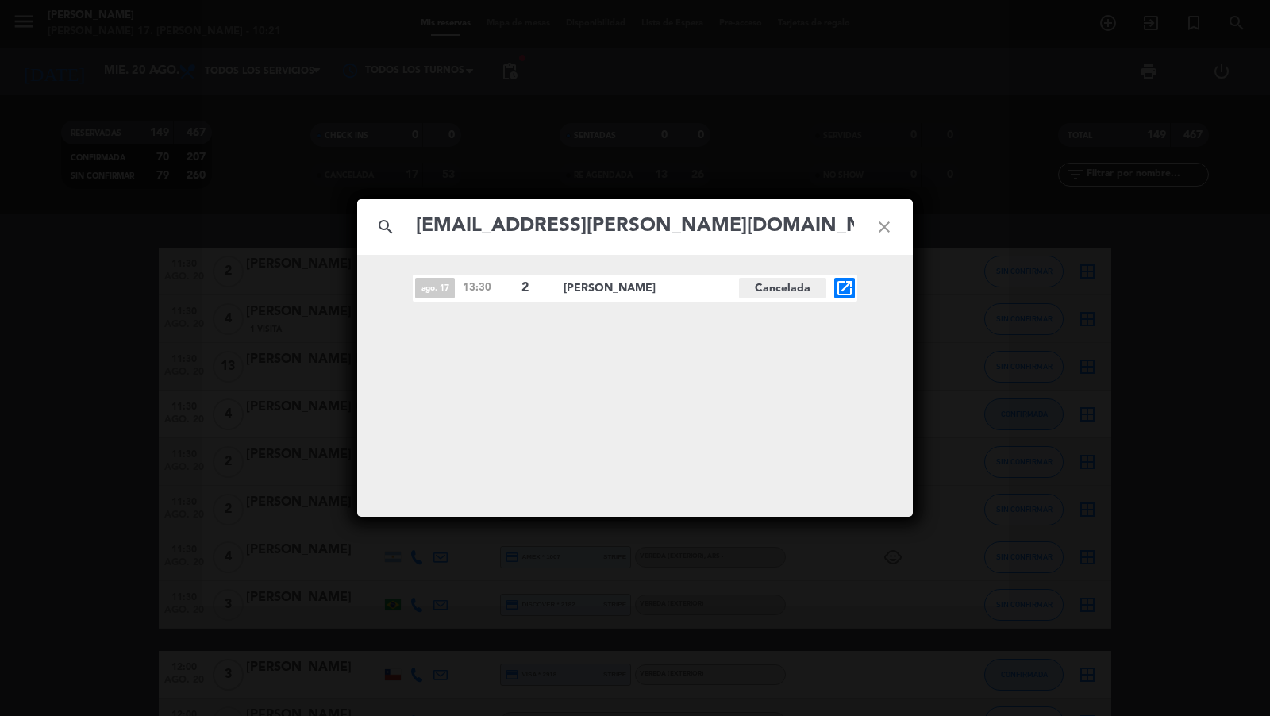
type input "[EMAIL_ADDRESS][PERSON_NAME][DOMAIN_NAME]"
click at [308, 183] on div "search [EMAIL_ADDRESS][PERSON_NAME][DOMAIN_NAME] close ago. 17 13:30 2 [PERSON_…" at bounding box center [635, 358] width 1270 height 716
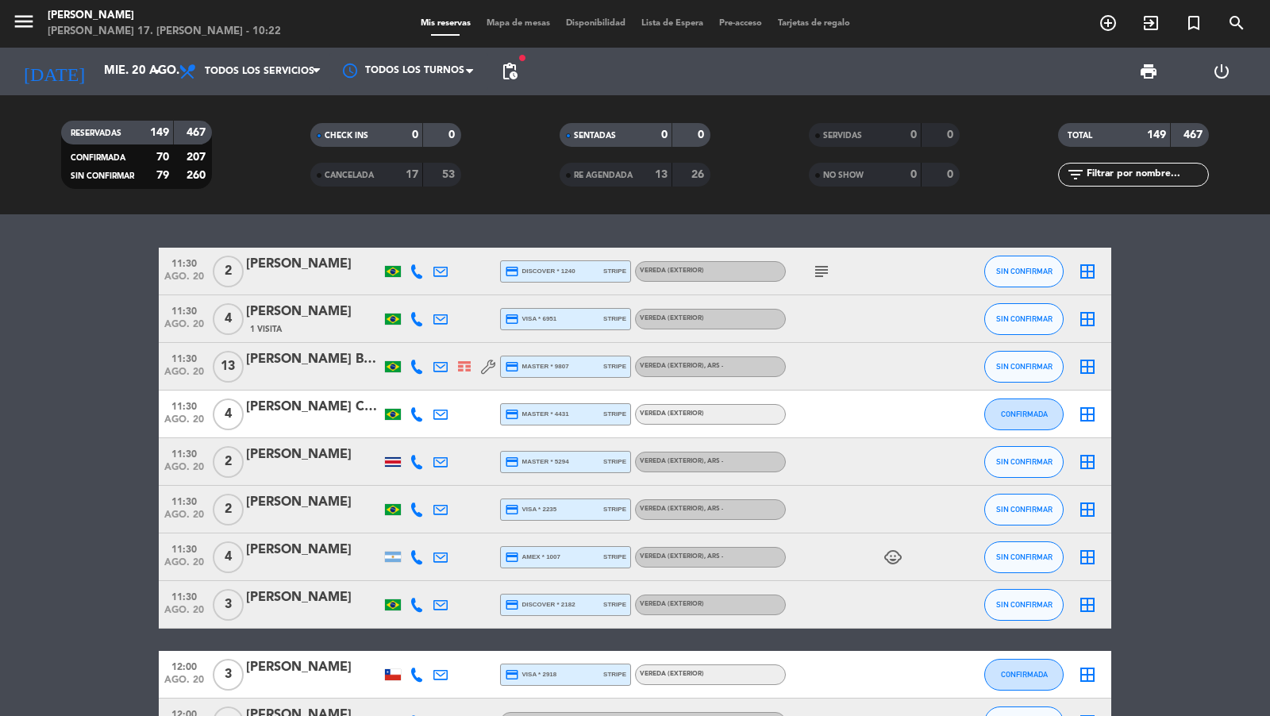
click at [145, 71] on div "search [EMAIL_ADDRESS][PERSON_NAME][DOMAIN_NAME] close ago. 17 13:30 2 [PERSON_…" at bounding box center [635, 358] width 1270 height 716
click at [150, 78] on icon "arrow_drop_down" at bounding box center [157, 71] width 19 height 19
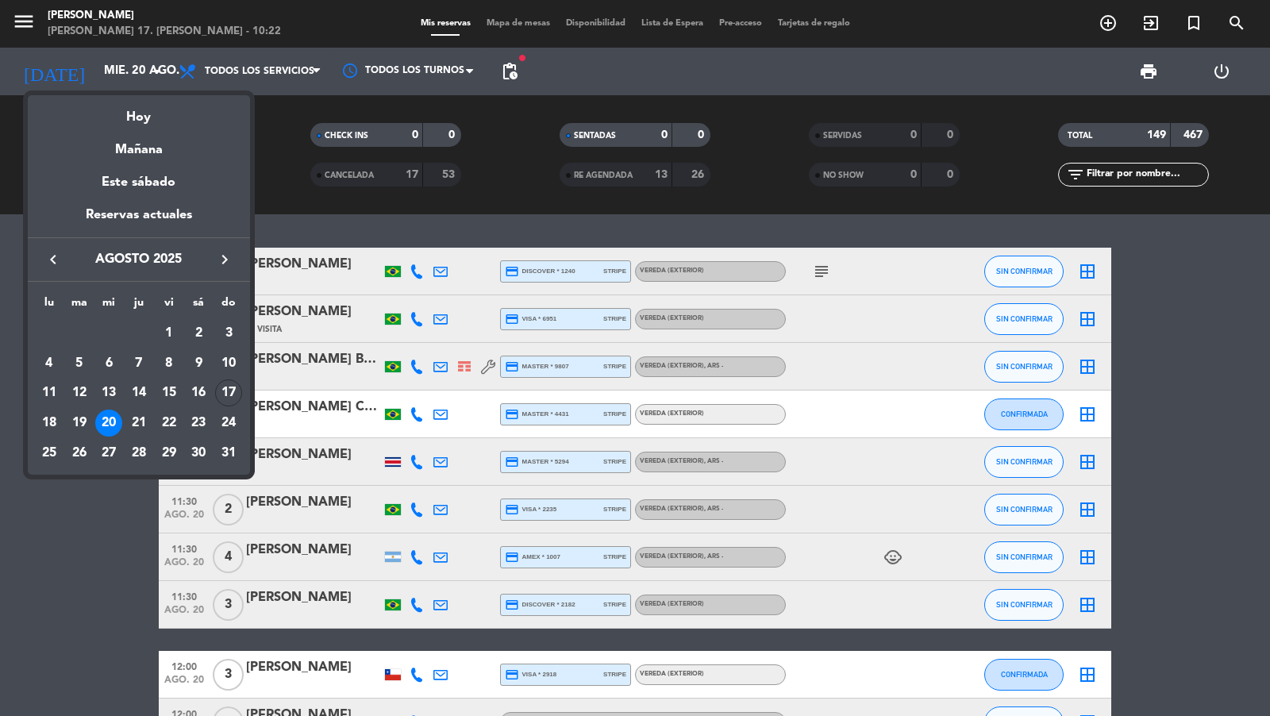
click at [220, 264] on icon "keyboard_arrow_right" at bounding box center [224, 259] width 19 height 19
click at [159, 350] on td "5" at bounding box center [169, 364] width 30 height 30
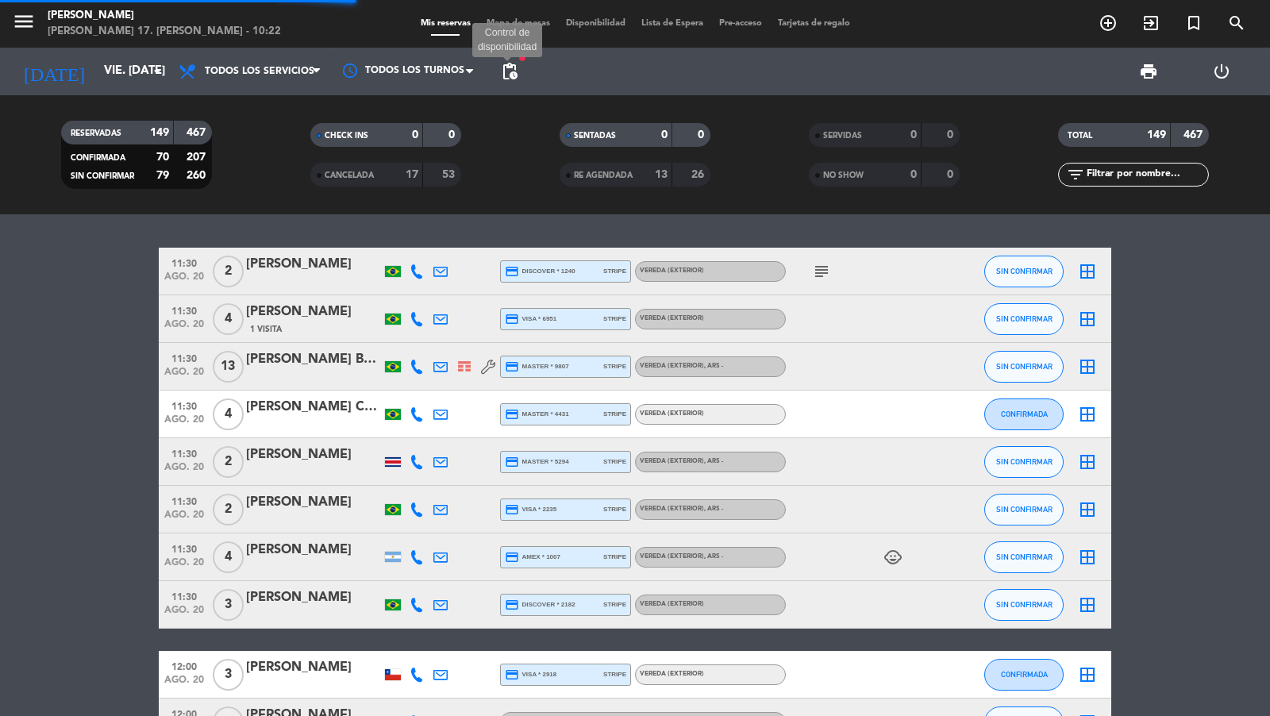
click at [511, 74] on span "pending_actions" at bounding box center [509, 71] width 19 height 19
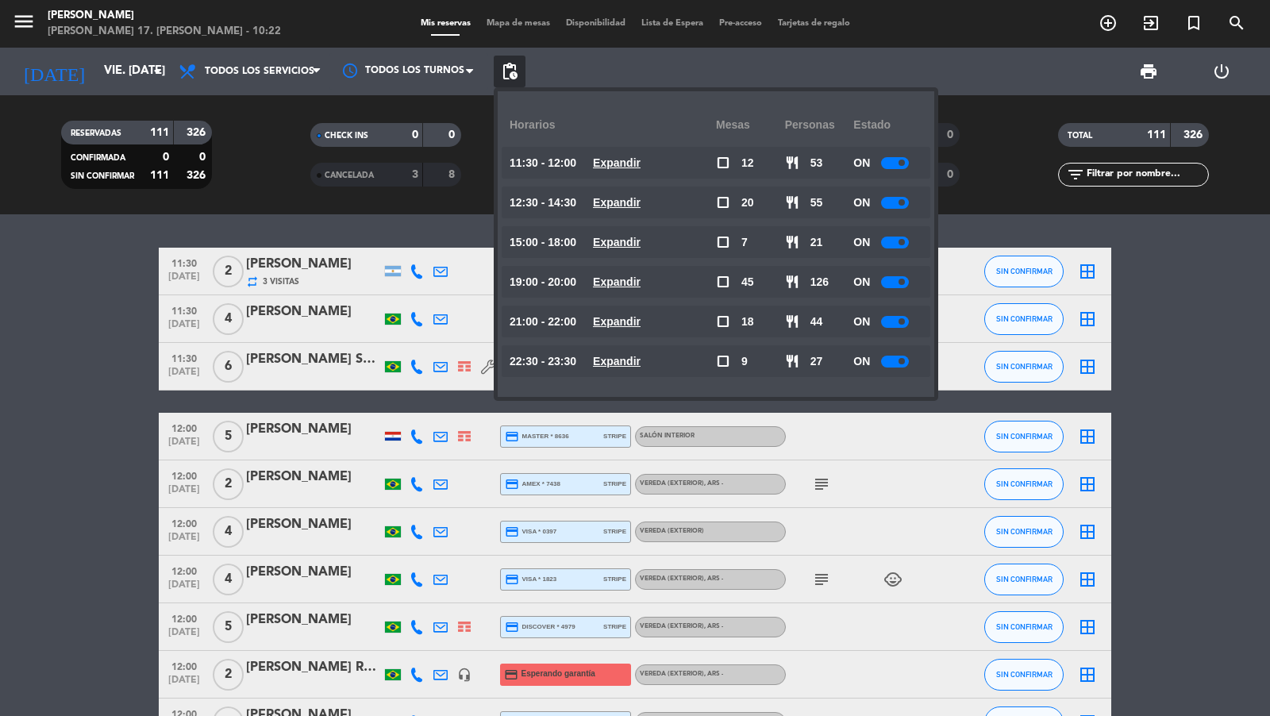
click at [903, 281] on span at bounding box center [902, 282] width 6 height 6
click at [903, 281] on div at bounding box center [901, 282] width 28 height 12
click at [900, 286] on div at bounding box center [901, 282] width 28 height 12
click at [900, 283] on div at bounding box center [901, 282] width 28 height 12
click at [896, 282] on span at bounding box center [894, 282] width 6 height 6
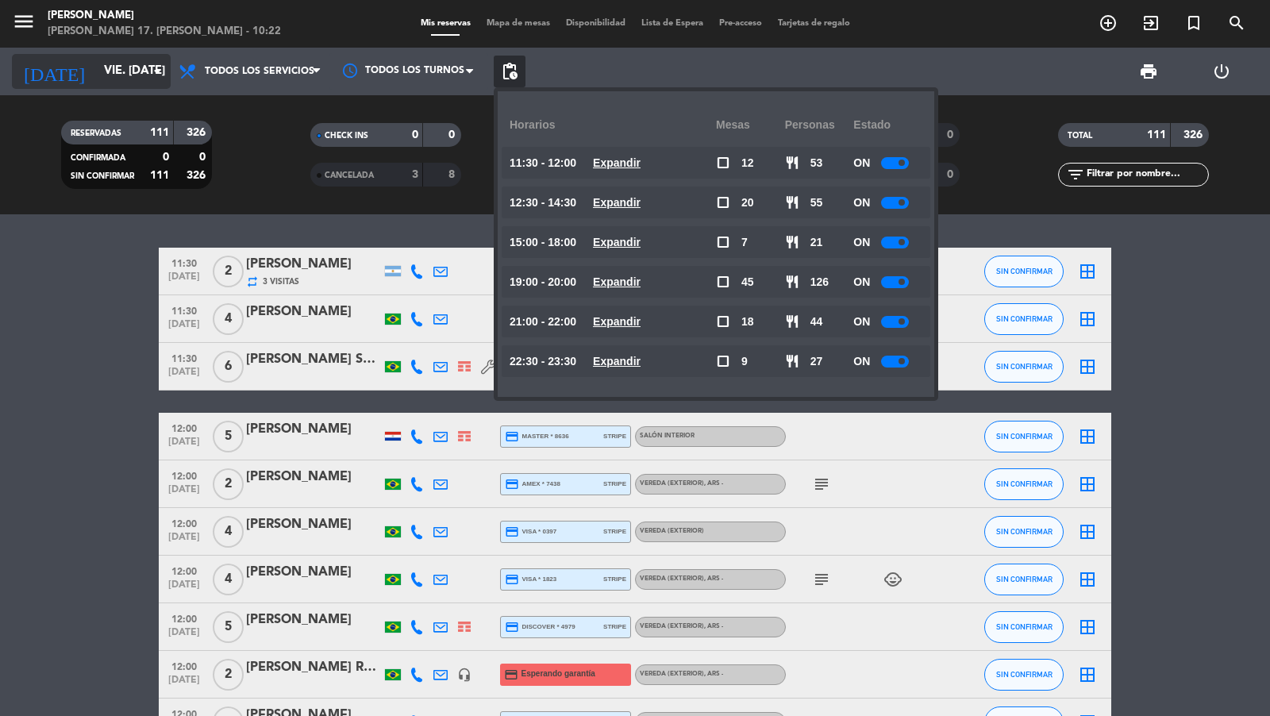
click at [129, 64] on input "vie. [DATE]" at bounding box center [172, 71] width 153 height 30
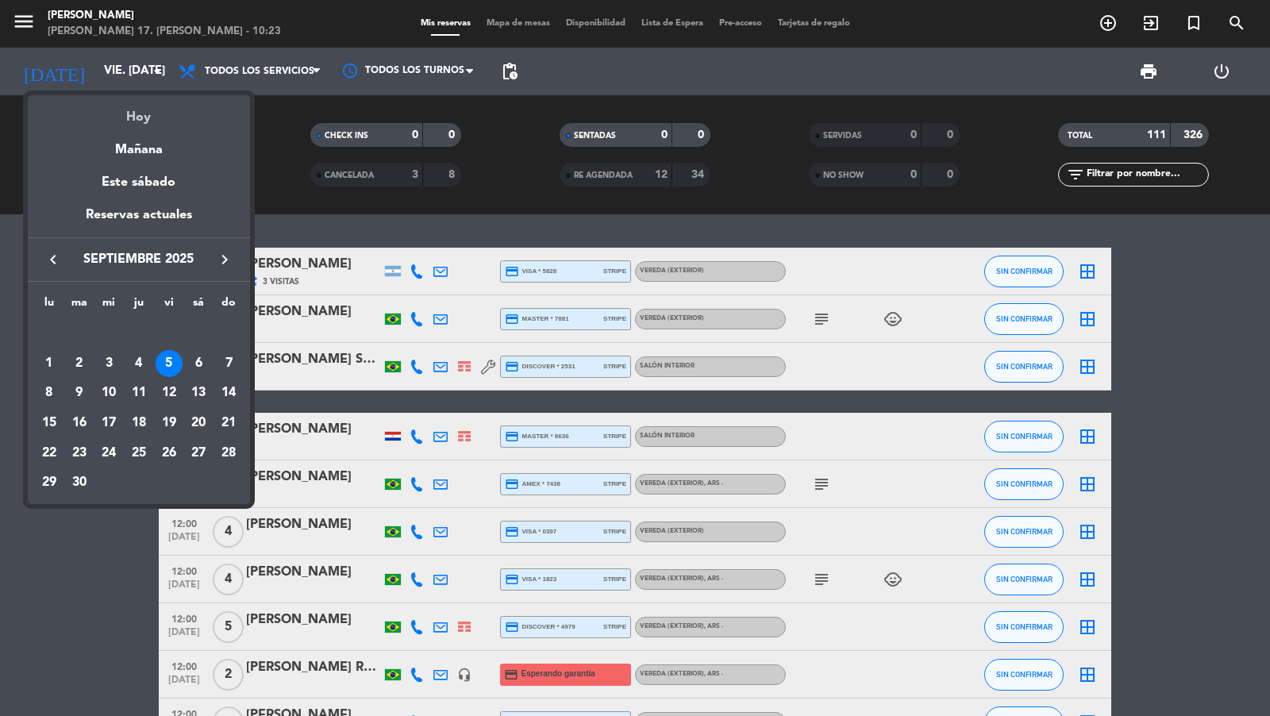
click at [145, 125] on div "Hoy" at bounding box center [139, 111] width 222 height 33
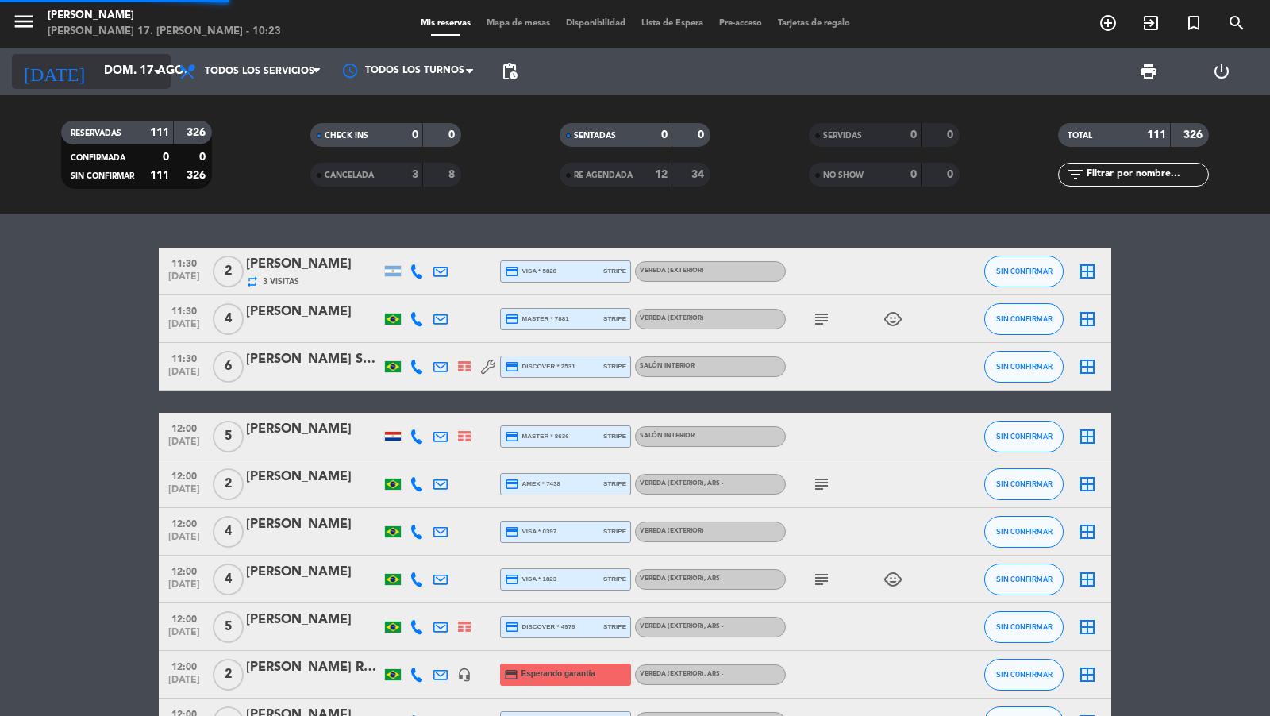
click at [133, 76] on input "dom. 17 ago." at bounding box center [172, 71] width 153 height 30
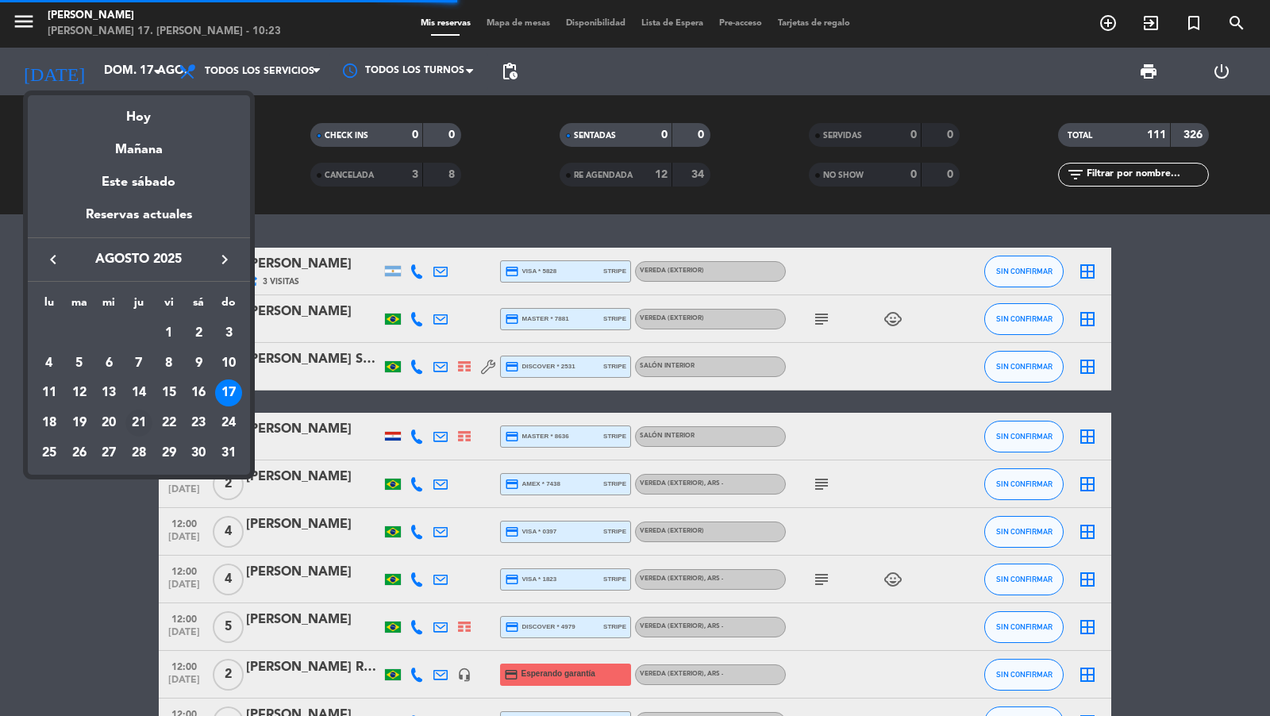
click at [148, 414] on div "21" at bounding box center [138, 423] width 27 height 27
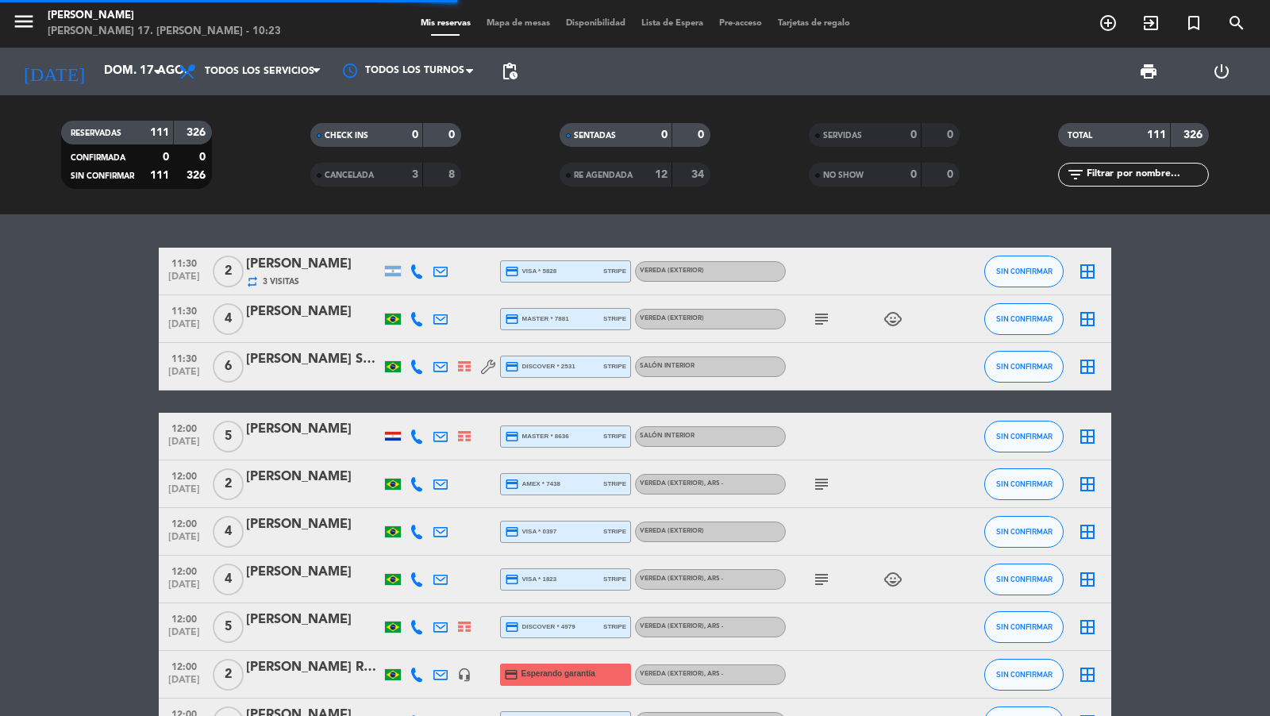
type input "jue. 21 ago."
click at [510, 79] on span "pending_actions" at bounding box center [509, 71] width 19 height 19
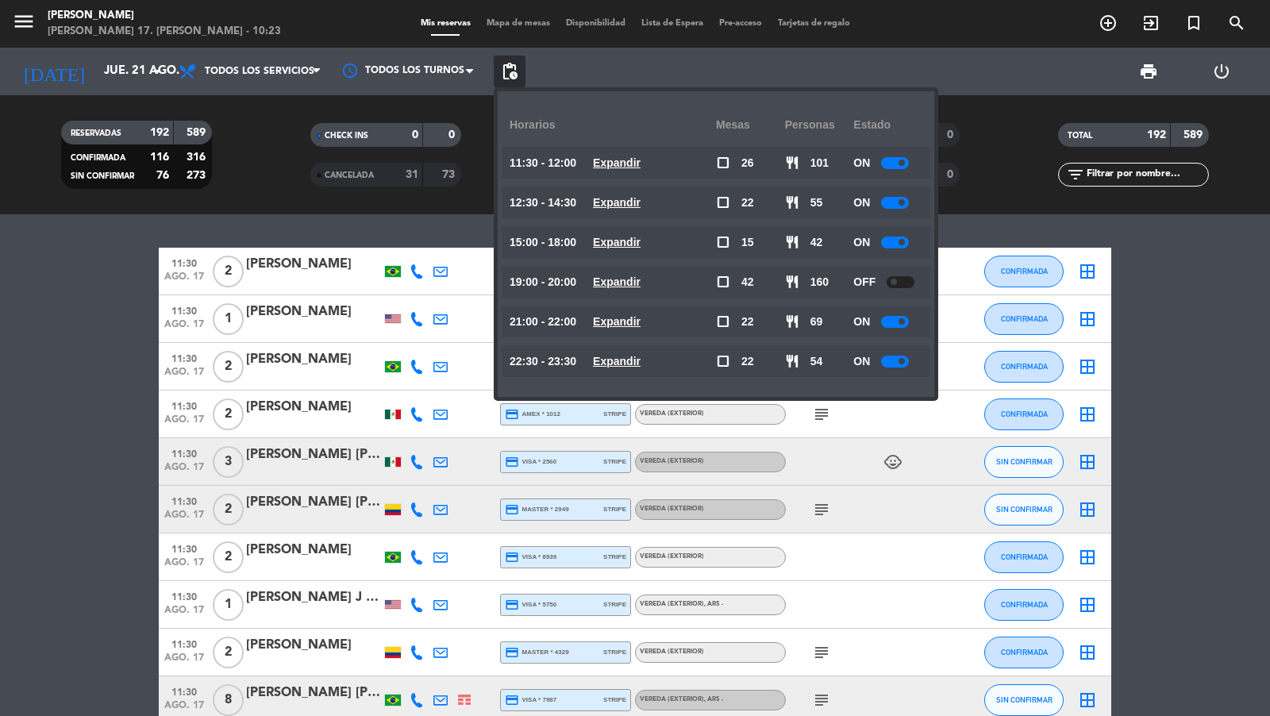
click at [628, 158] on u "Expandir" at bounding box center [617, 162] width 48 height 13
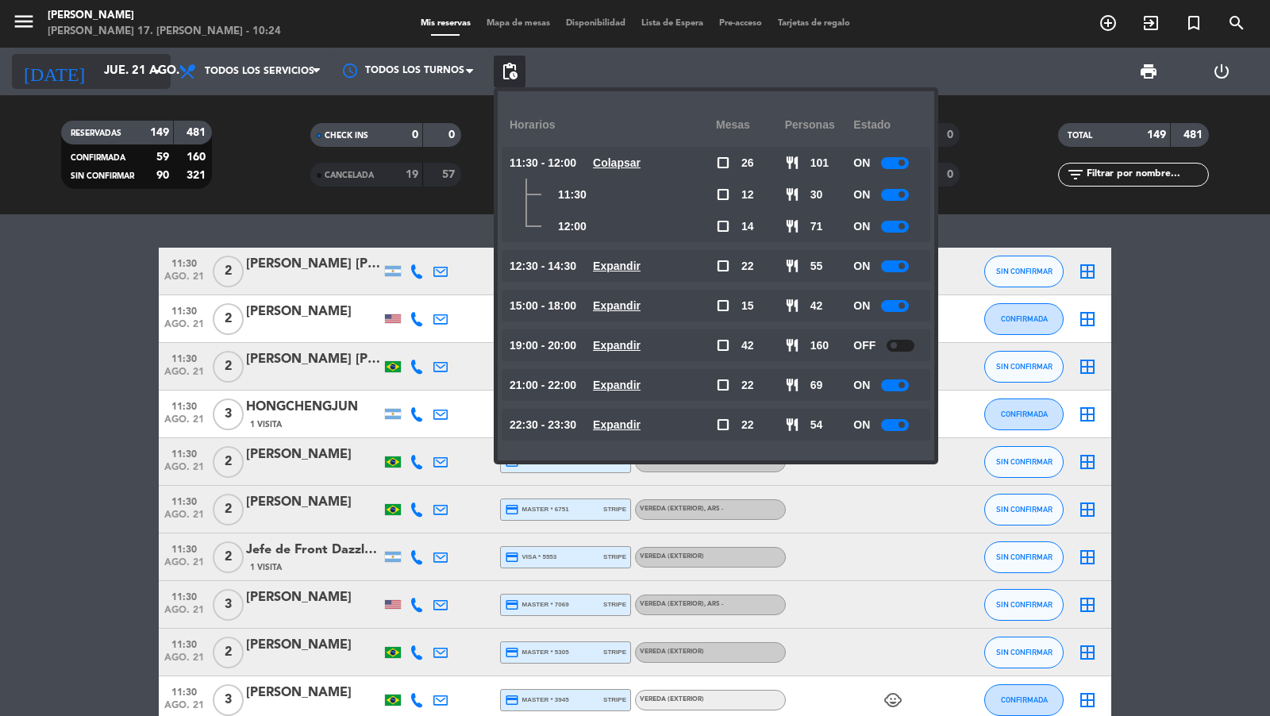
click at [146, 74] on input "jue. 21 ago." at bounding box center [172, 71] width 153 height 30
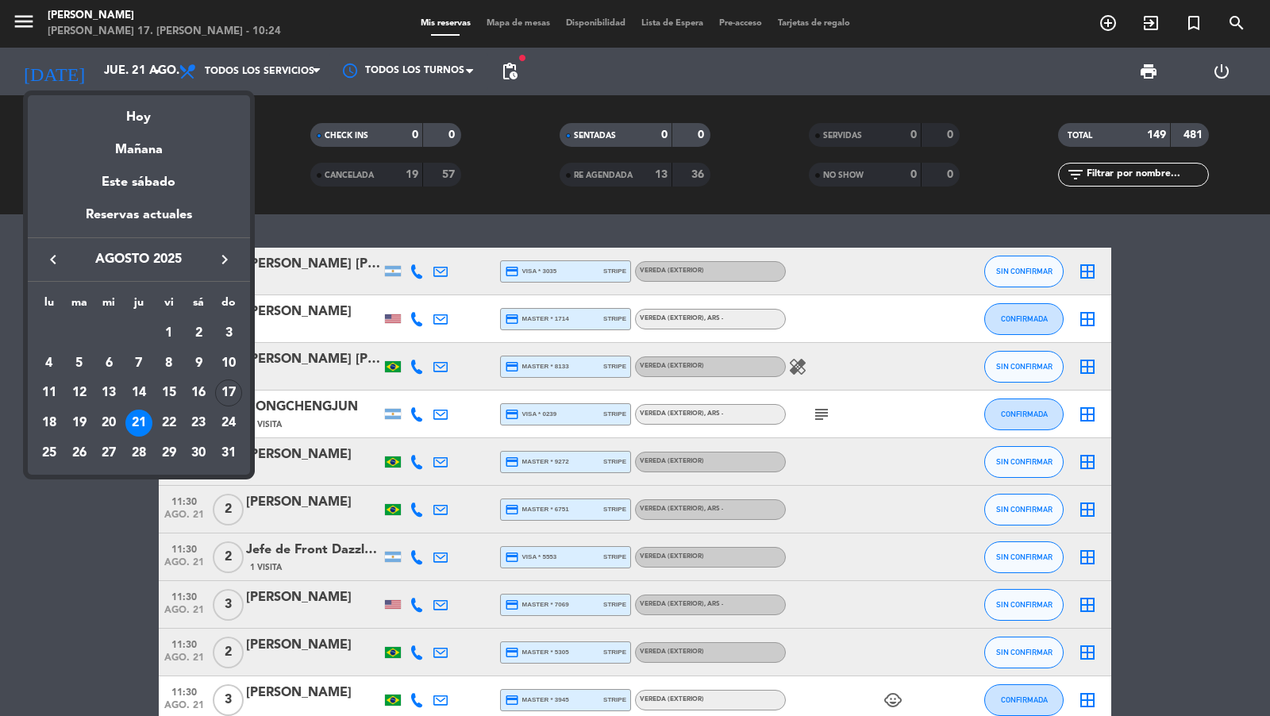
click at [509, 69] on div at bounding box center [635, 358] width 1270 height 716
click at [509, 71] on span "pending_actions" at bounding box center [509, 71] width 19 height 19
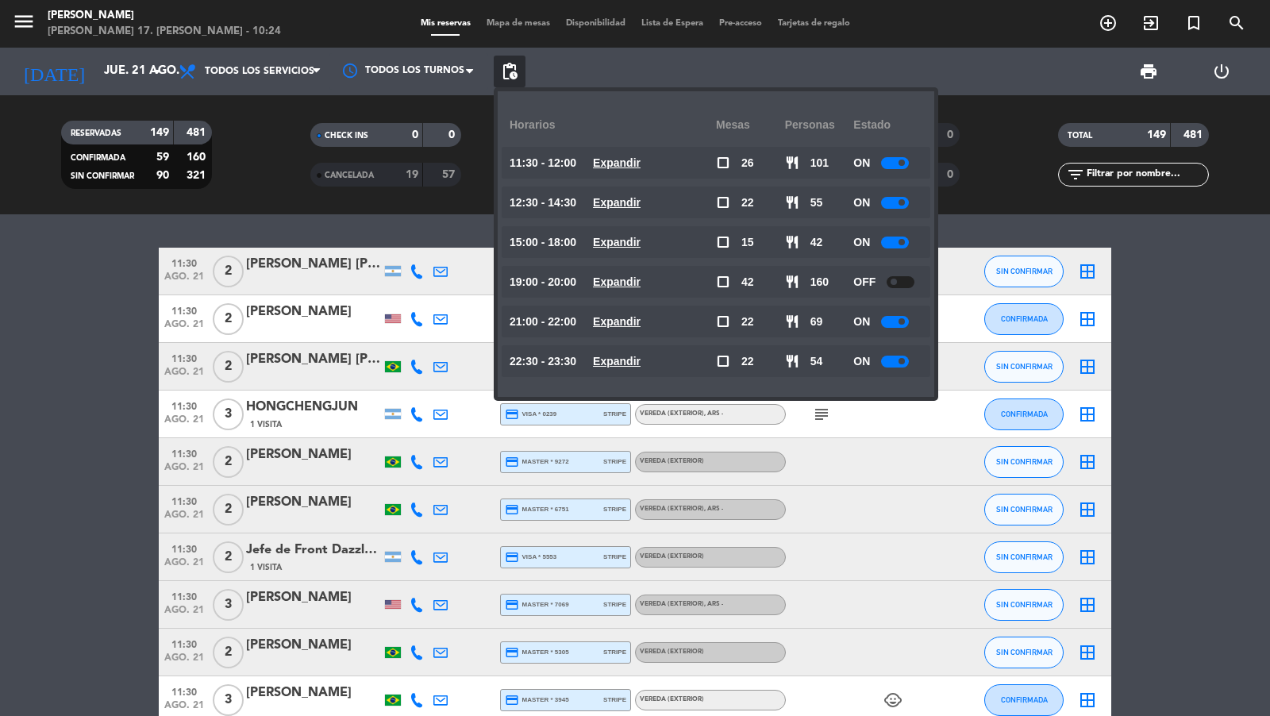
click at [619, 159] on u "Expandir" at bounding box center [617, 162] width 48 height 13
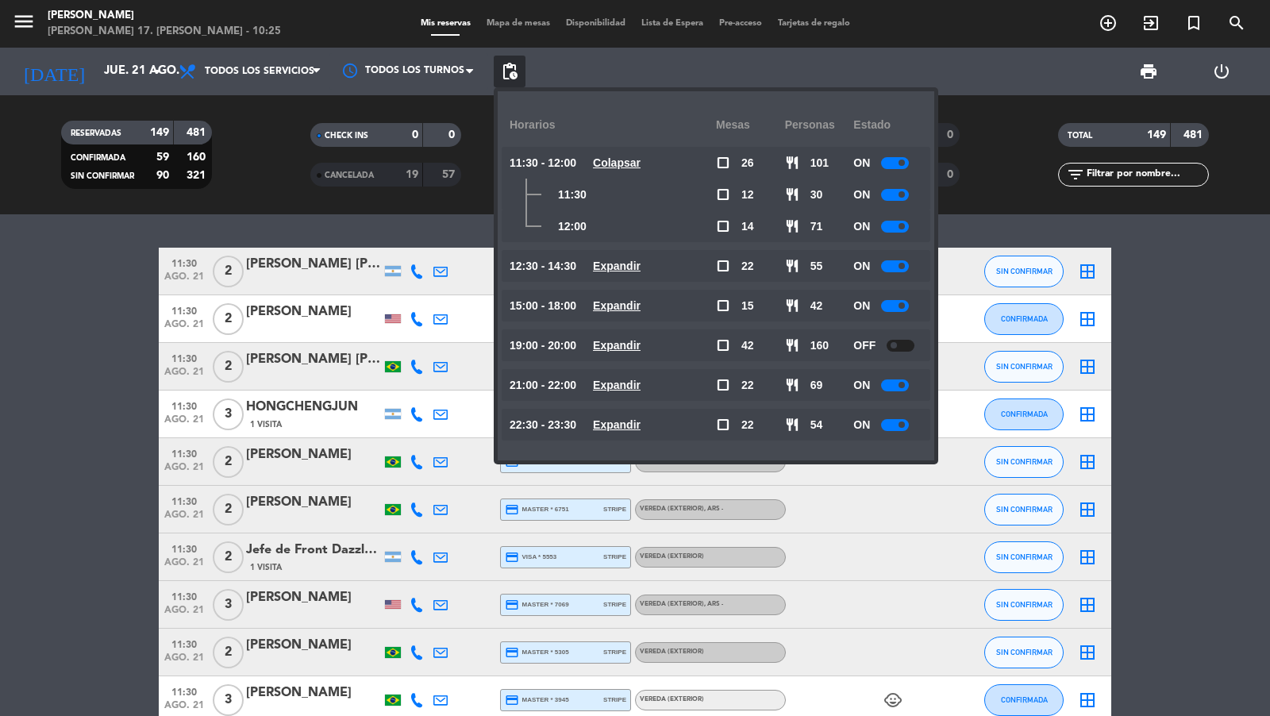
click at [621, 387] on u "Expandir" at bounding box center [617, 385] width 48 height 13
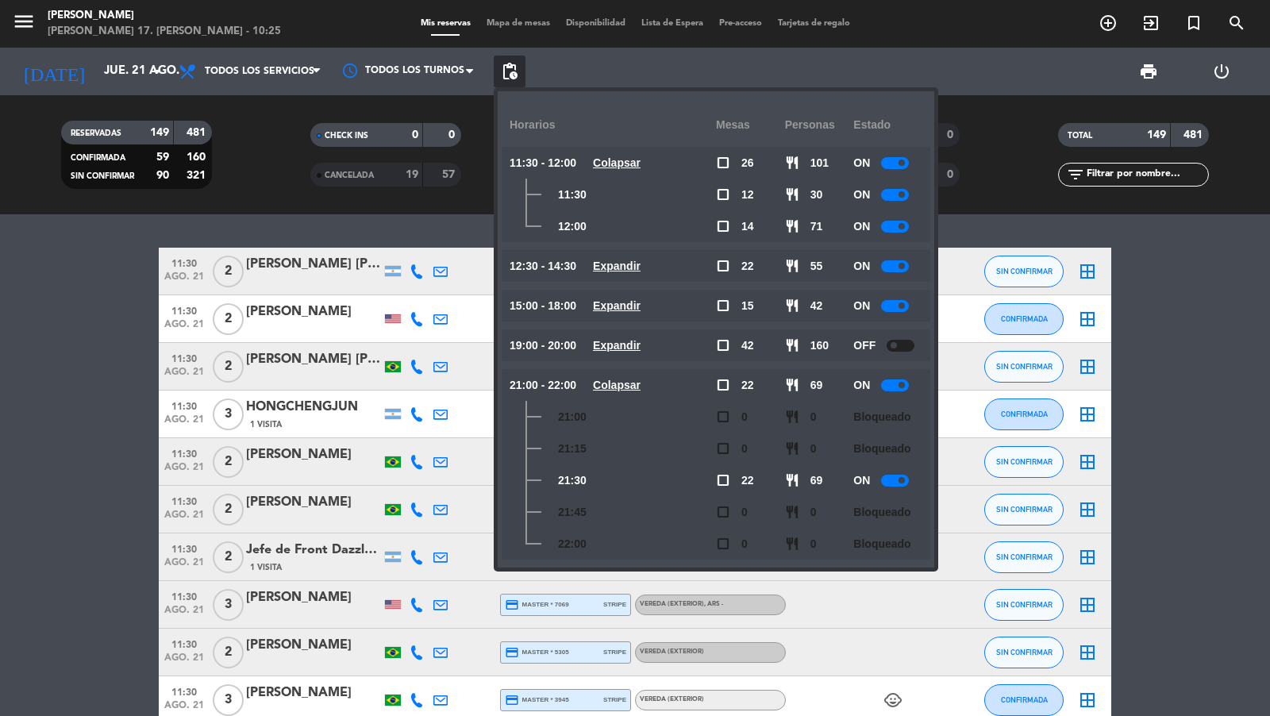
click at [621, 387] on u "Colapsar" at bounding box center [617, 385] width 48 height 13
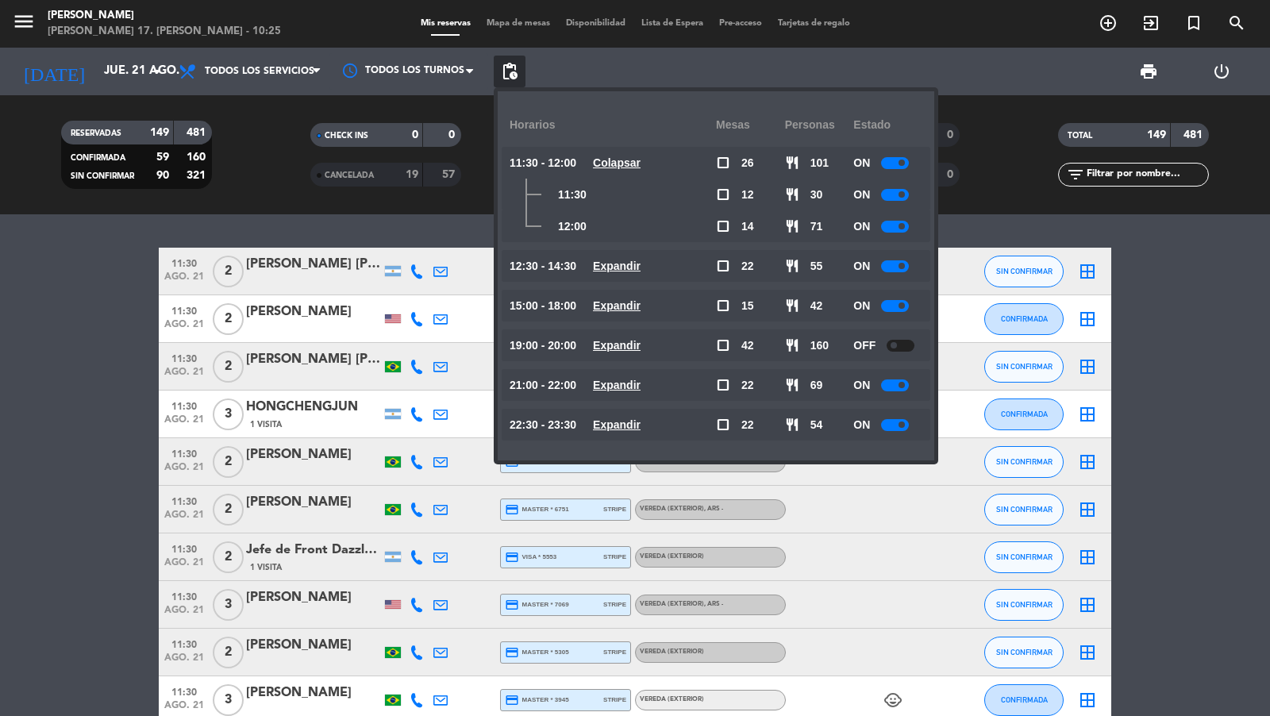
click at [635, 422] on u "Expandir" at bounding box center [617, 424] width 48 height 13
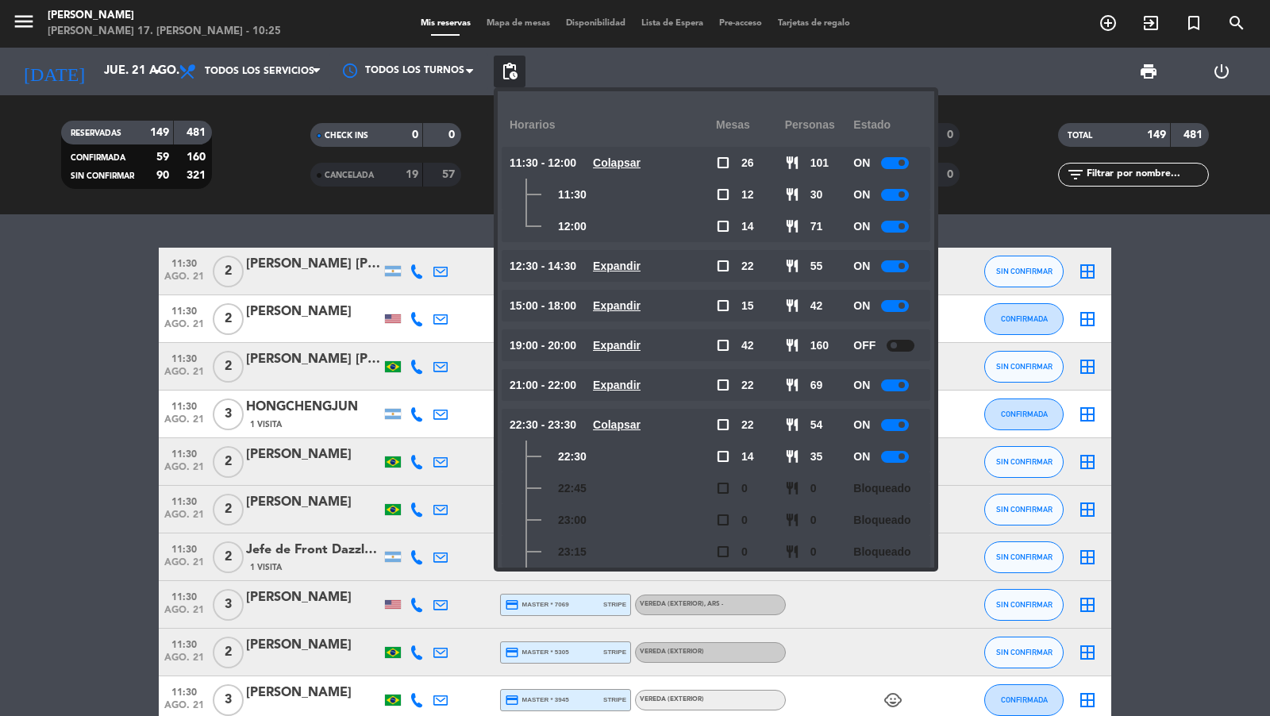
click at [1245, 12] on span "search" at bounding box center [1237, 23] width 43 height 27
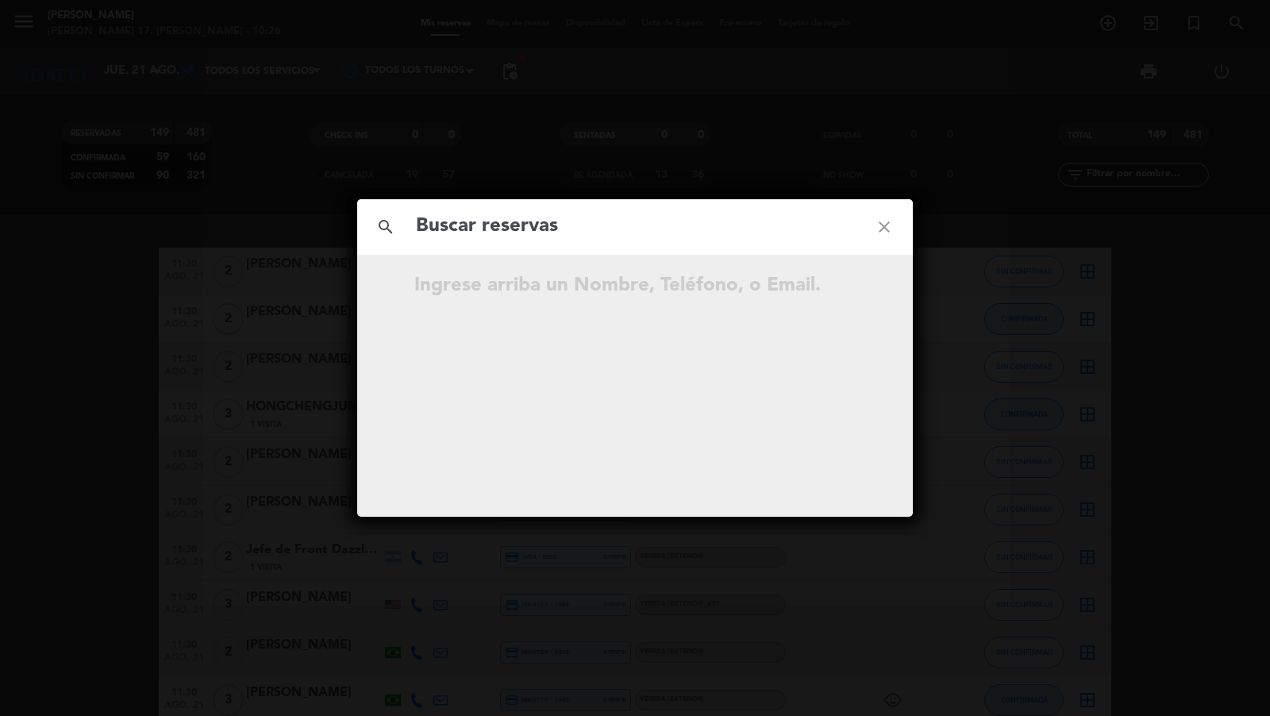
click at [1242, 28] on div "search close Ingrese arriba un Nombre, Teléfono, o Email." at bounding box center [635, 358] width 1270 height 716
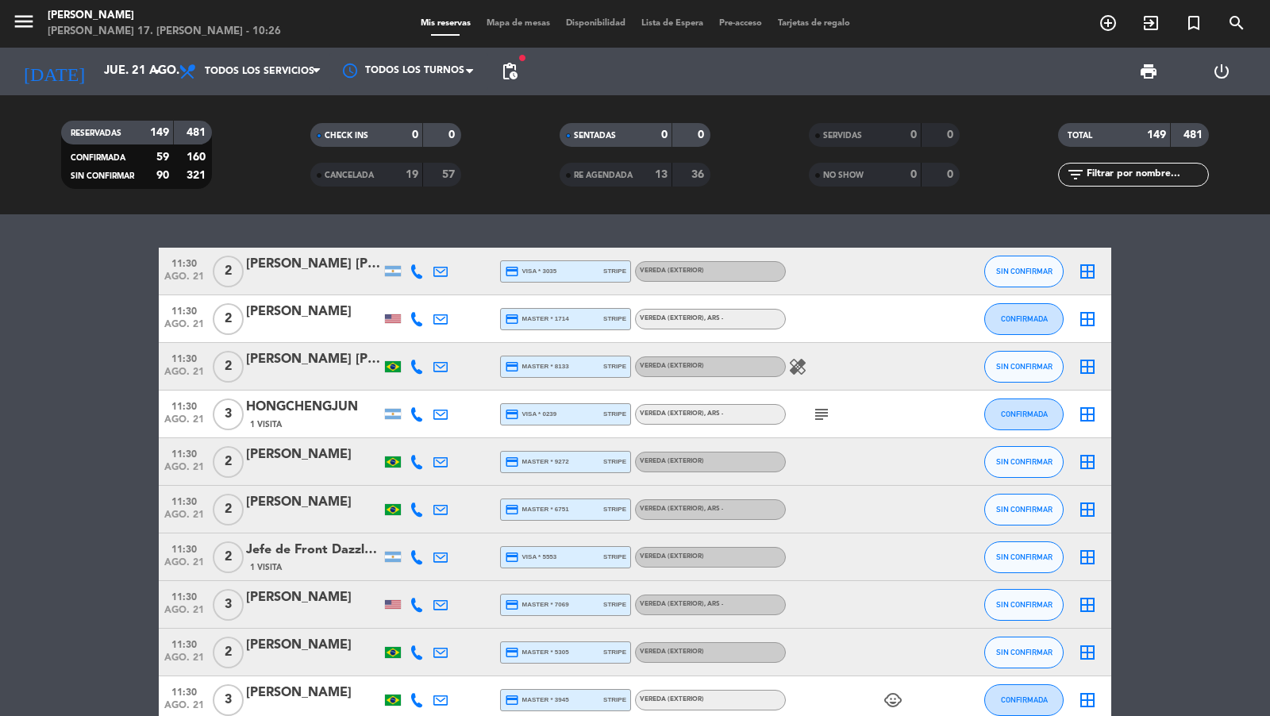
click at [1242, 28] on div "search close Ingrese arriba un Nombre, Teléfono, o Email." at bounding box center [635, 358] width 1270 height 716
click at [1242, 28] on icon "search" at bounding box center [1237, 22] width 19 height 19
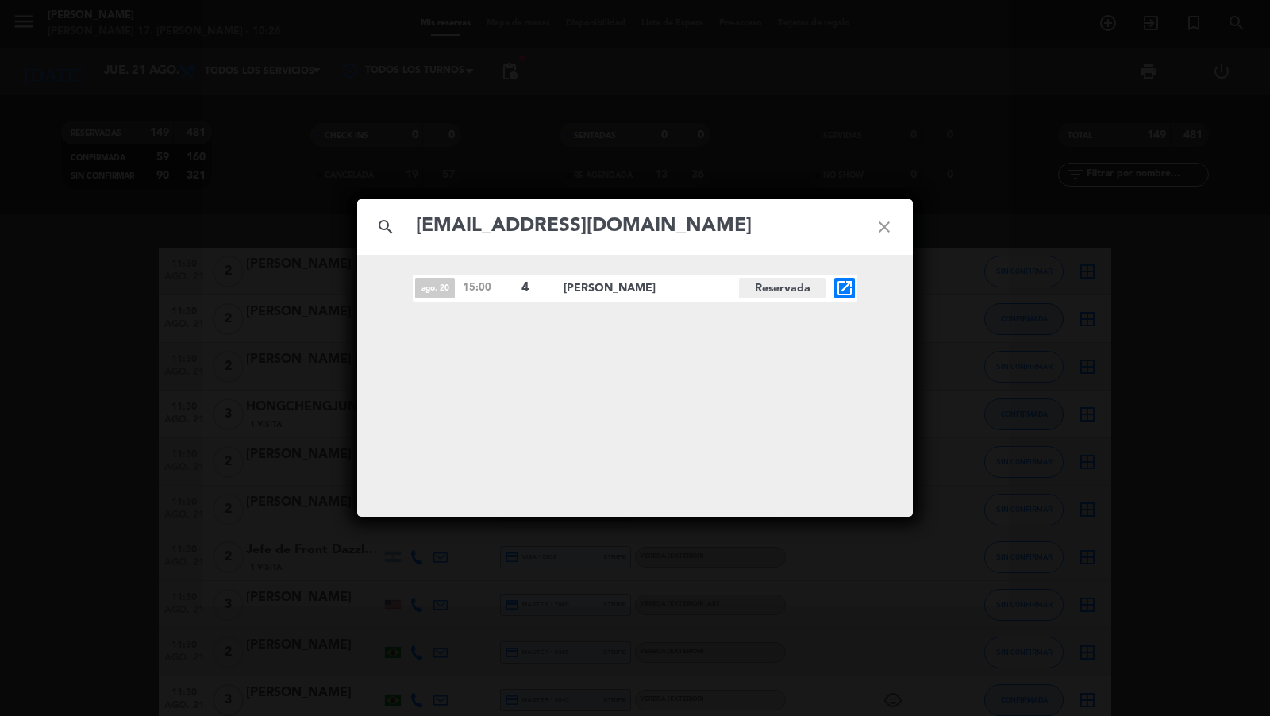
type input "[EMAIL_ADDRESS][DOMAIN_NAME]"
click at [216, 289] on div "search [EMAIL_ADDRESS][DOMAIN_NAME] close ago. 20 15:00 4 [PERSON_NAME][GEOGRAP…" at bounding box center [635, 358] width 1270 height 716
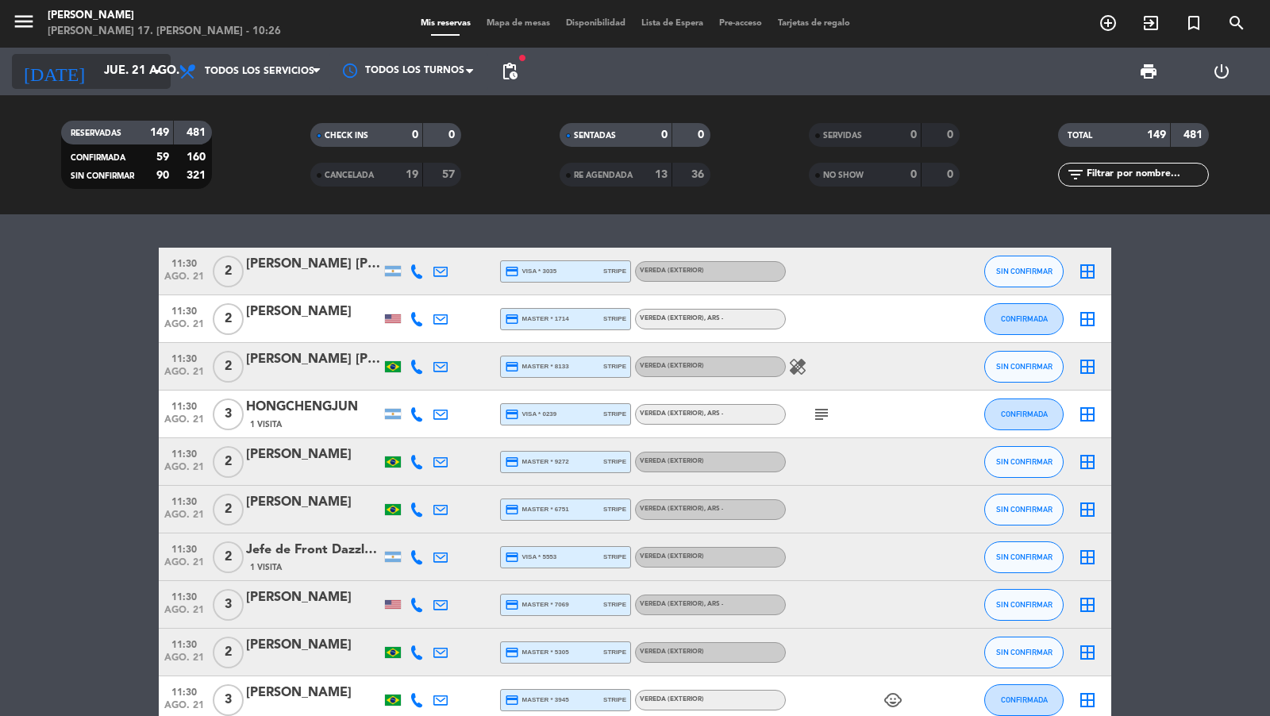
click at [144, 86] on input "jue. 21 ago." at bounding box center [172, 71] width 153 height 30
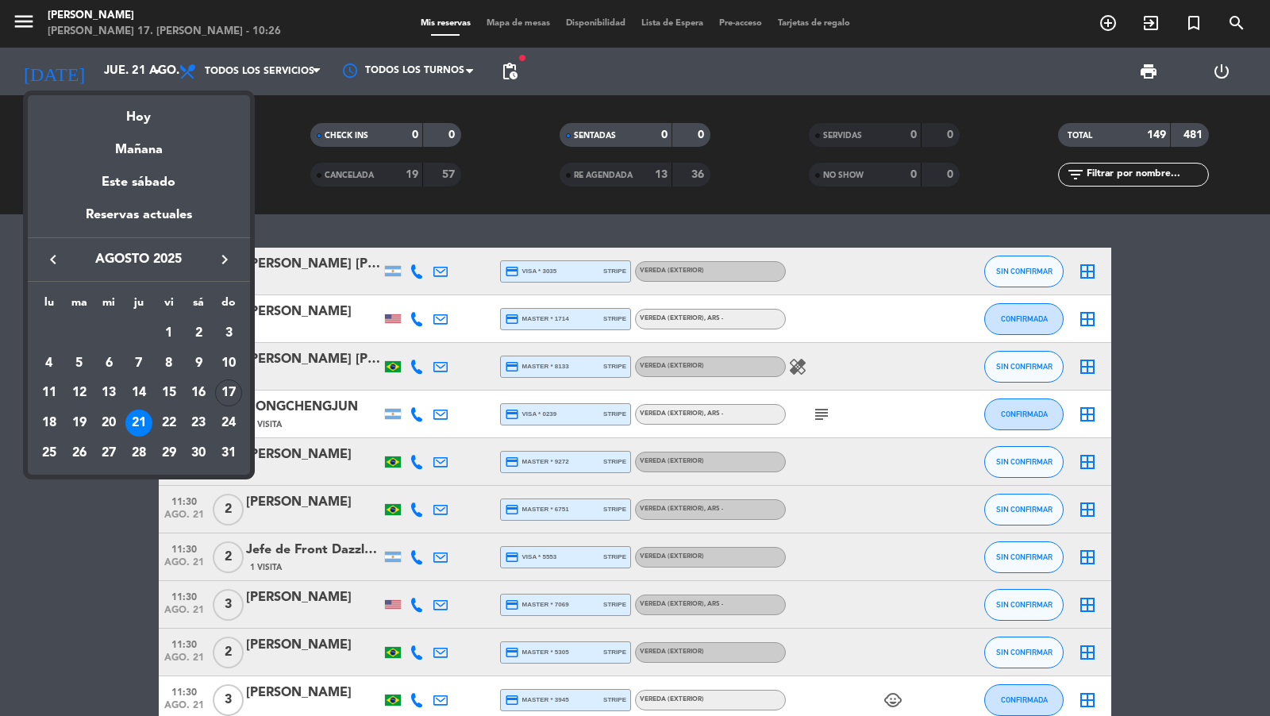
drag, startPoint x: 108, startPoint y: 418, endPoint x: 415, endPoint y: 148, distance: 409.0
click at [108, 418] on div "20" at bounding box center [108, 423] width 27 height 27
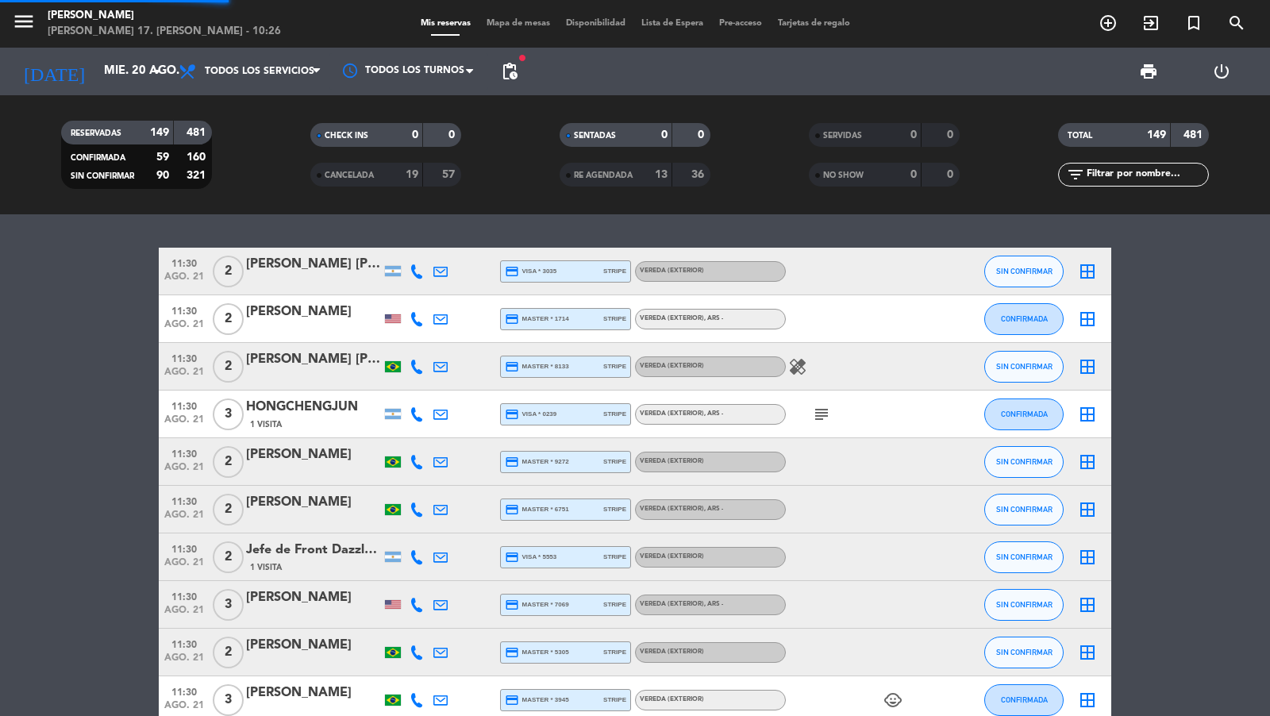
click at [511, 74] on span "pending_actions" at bounding box center [509, 71] width 19 height 19
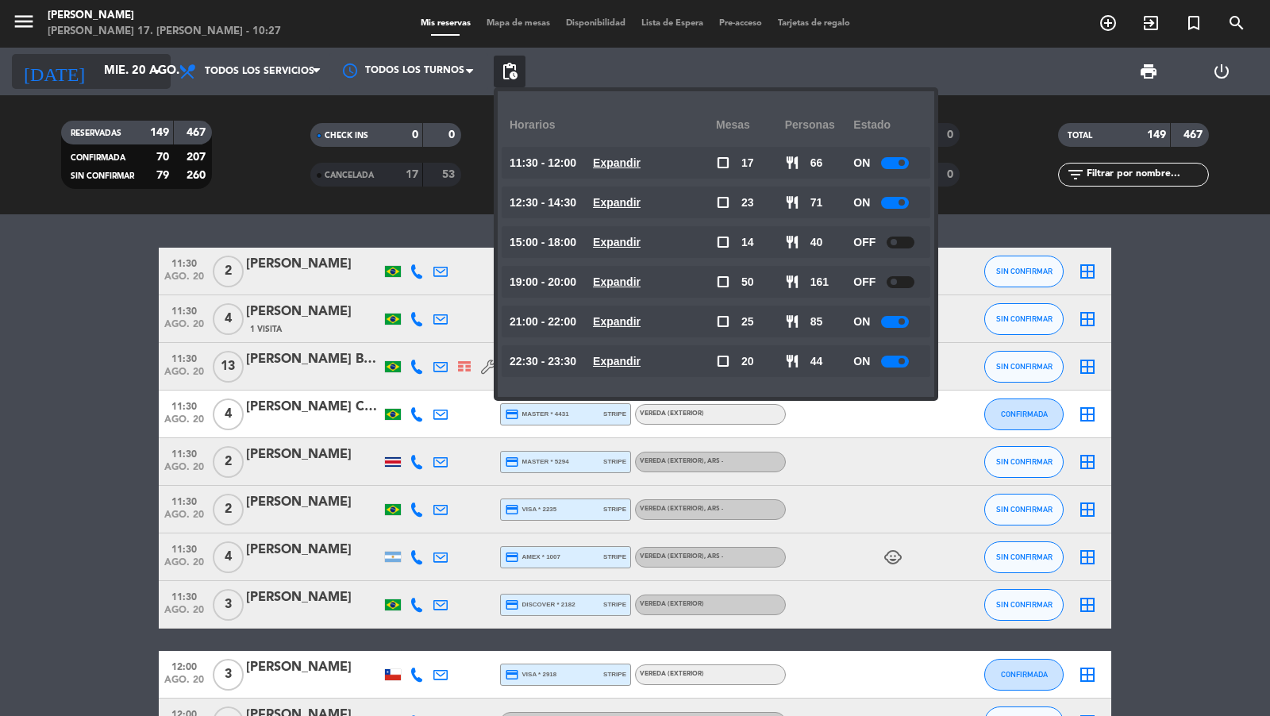
click at [158, 66] on icon "arrow_drop_down" at bounding box center [157, 71] width 19 height 19
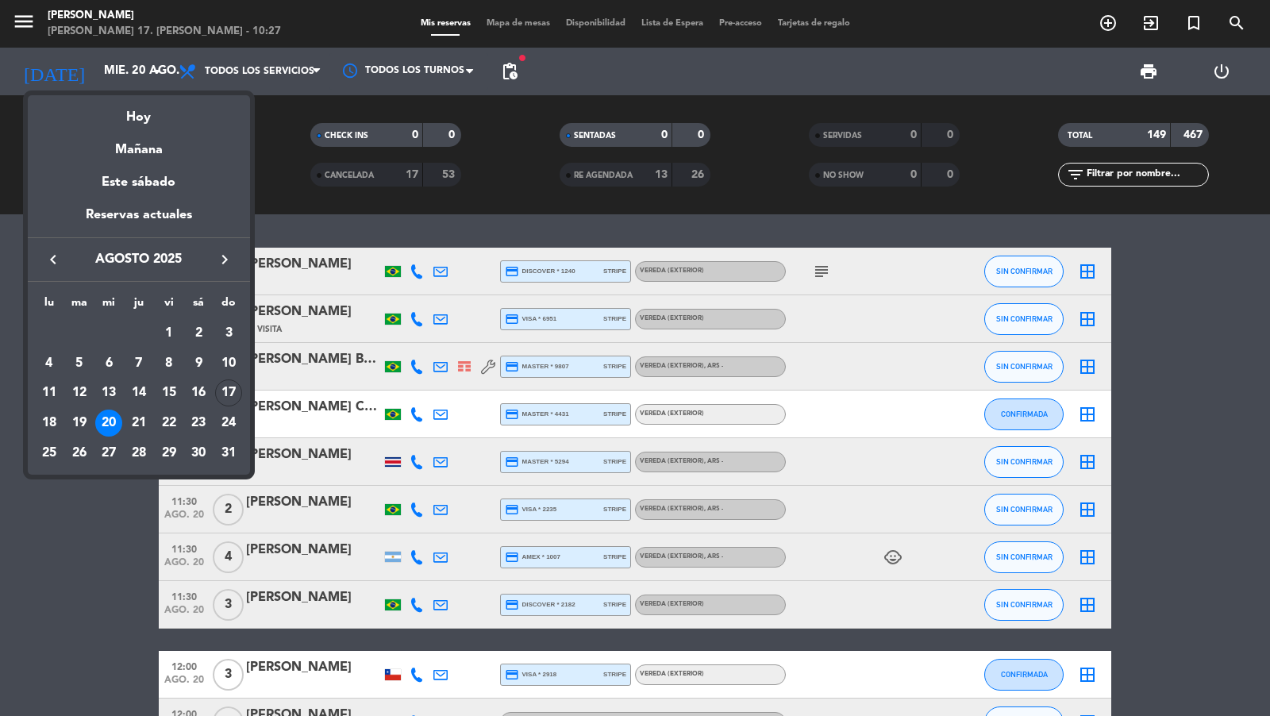
click at [152, 82] on div at bounding box center [635, 358] width 1270 height 716
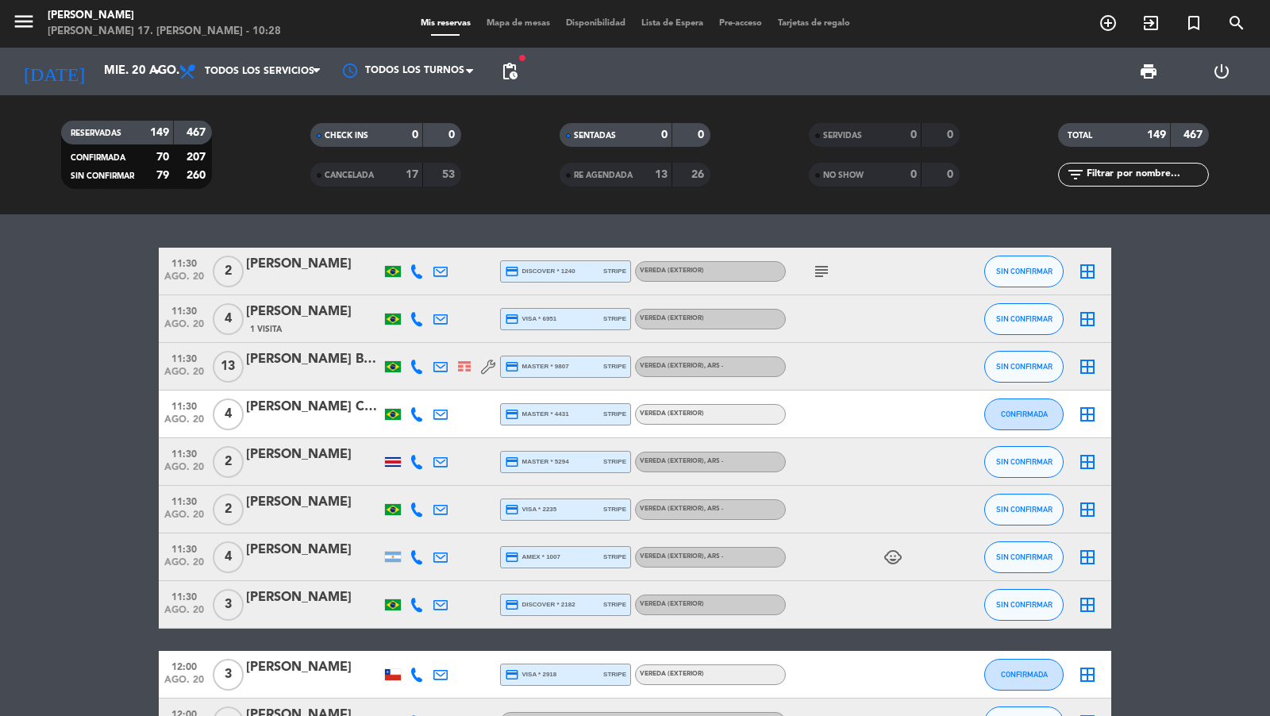
click at [139, 120] on div "RESERVADAS 149 467 CONFIRMADA 70 207 SIN CONFIRMAR 79 260" at bounding box center [136, 154] width 249 height 87
click at [136, 69] on input "mié. 20 ago." at bounding box center [172, 71] width 153 height 30
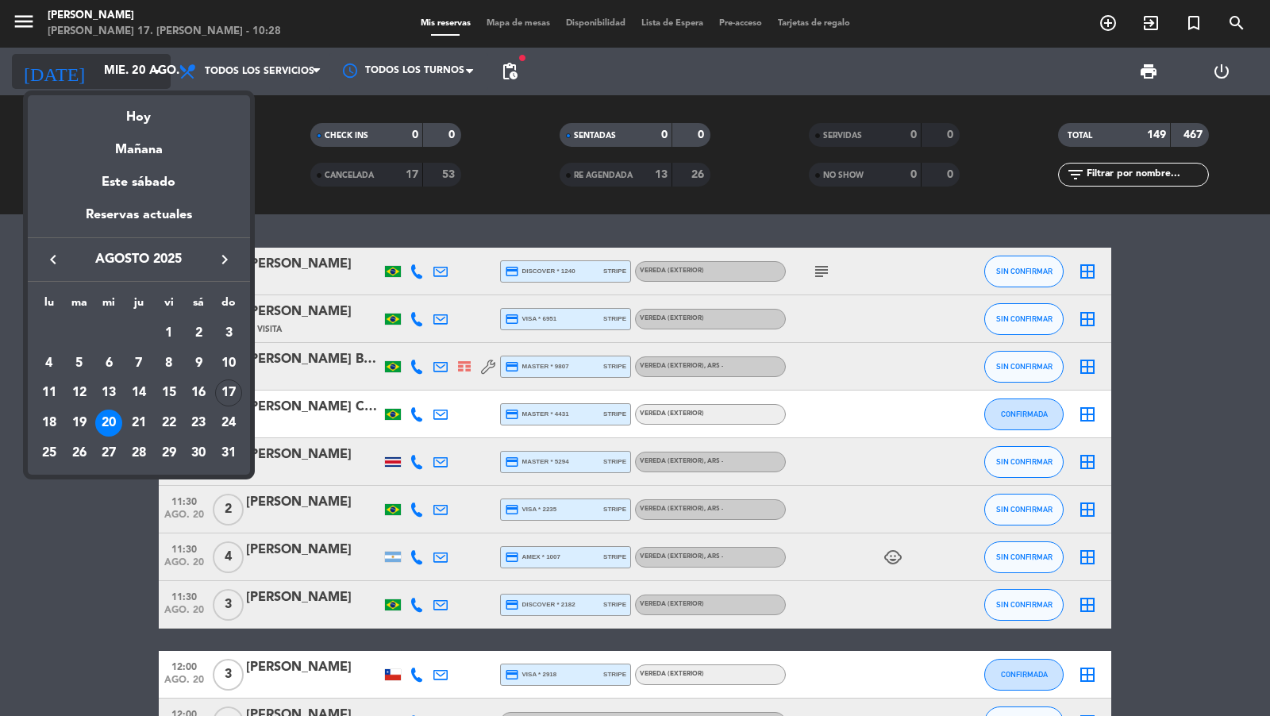
click at [134, 110] on div "Hoy" at bounding box center [139, 111] width 222 height 33
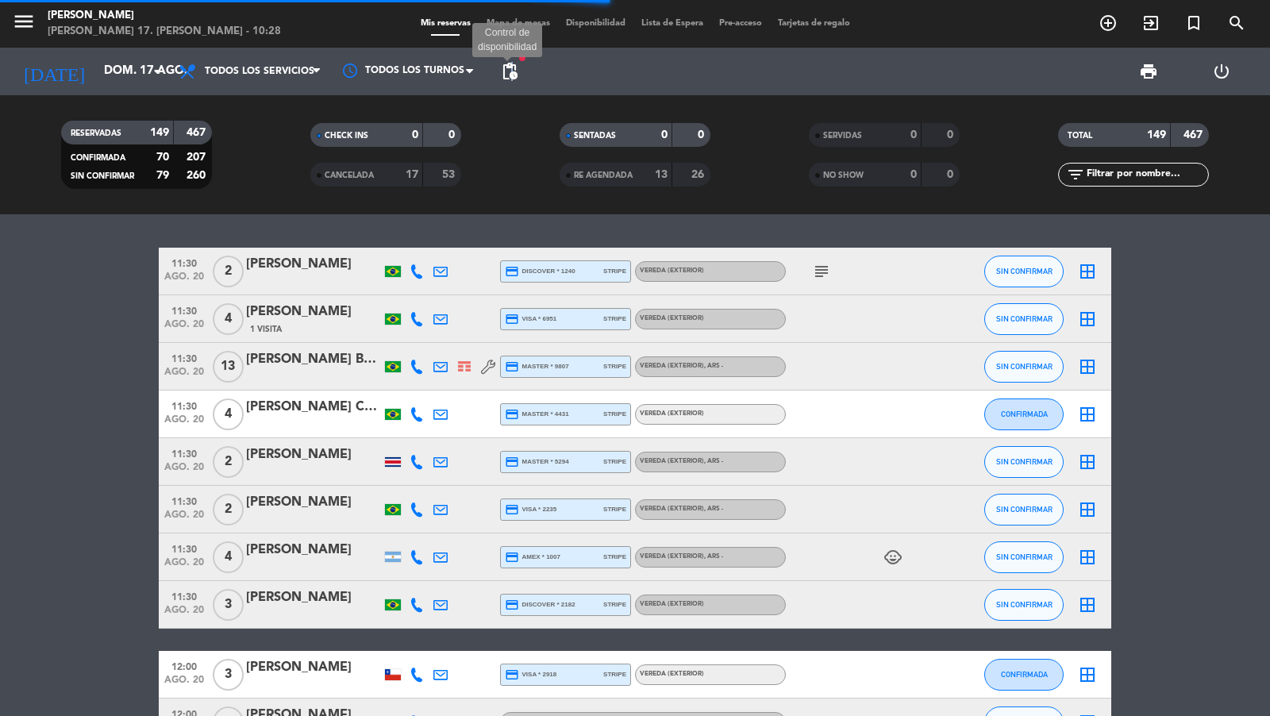
click at [512, 63] on span "pending_actions" at bounding box center [509, 71] width 19 height 19
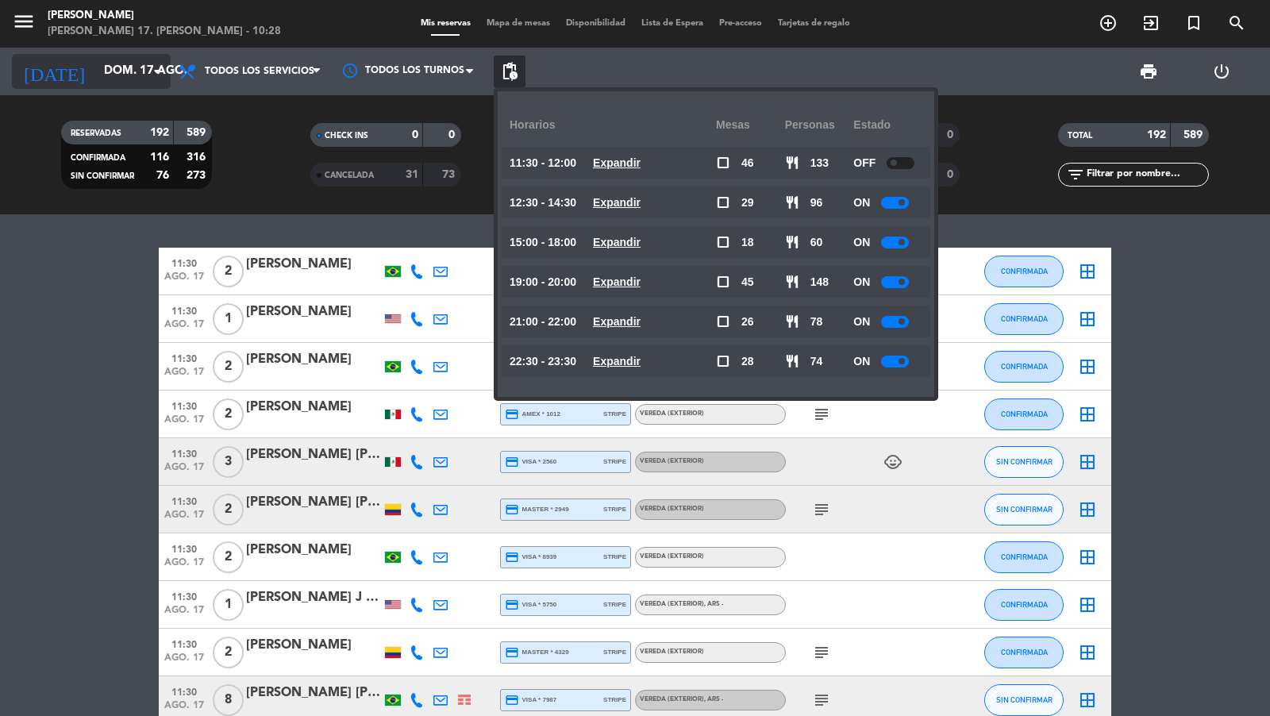
click at [146, 76] on div "[DATE] dom. 17 ago. arrow_drop_down" at bounding box center [91, 71] width 159 height 35
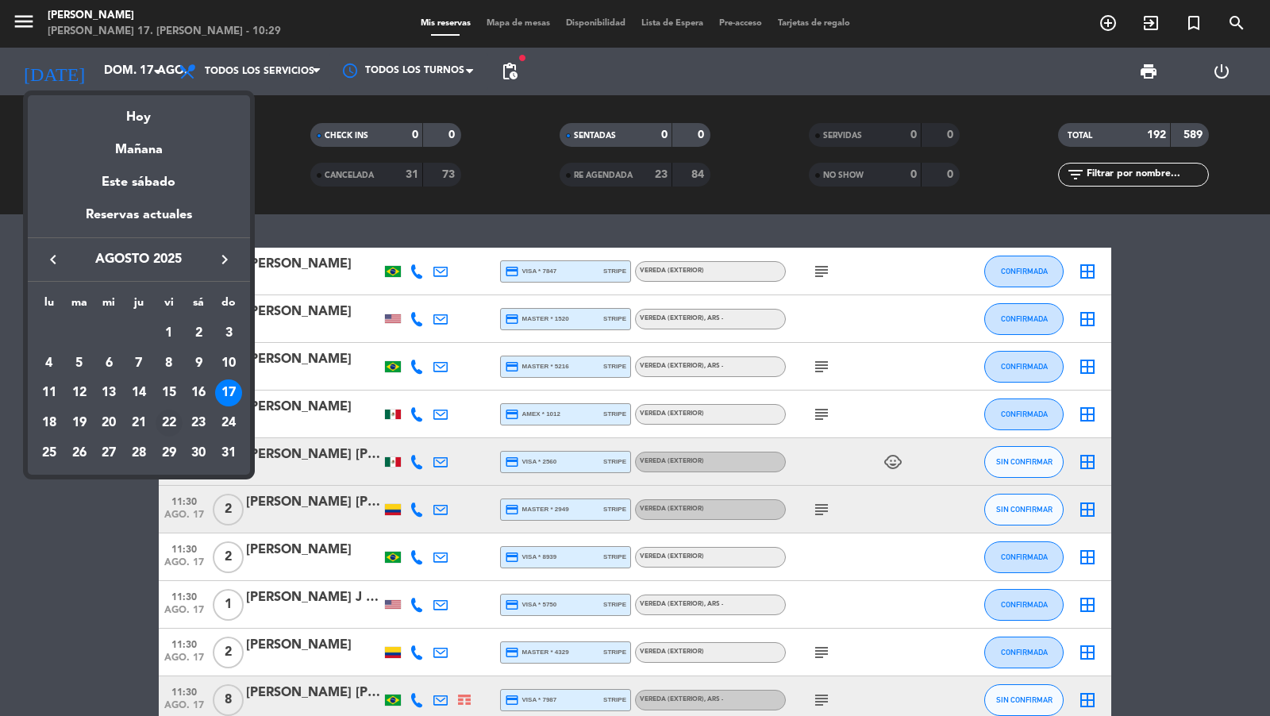
drag, startPoint x: 187, startPoint y: 434, endPoint x: 175, endPoint y: 428, distance: 14.2
click at [175, 428] on tr "18 19 20 21 22 23 24" at bounding box center [139, 423] width 210 height 30
click at [175, 428] on div "22" at bounding box center [169, 423] width 27 height 27
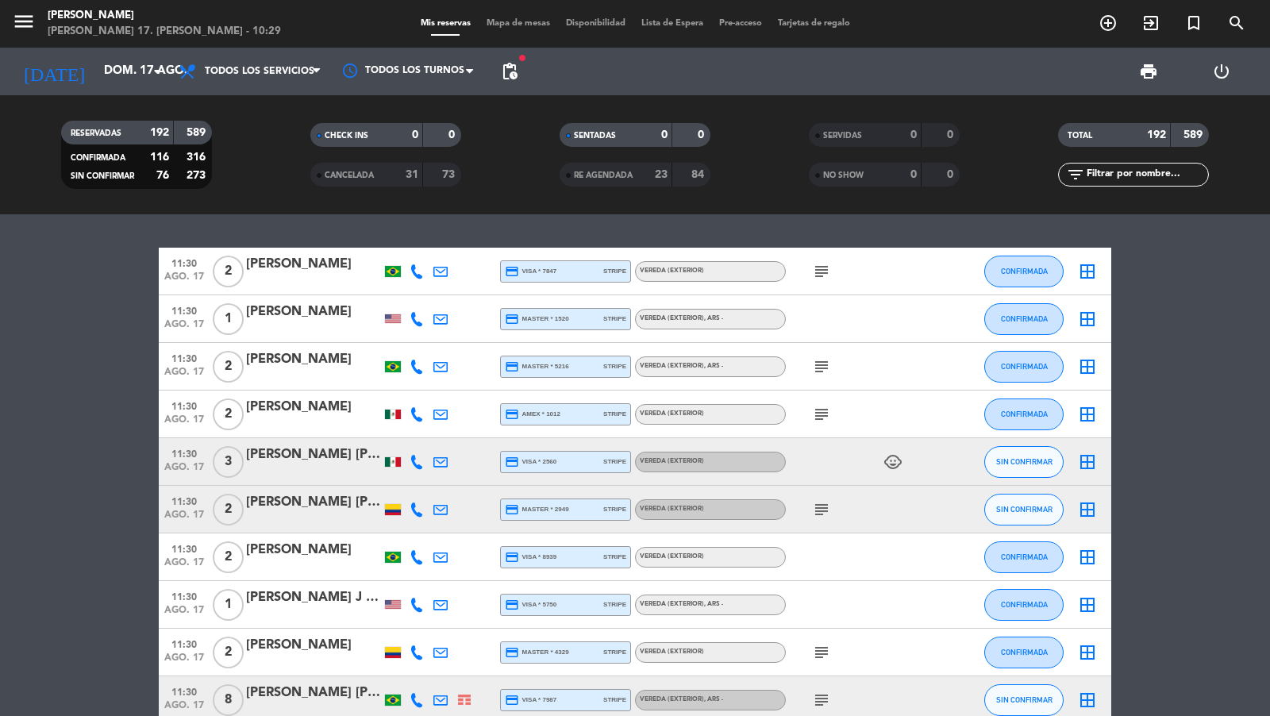
type input "vie. 22 ago."
click at [514, 78] on span "pending_actions" at bounding box center [509, 71] width 19 height 19
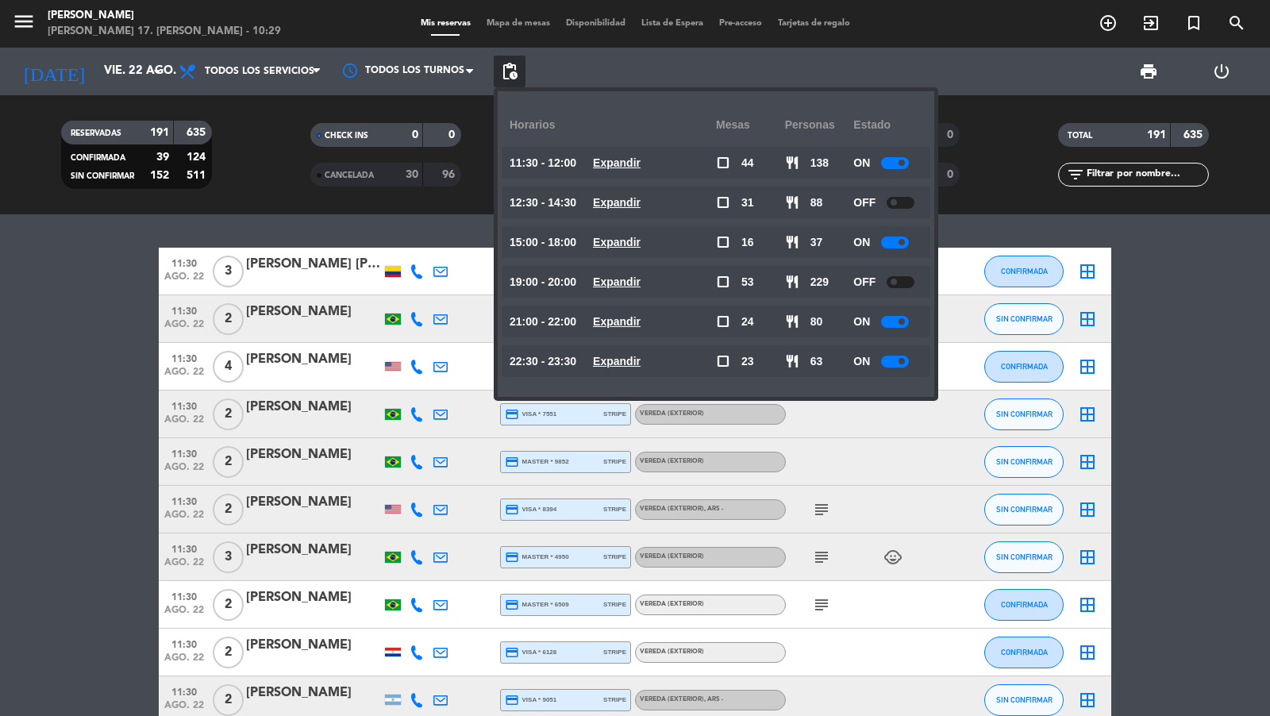
click at [614, 164] on u "Expandir" at bounding box center [617, 162] width 48 height 13
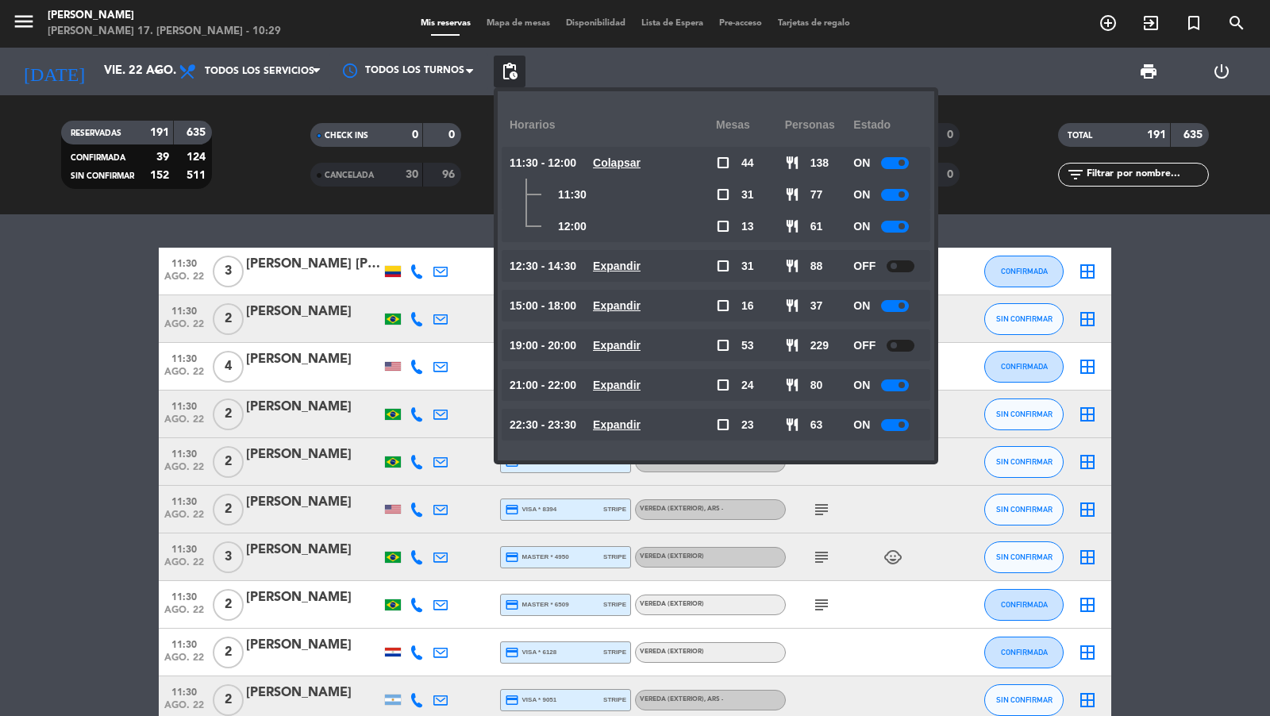
click at [614, 164] on u "Colapsar" at bounding box center [617, 162] width 48 height 13
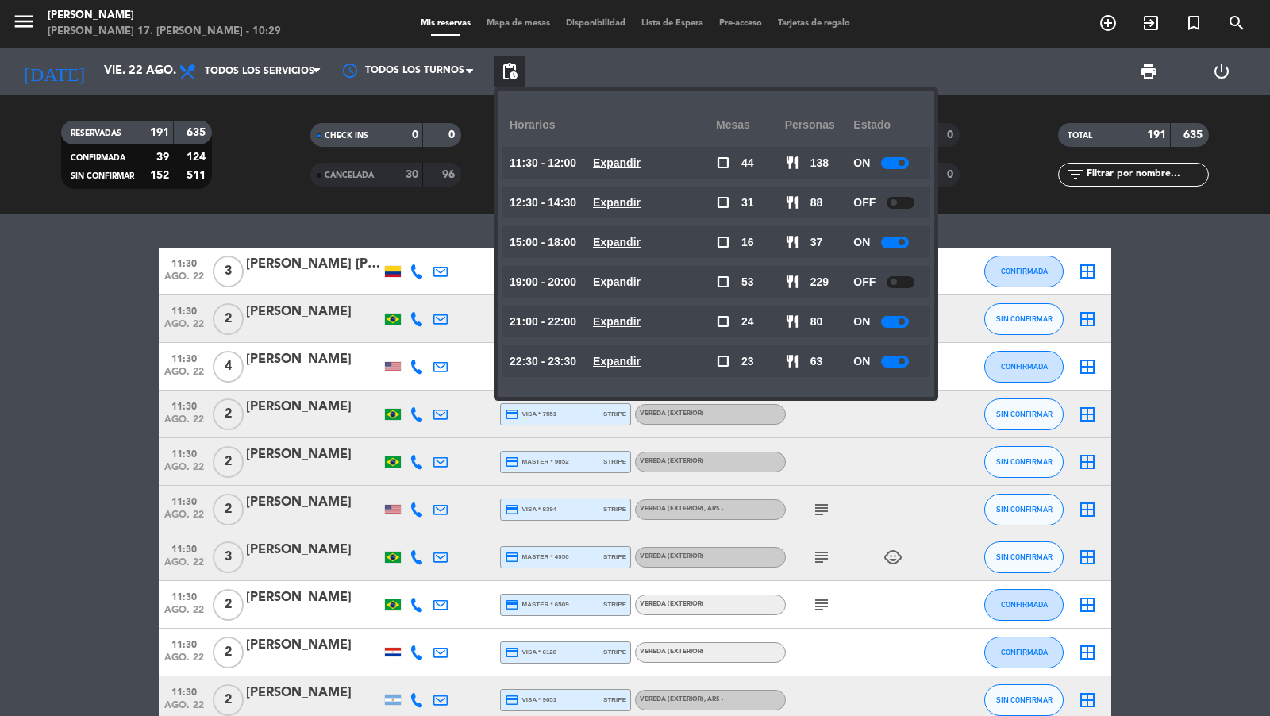
click at [629, 168] on u "Expandir" at bounding box center [617, 162] width 48 height 13
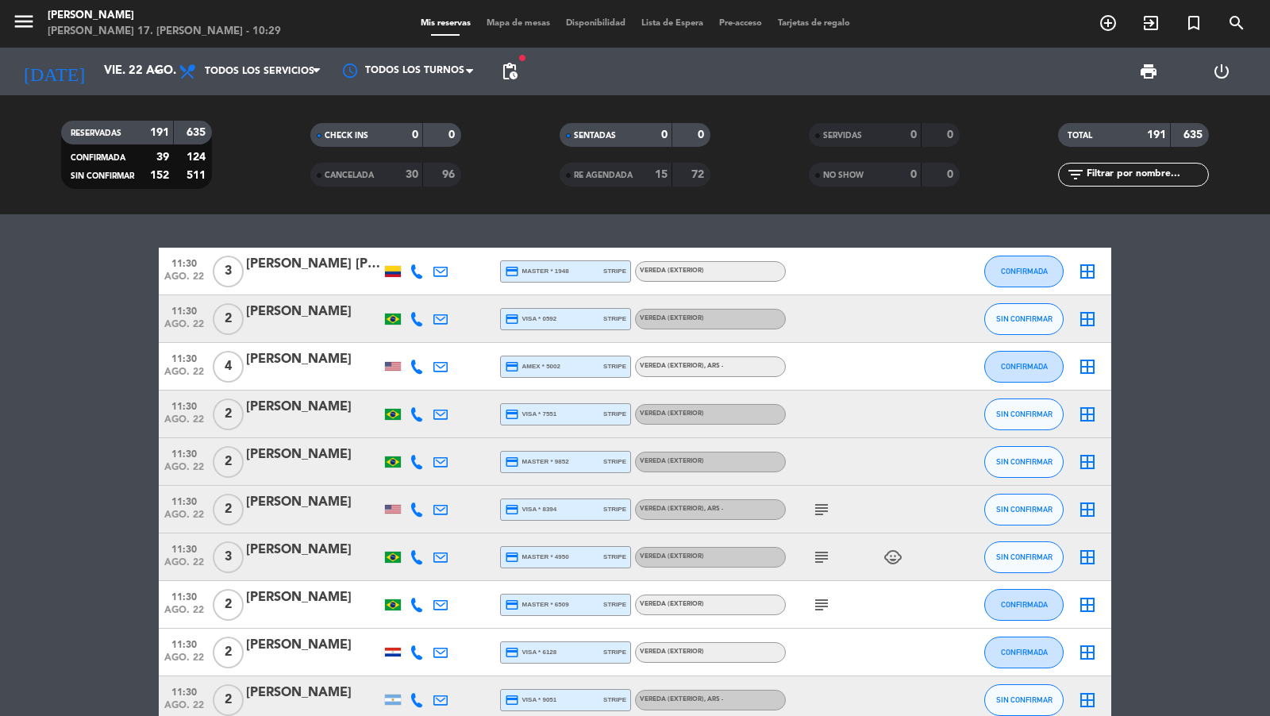
scroll to position [483, 0]
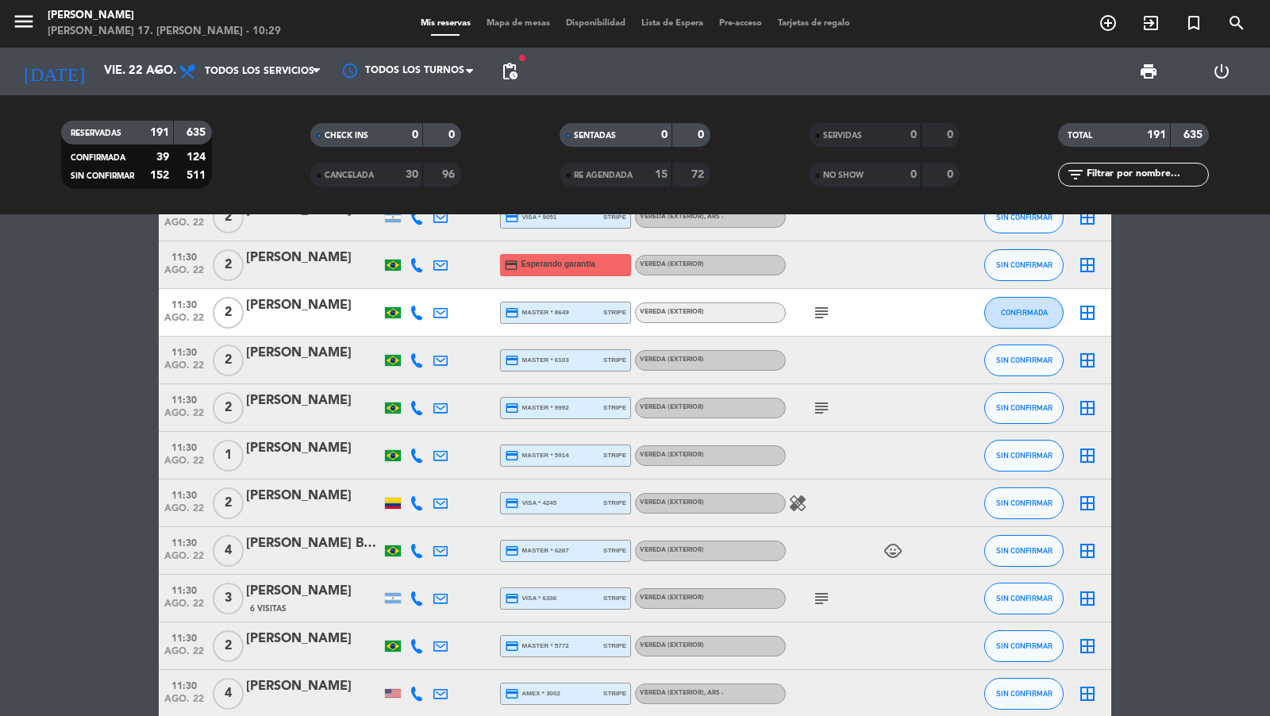
click at [175, 274] on span "ago. 22" at bounding box center [184, 274] width 40 height 18
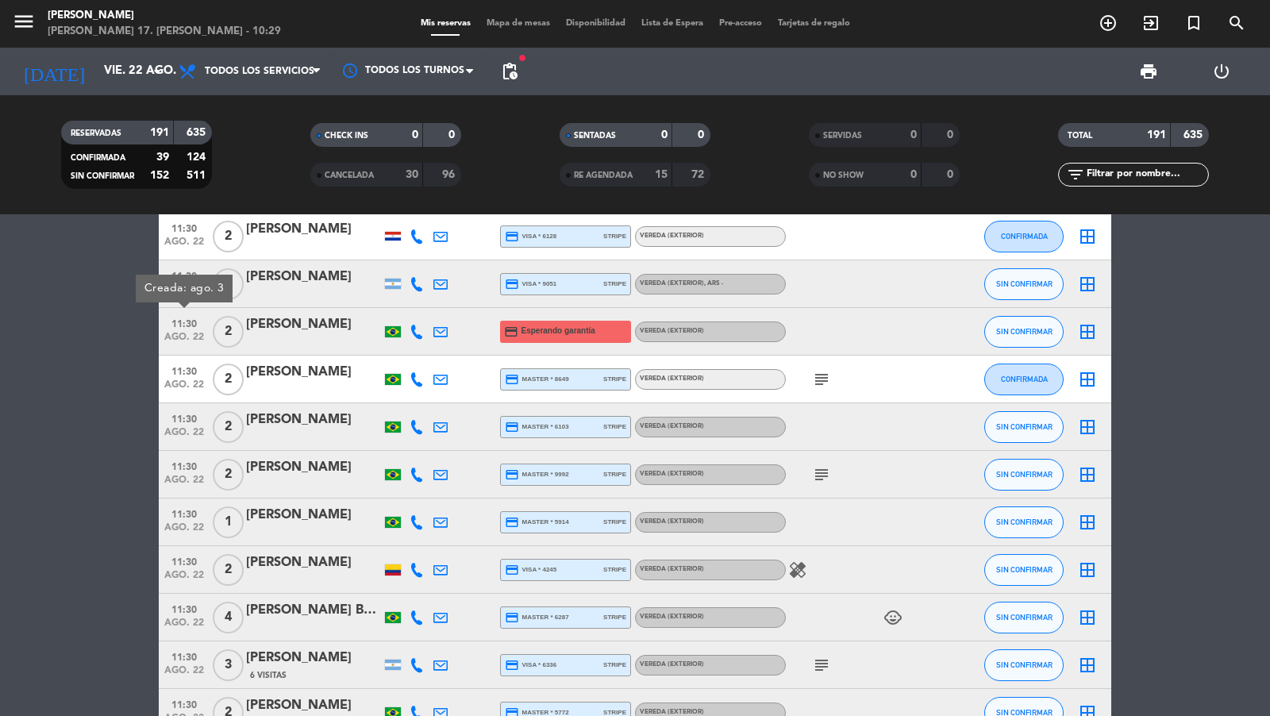
click at [314, 336] on div at bounding box center [313, 342] width 135 height 13
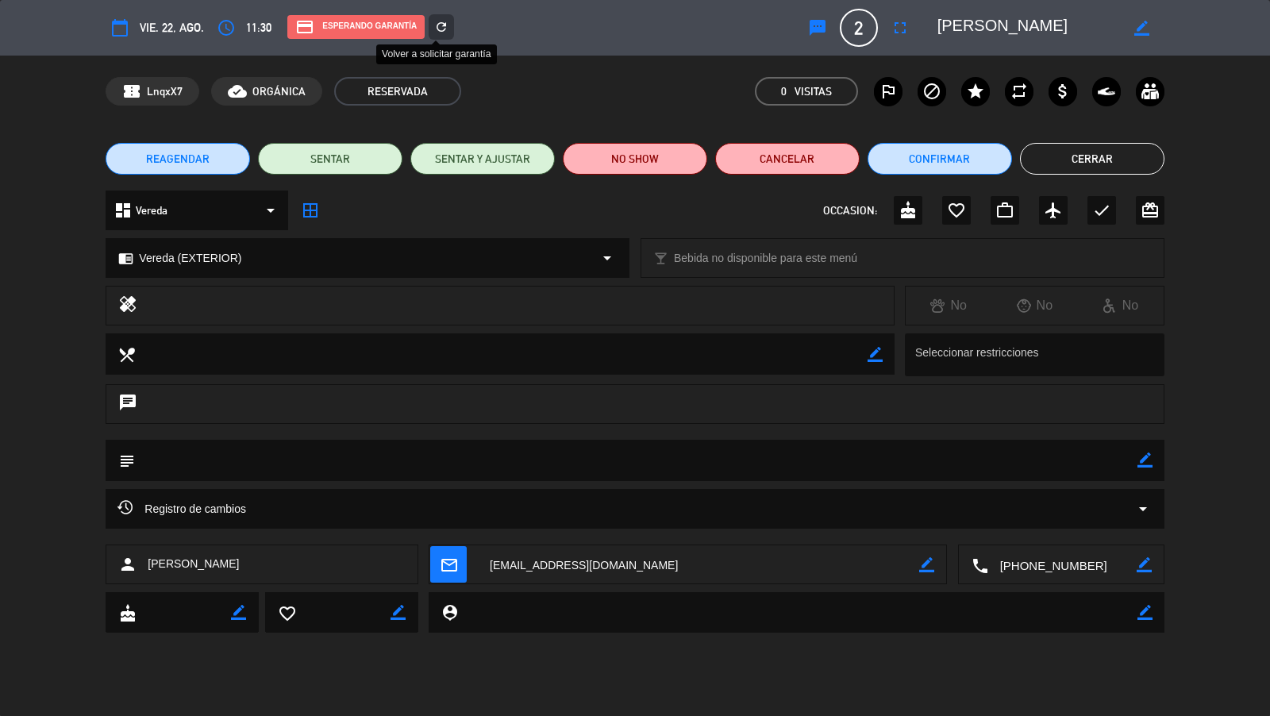
click at [441, 25] on icon "refresh" at bounding box center [441, 27] width 14 height 14
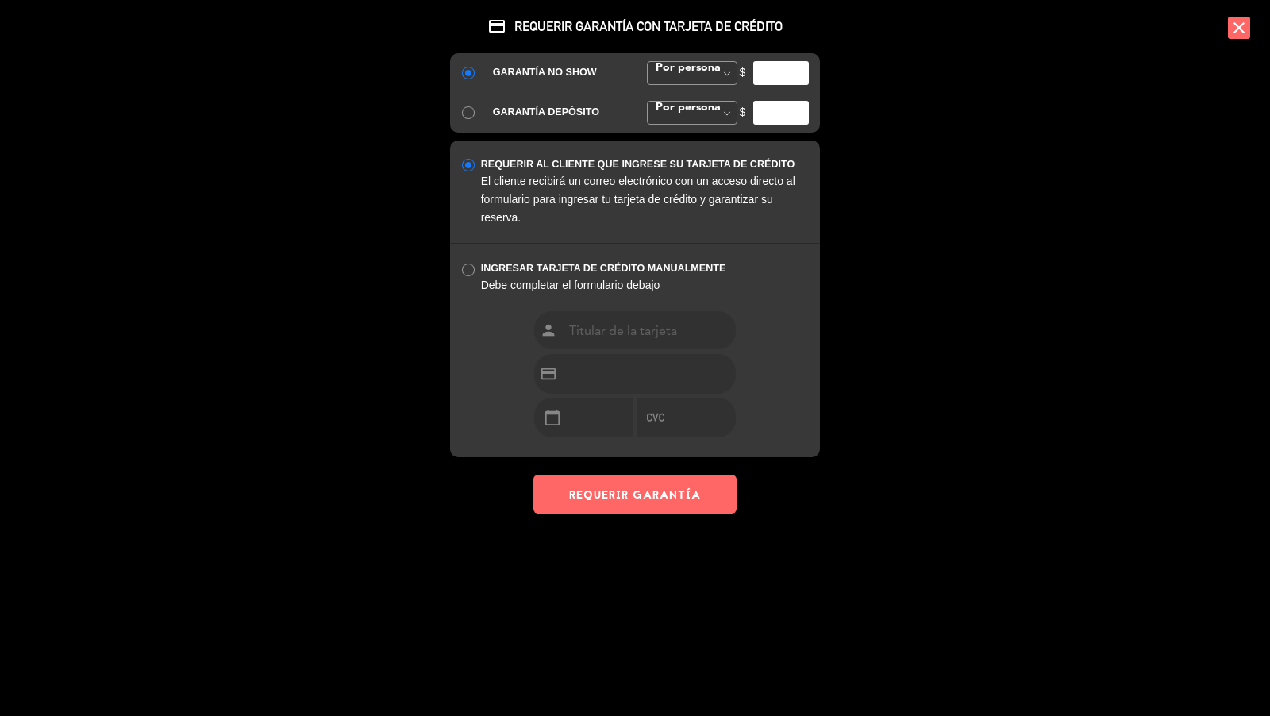
click at [778, 73] on input "number" at bounding box center [782, 73] width 56 height 24
type input "35000"
click at [670, 491] on button "REQUERIR GARANTÍA" at bounding box center [635, 494] width 203 height 39
click at [919, 398] on div "credit_card REQUERIR GARANTÍA CON TARJETA DE CRÉDITO GARANTÍA NO SHOW Por perso…" at bounding box center [635, 358] width 1270 height 716
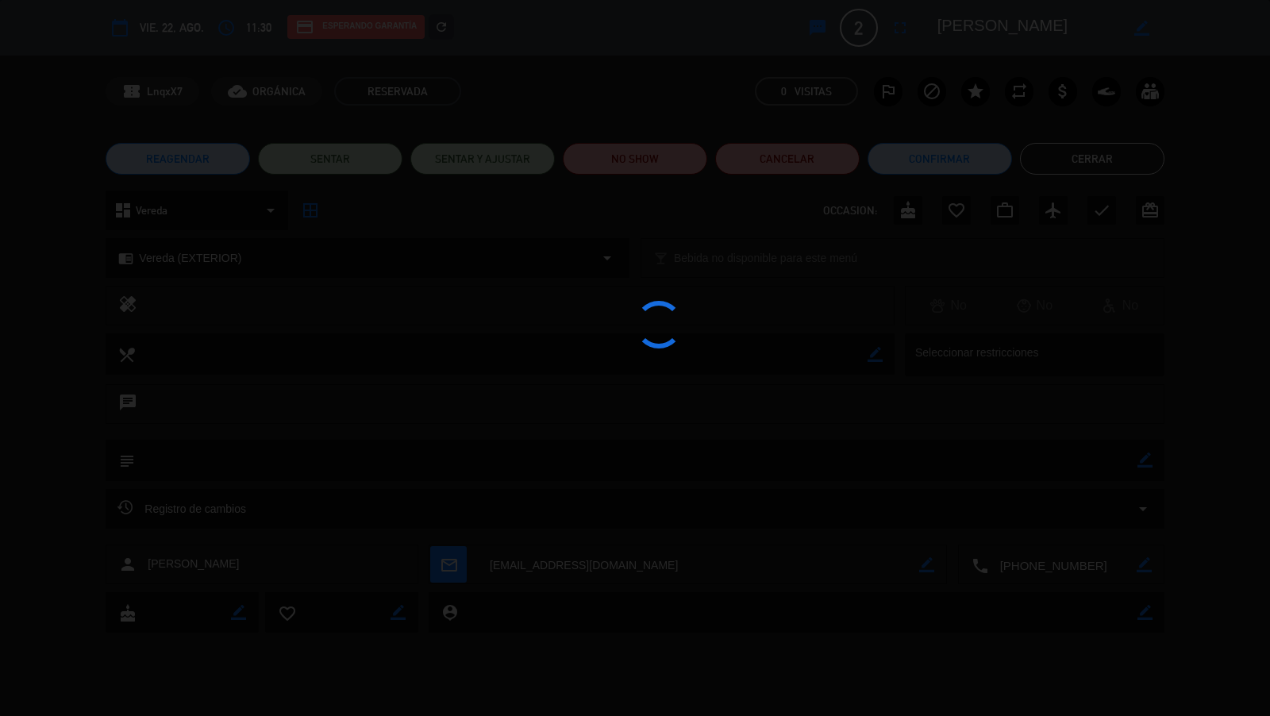
click at [1085, 160] on div "credit_card REQUERIR GARANTÍA CON TARJETA DE CRÉDITO GARANTÍA NO SHOW Por perso…" at bounding box center [635, 358] width 1270 height 716
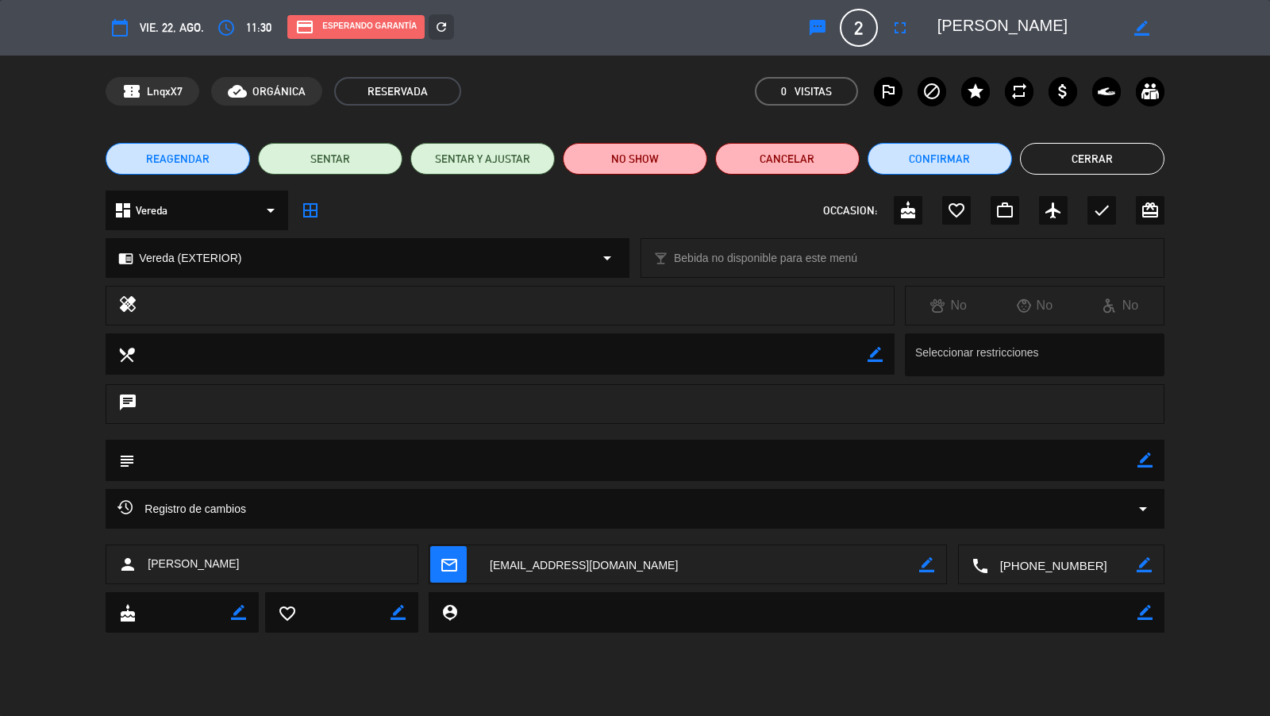
click at [1085, 160] on button "Cerrar" at bounding box center [1092, 159] width 145 height 32
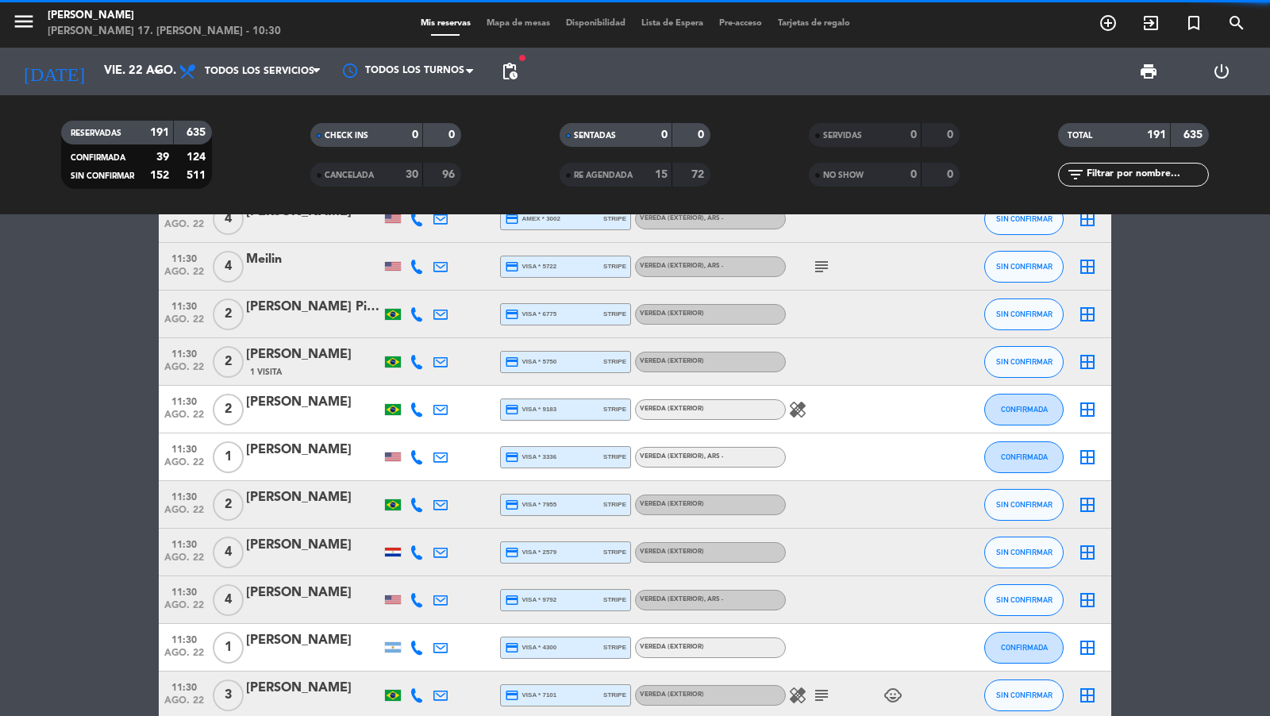
scroll to position [1347, 0]
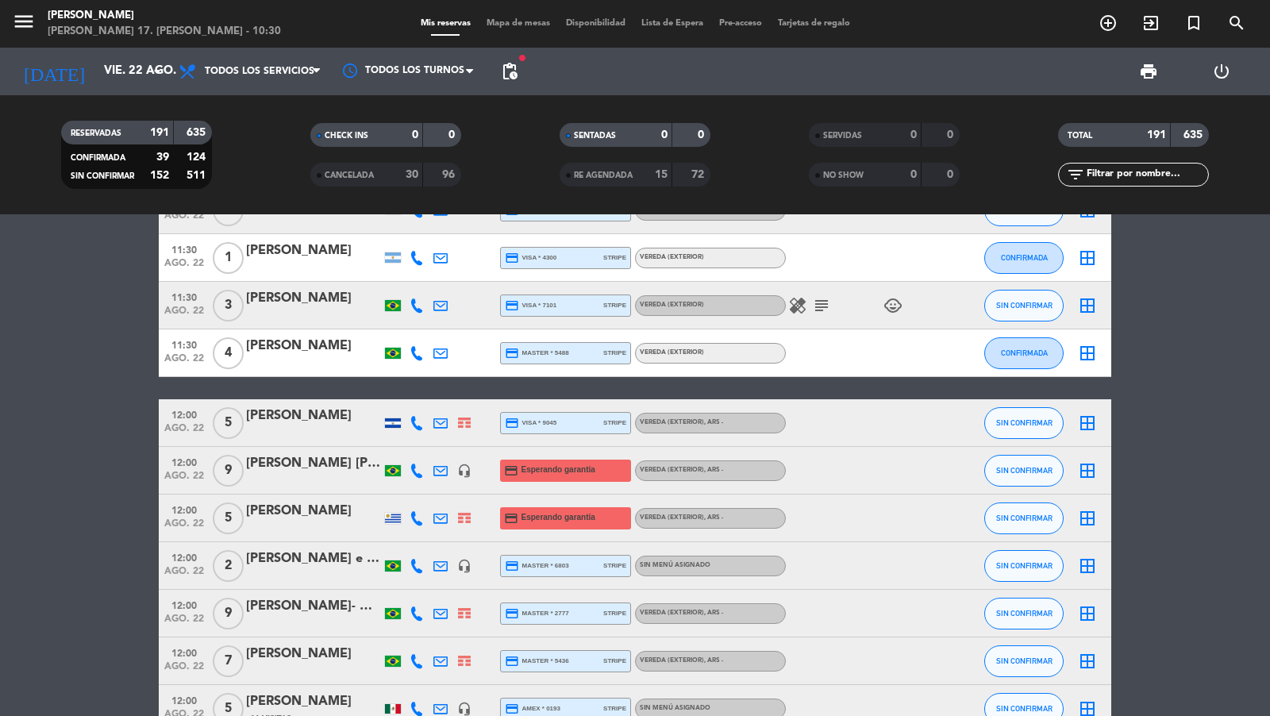
click at [191, 512] on span "12:00" at bounding box center [184, 509] width 40 height 18
click at [190, 507] on span "12:00" at bounding box center [184, 509] width 40 height 18
click at [190, 479] on span "ago. 22" at bounding box center [184, 480] width 40 height 18
click at [191, 473] on span "ago. 22" at bounding box center [184, 480] width 40 height 18
click at [296, 468] on div "[PERSON_NAME] [PERSON_NAME] [PERSON_NAME]" at bounding box center [313, 463] width 135 height 21
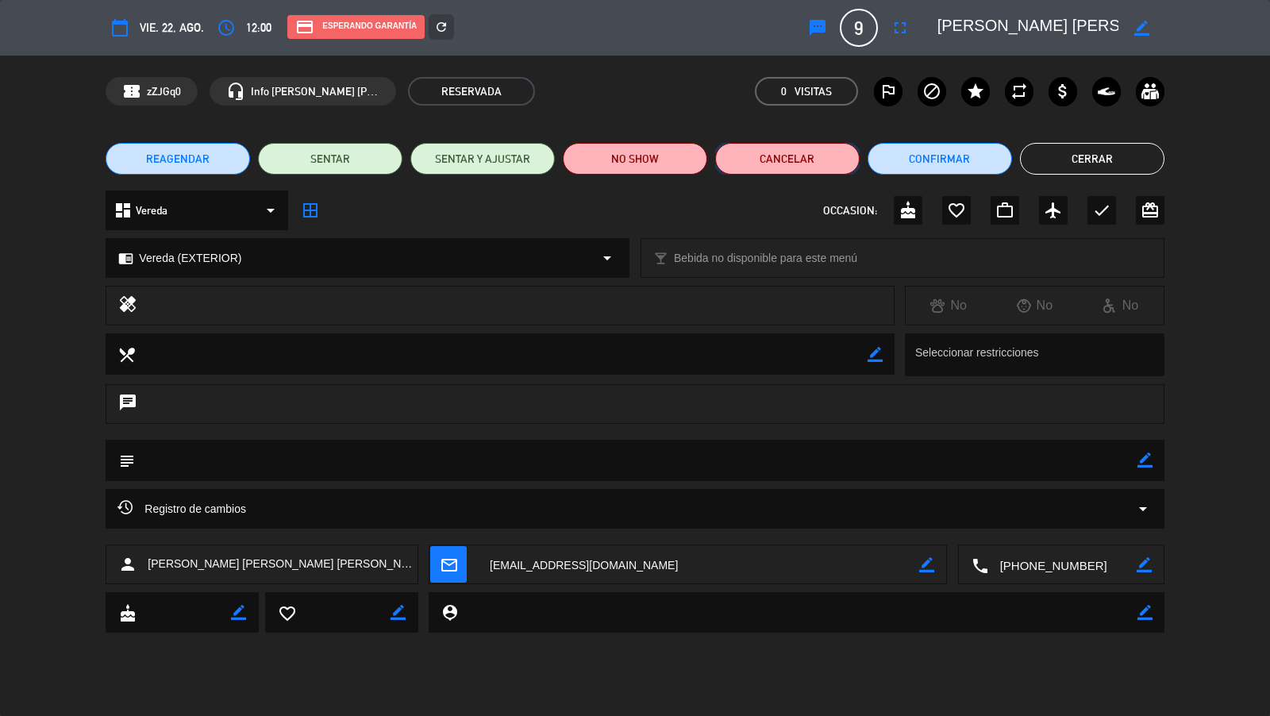
click at [801, 154] on button "Cancelar" at bounding box center [787, 159] width 145 height 32
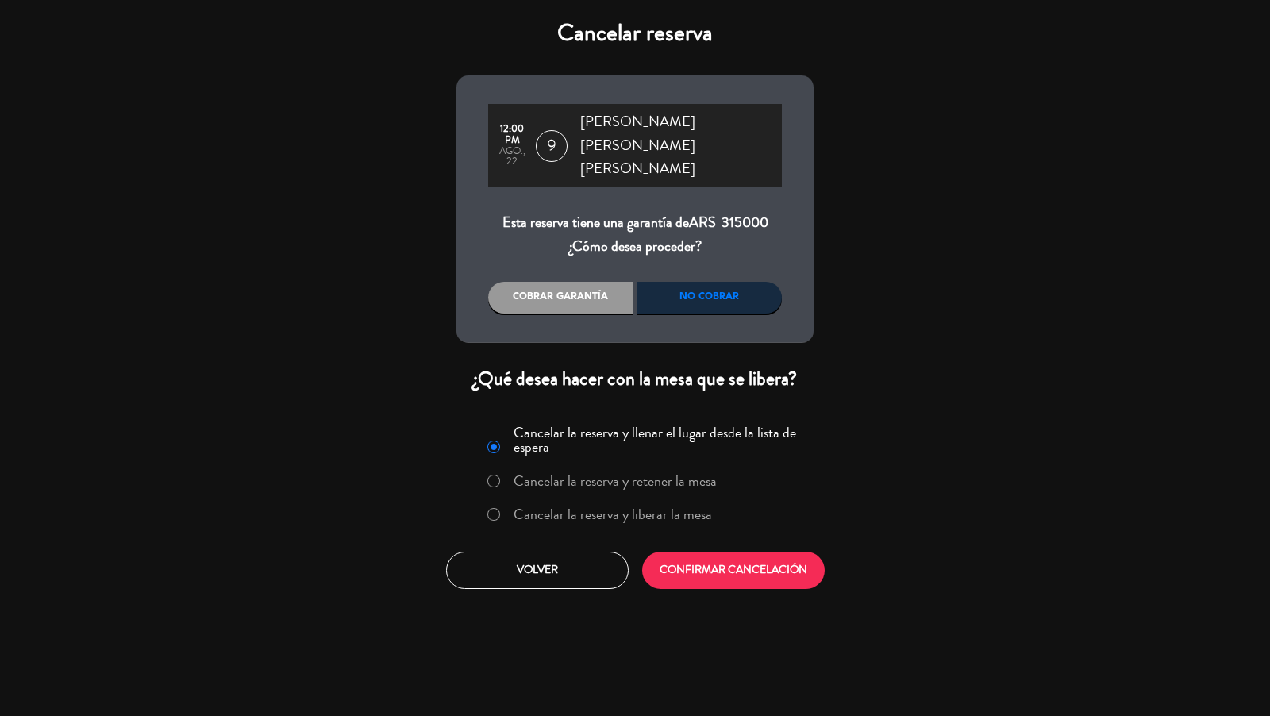
click at [590, 479] on div "Cancelar la reserva y llenar el lugar desde la lista de espera Cancelar la rese…" at bounding box center [635, 477] width 337 height 116
click at [646, 507] on label "Cancelar la reserva y liberar la mesa" at bounding box center [613, 514] width 199 height 14
click at [693, 552] on button "CONFIRMAR CANCELACIÓN" at bounding box center [733, 570] width 183 height 37
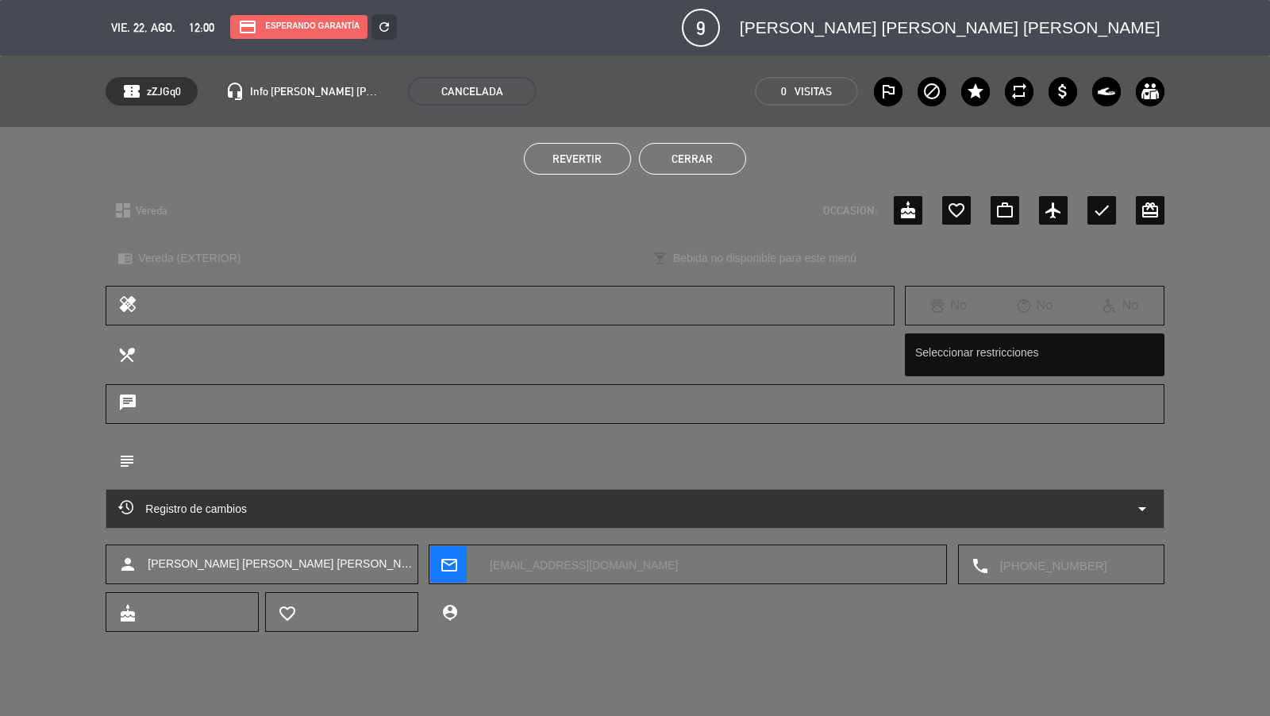
click at [669, 153] on button "Cerrar" at bounding box center [692, 159] width 107 height 32
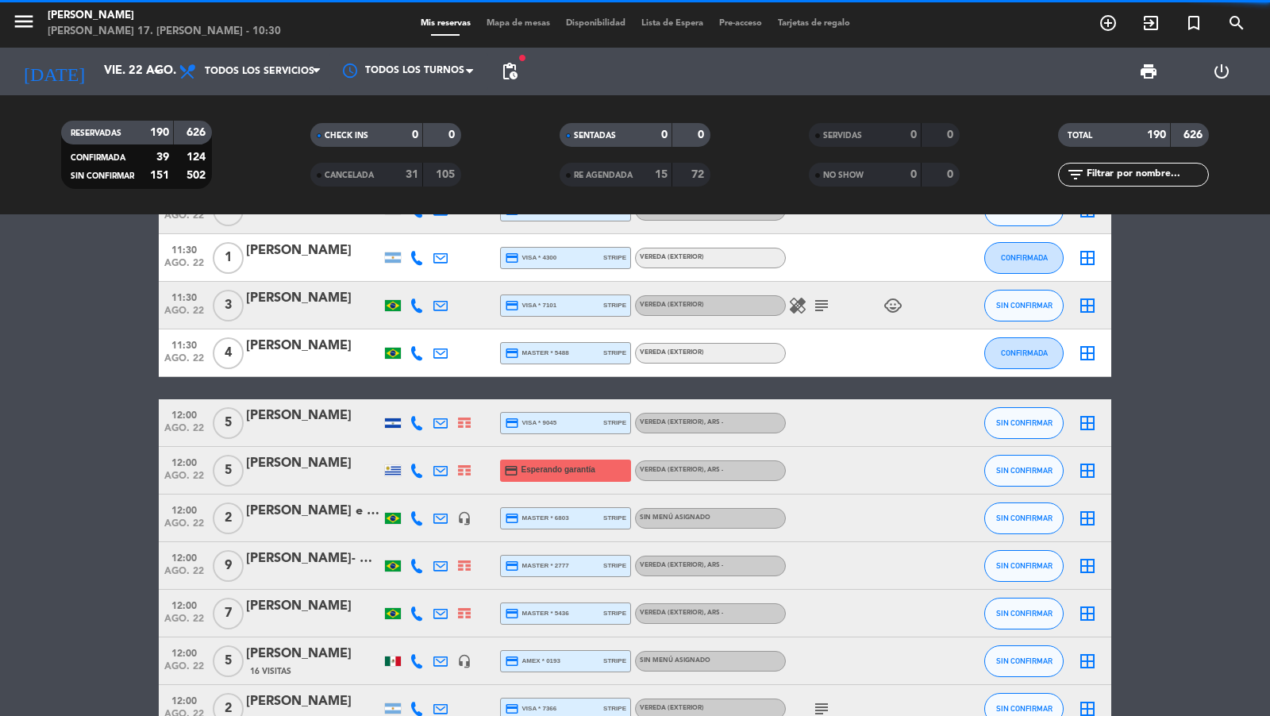
click at [308, 470] on div "[PERSON_NAME]" at bounding box center [313, 463] width 135 height 21
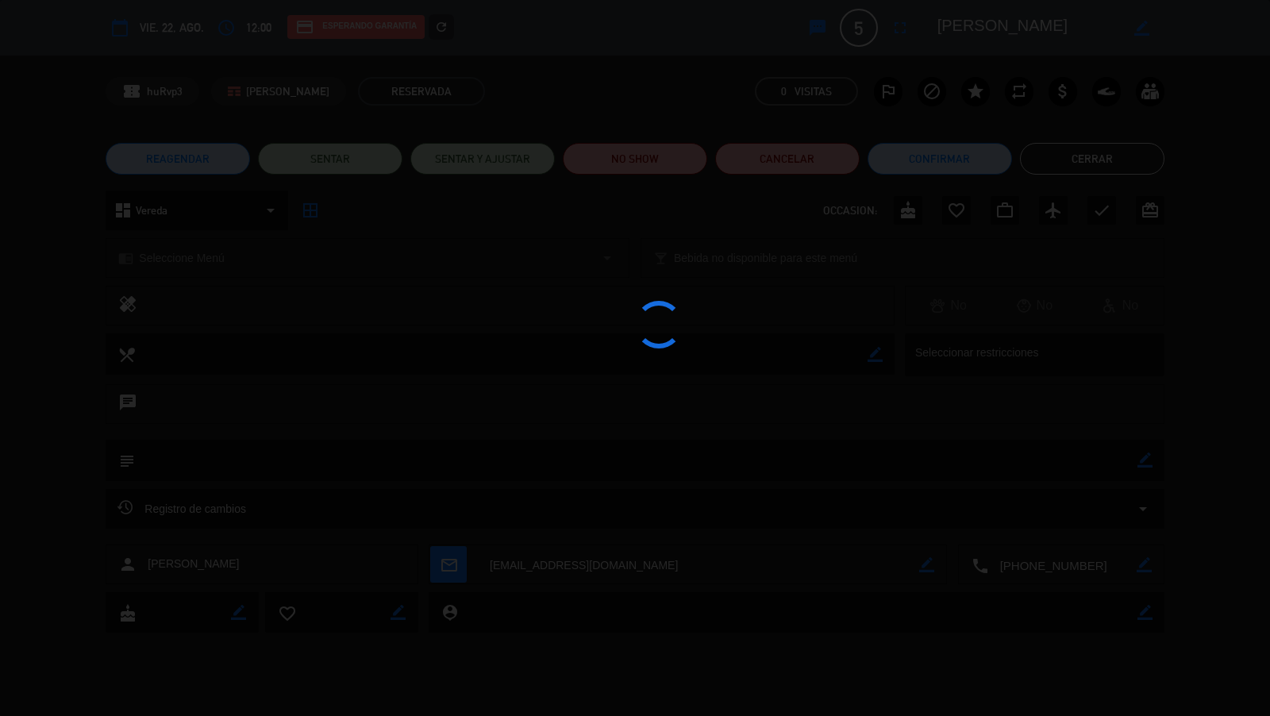
click at [440, 30] on icon "refresh" at bounding box center [441, 27] width 14 height 14
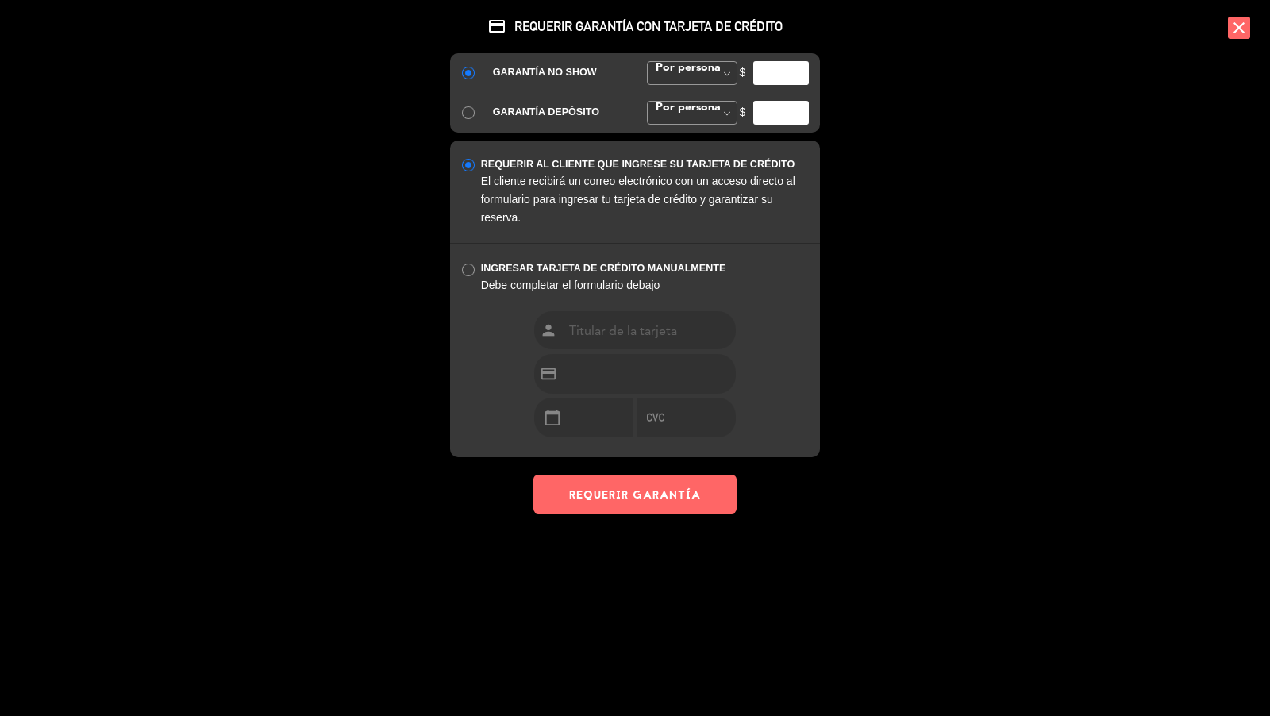
click at [792, 76] on input "number" at bounding box center [782, 73] width 56 height 24
type input "35000"
click at [658, 486] on button "REQUERIR GARANTÍA" at bounding box center [635, 494] width 203 height 39
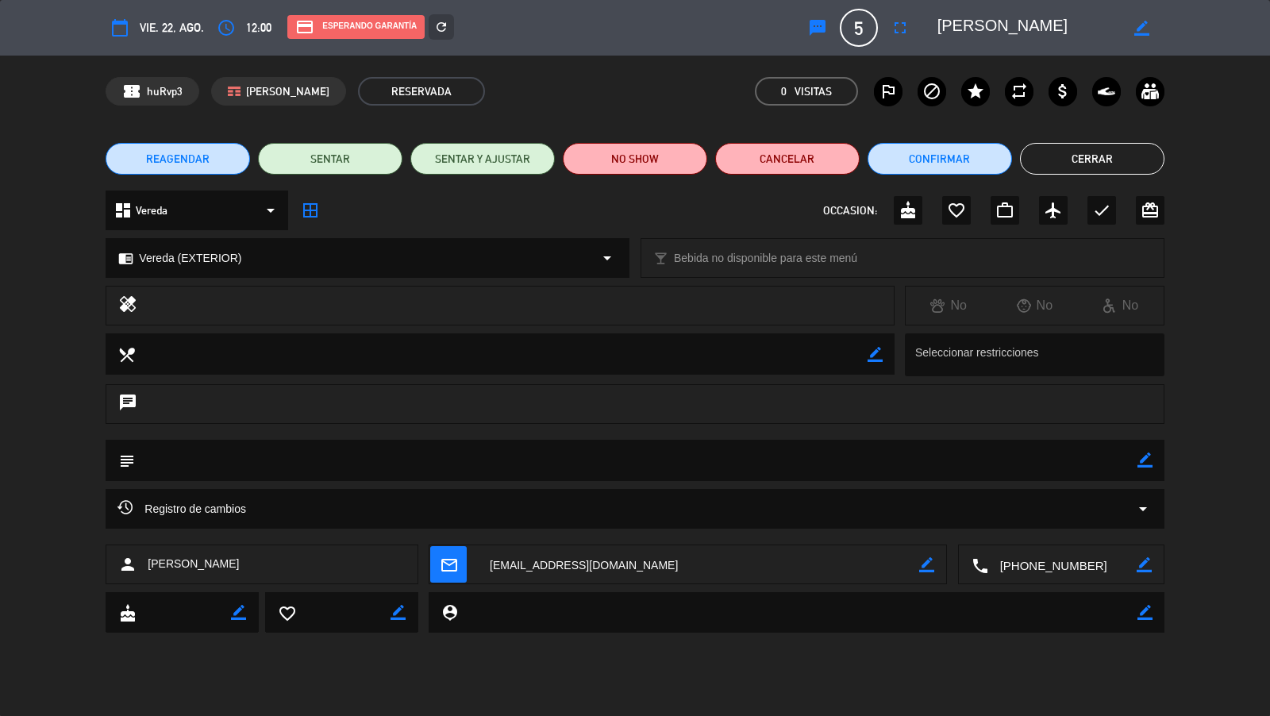
click at [1142, 163] on button "Cerrar" at bounding box center [1092, 159] width 145 height 32
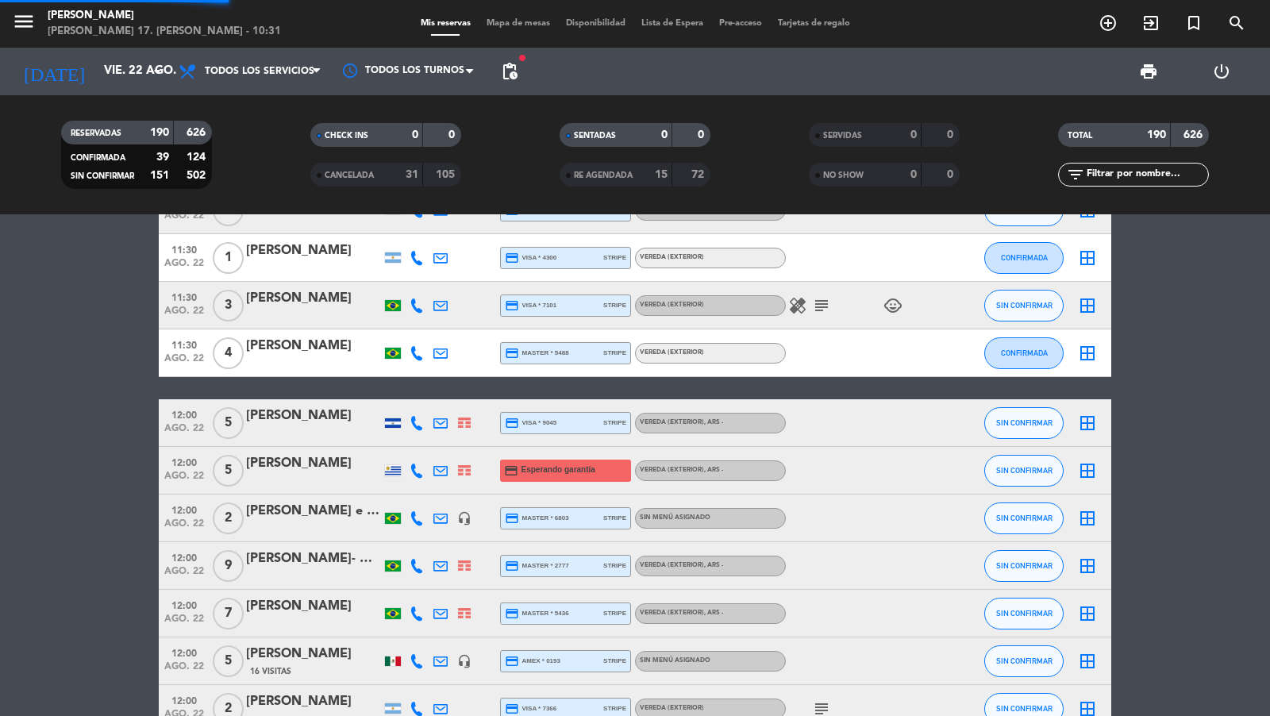
click at [1118, 21] on icon "search" at bounding box center [1108, 22] width 19 height 19
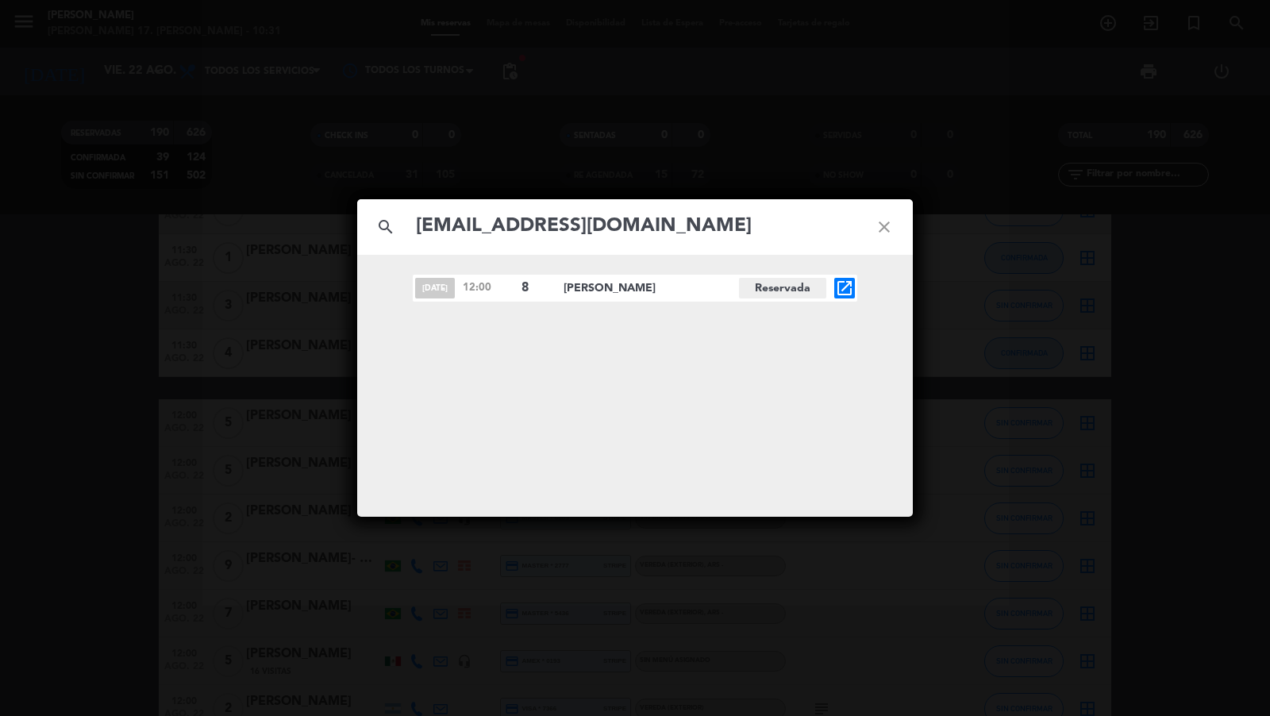
type input "[EMAIL_ADDRESS][DOMAIN_NAME]"
click at [847, 287] on icon "open_in_new" at bounding box center [844, 288] width 19 height 19
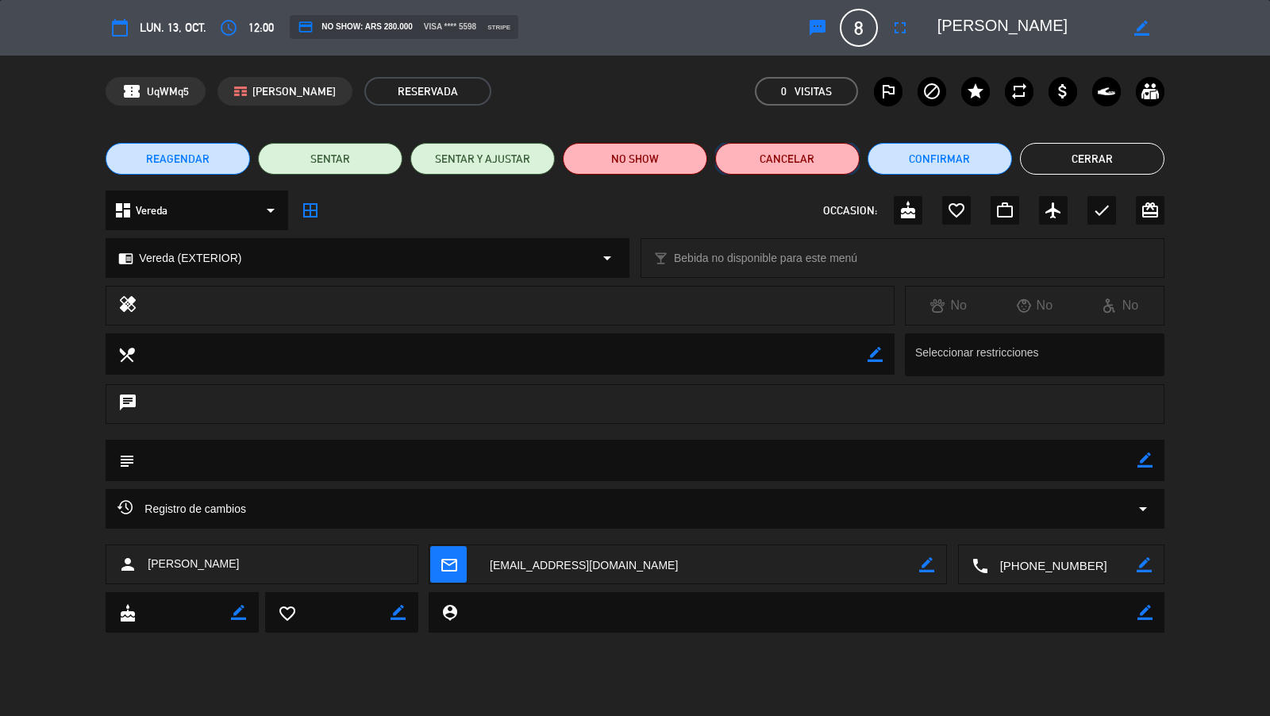
click at [790, 154] on button "Cancelar" at bounding box center [787, 159] width 145 height 32
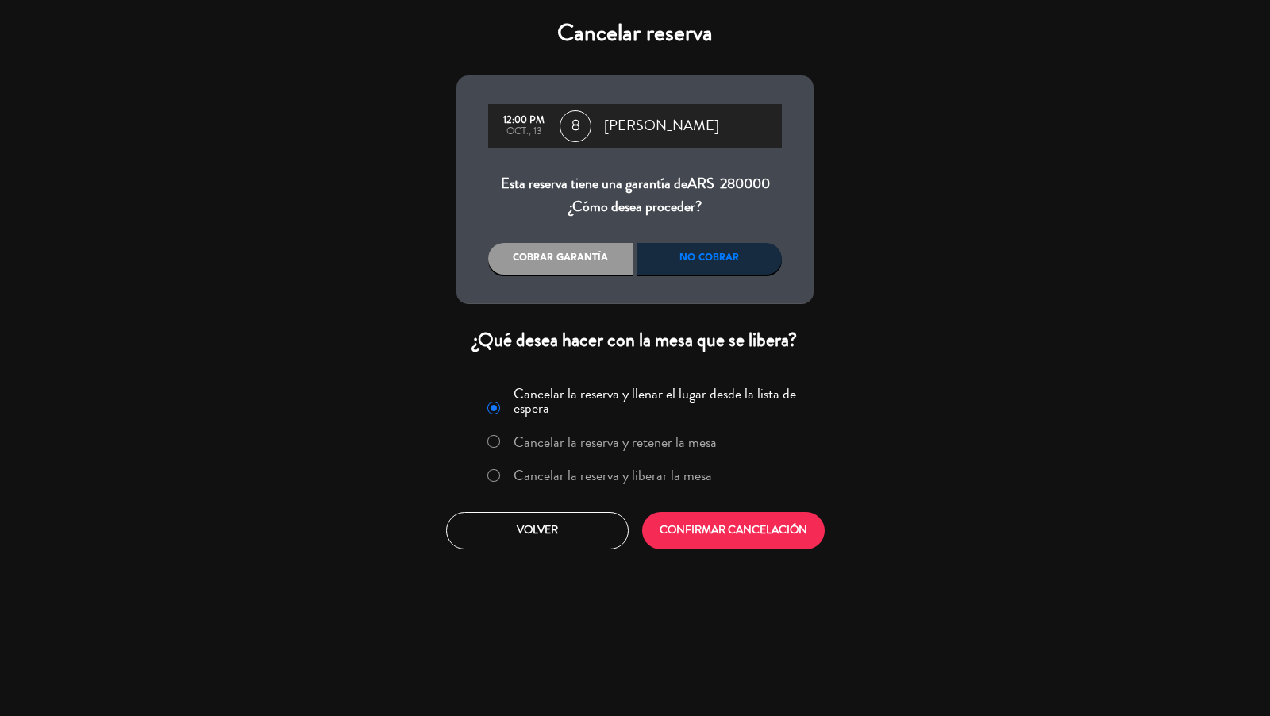
click at [673, 472] on label "Cancelar la reserva y liberar la mesa" at bounding box center [613, 475] width 199 height 14
click at [706, 524] on button "CONFIRMAR CANCELACIÓN" at bounding box center [733, 530] width 183 height 37
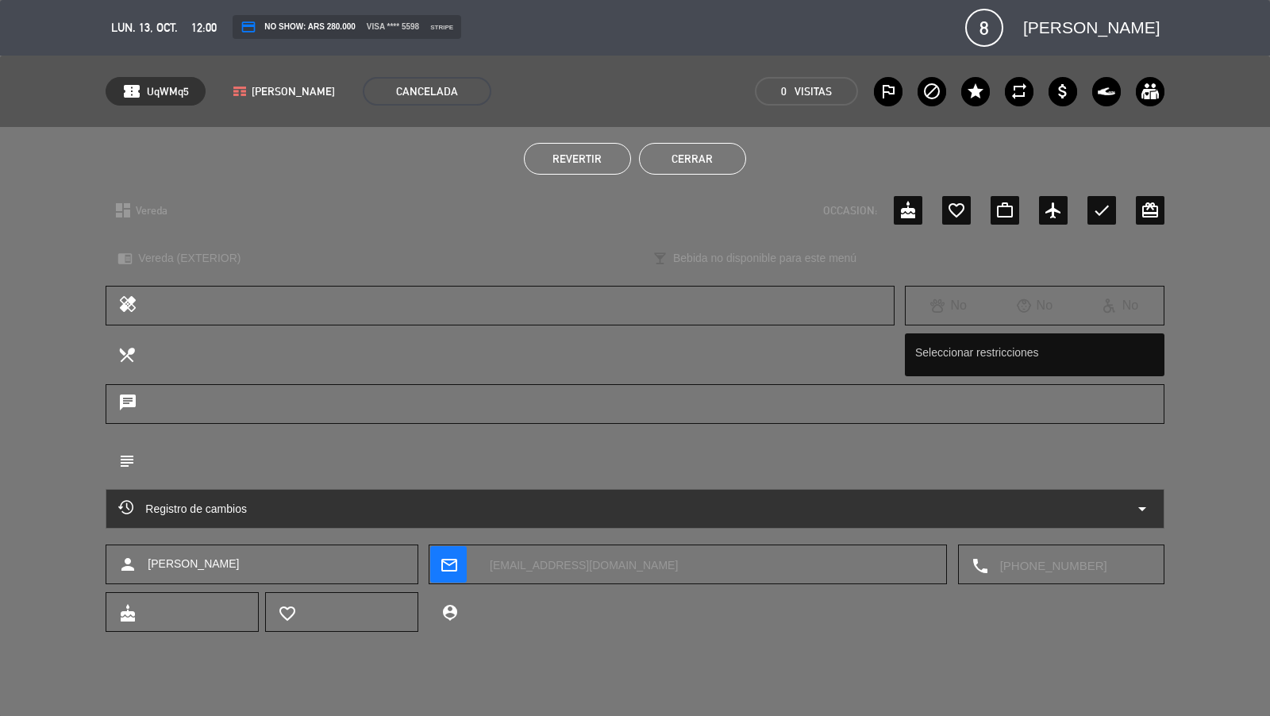
click at [657, 156] on button "Cerrar" at bounding box center [692, 159] width 107 height 32
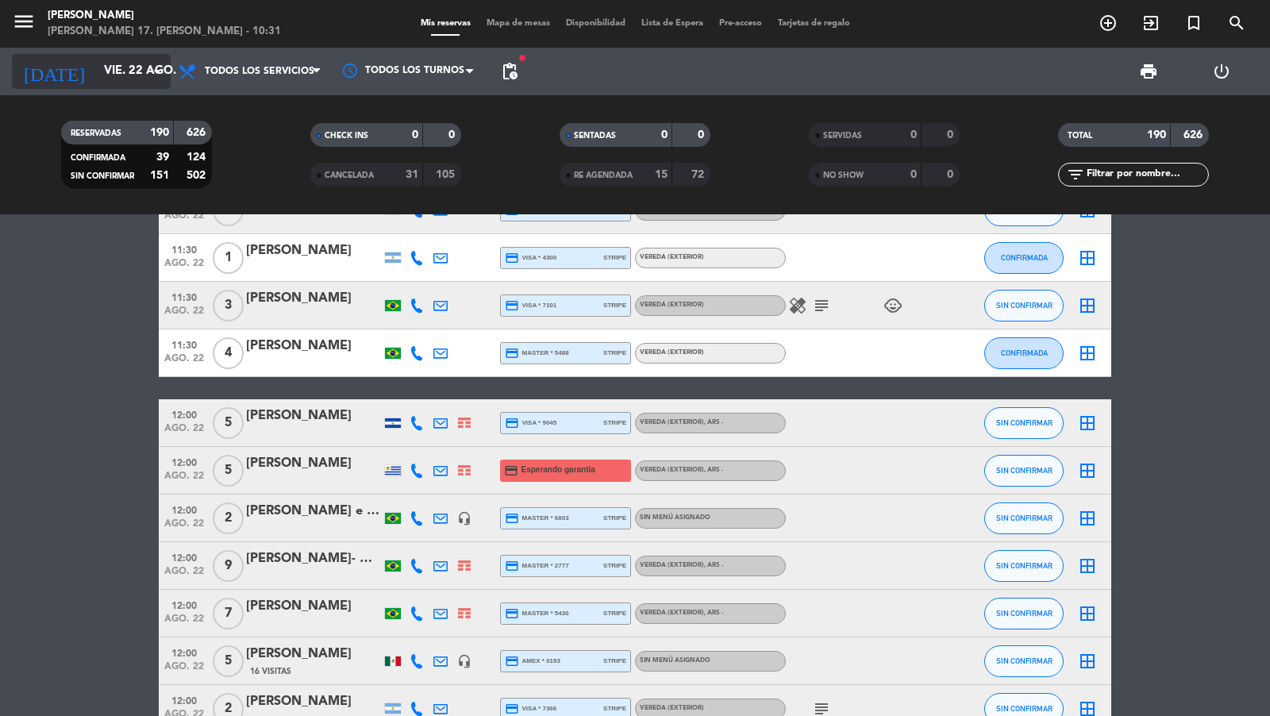
click at [101, 83] on input "vie. 22 ago." at bounding box center [172, 71] width 153 height 30
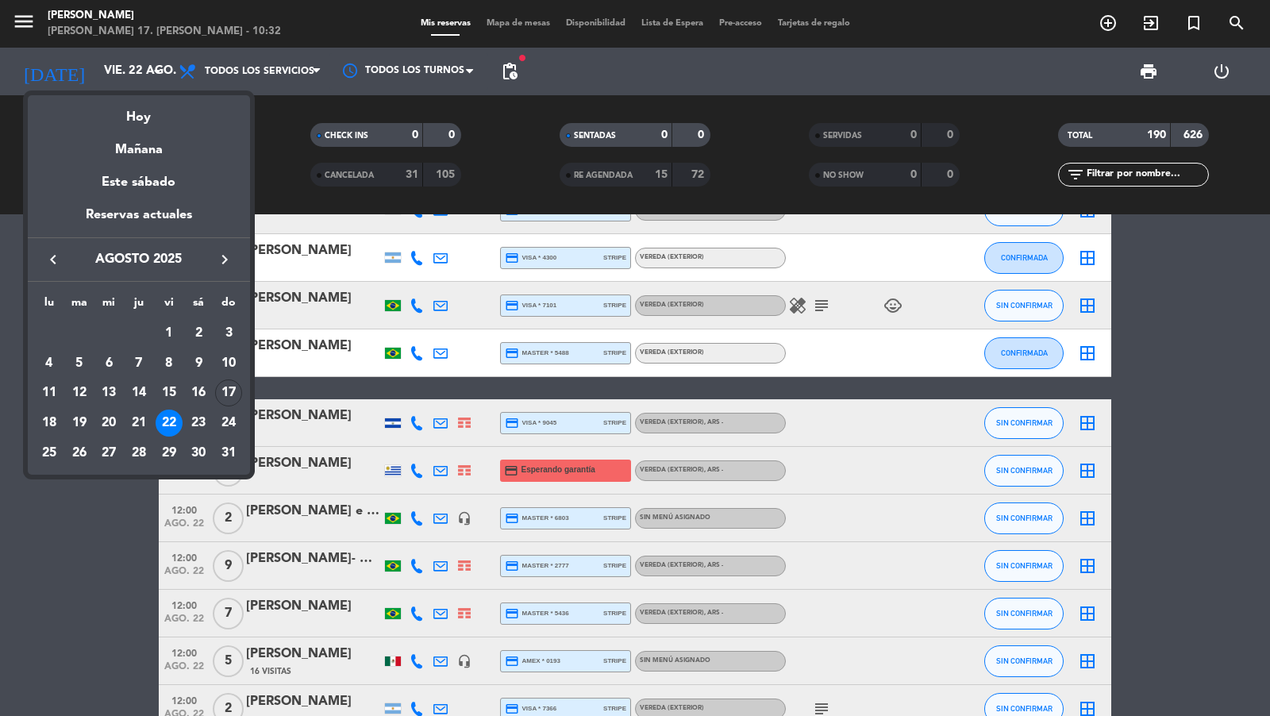
click at [223, 261] on icon "keyboard_arrow_right" at bounding box center [224, 259] width 19 height 19
click at [83, 394] on div "9" at bounding box center [79, 393] width 27 height 27
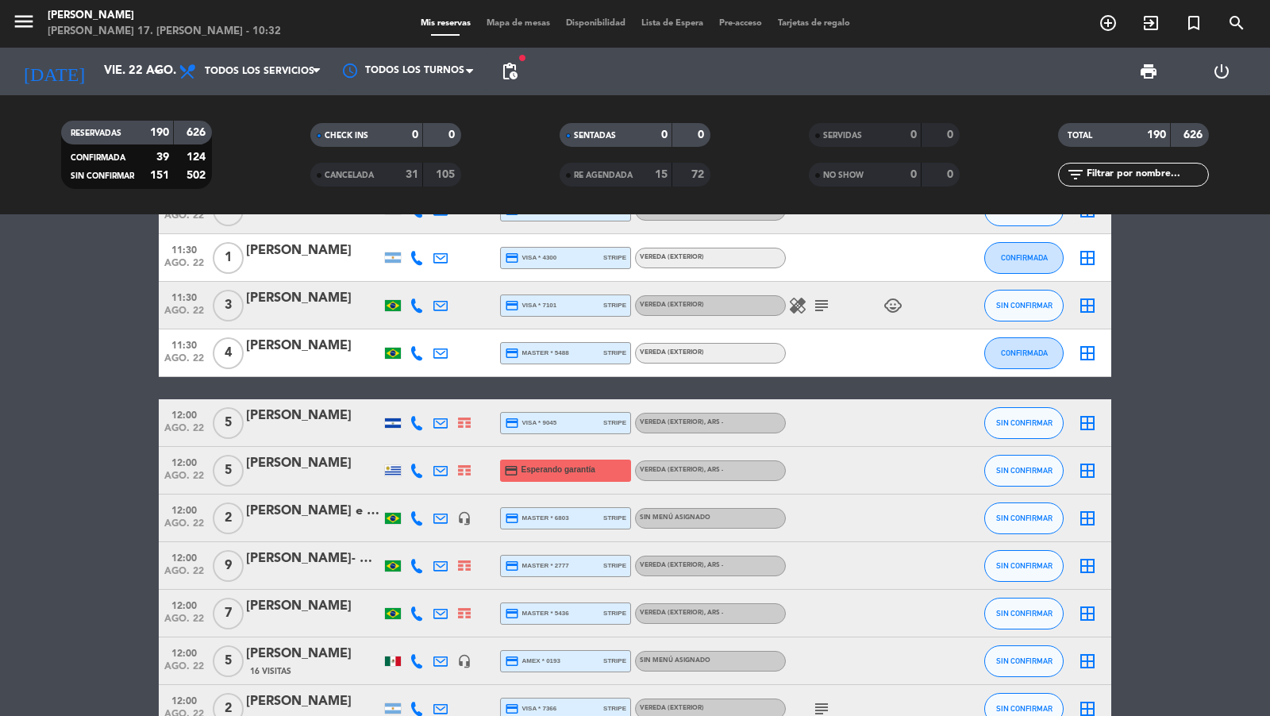
type input "[DATE] sep."
click at [502, 80] on span "pending_actions" at bounding box center [509, 71] width 19 height 19
